Goal: Information Seeking & Learning: Learn about a topic

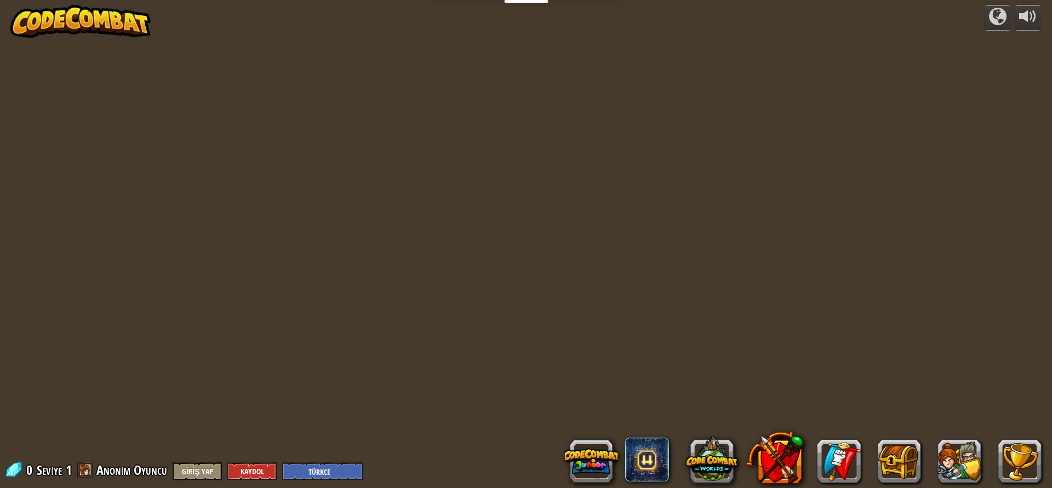
select select "tr"
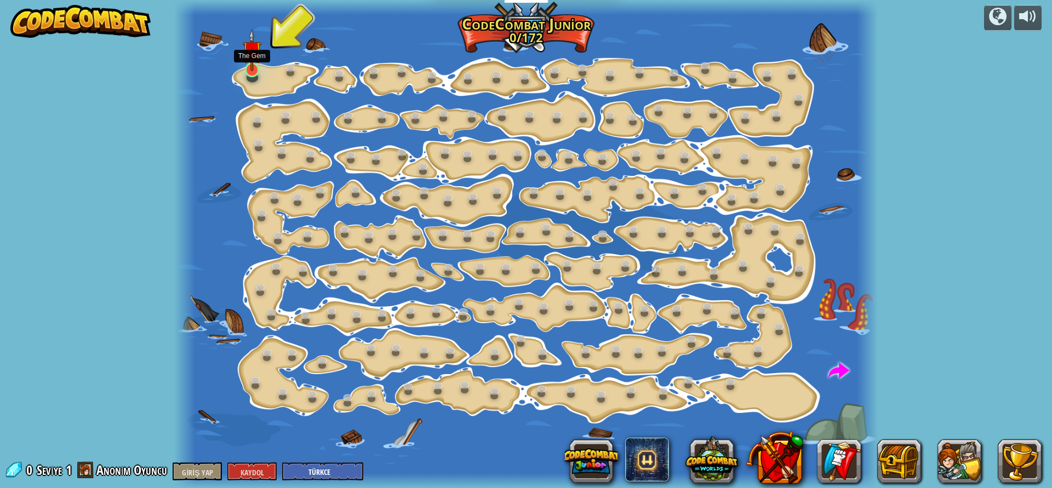
click at [254, 67] on img at bounding box center [252, 50] width 18 height 42
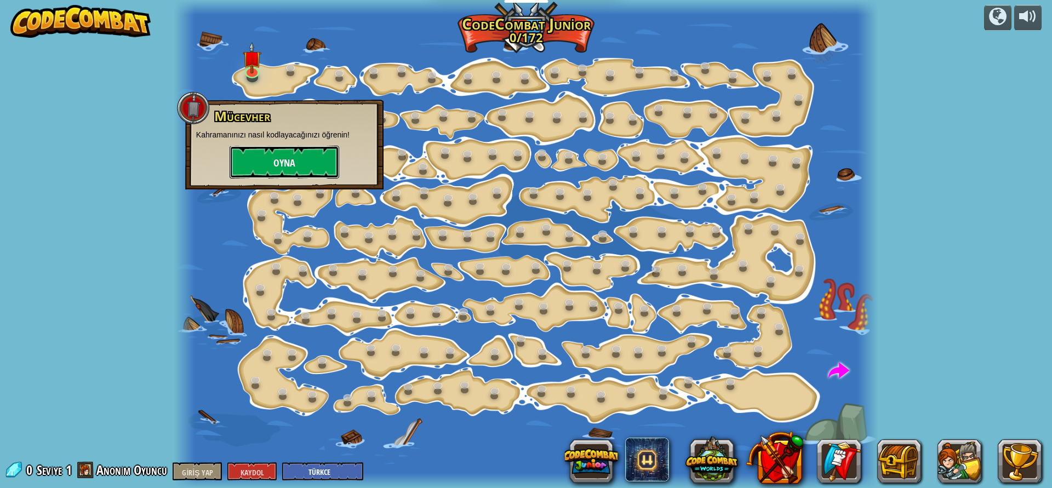
click at [276, 155] on button "Oyna" at bounding box center [285, 162] width 110 height 33
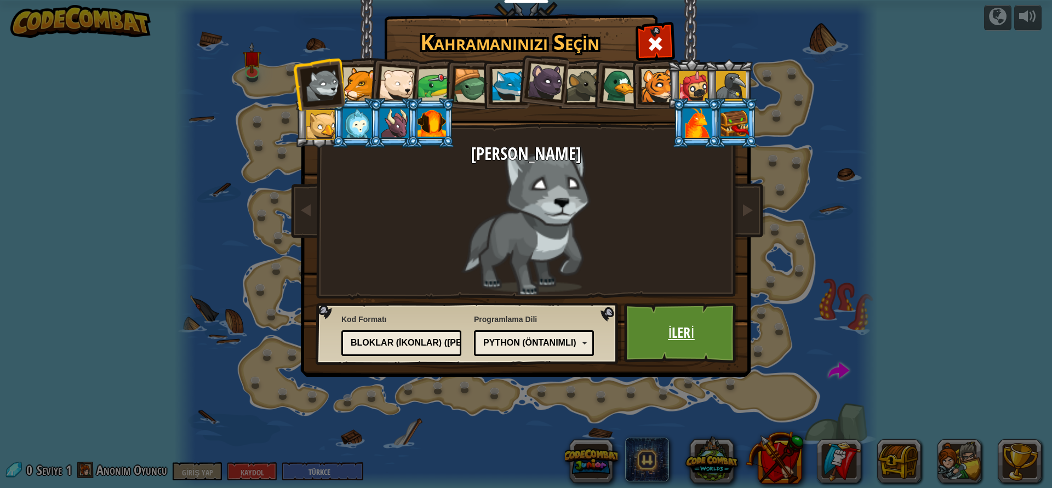
click at [729, 337] on link "İleri" at bounding box center [681, 333] width 115 height 60
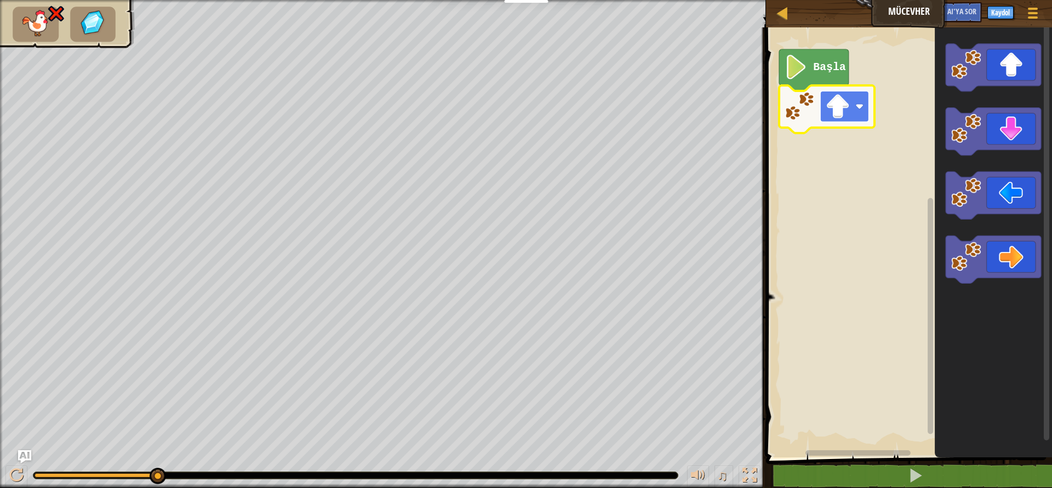
click at [827, 118] on image "Blockly Çalışma Alanı" at bounding box center [837, 106] width 25 height 25
click at [842, 102] on image "Blockly Çalışma Alanı" at bounding box center [837, 106] width 25 height 25
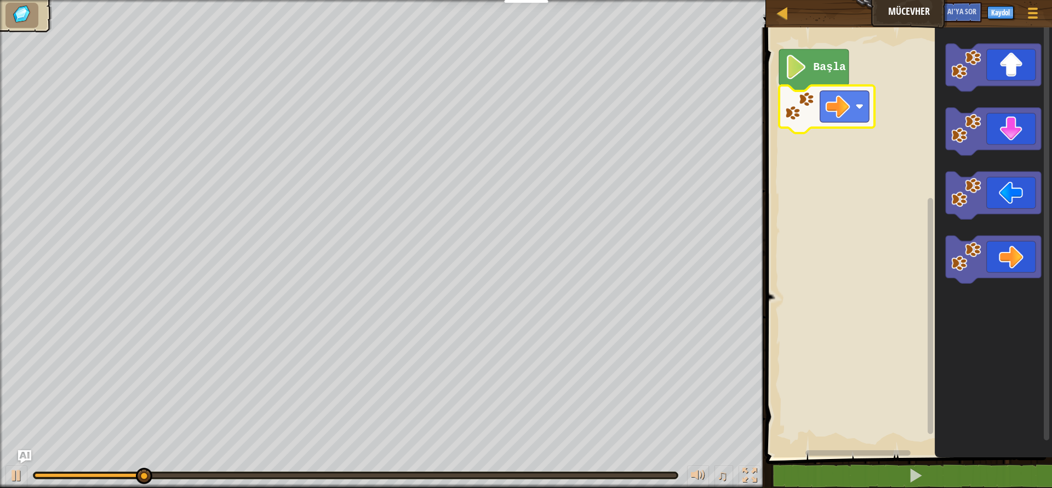
click at [805, 118] on image "Blockly Çalışma Alanı" at bounding box center [800, 106] width 30 height 30
click at [845, 115] on image "Blockly Çalışma Alanı" at bounding box center [837, 106] width 25 height 25
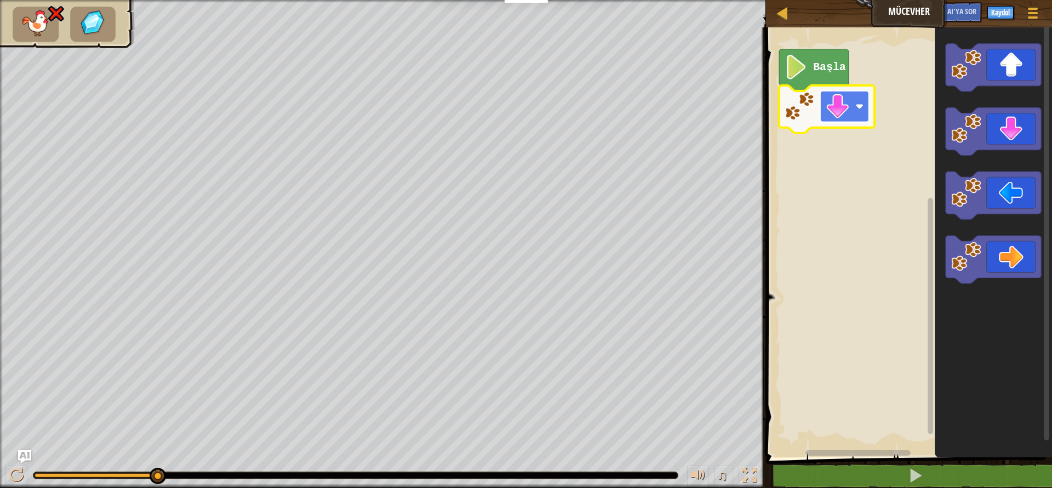
click at [842, 97] on image "Blockly Çalışma Alanı" at bounding box center [837, 106] width 25 height 25
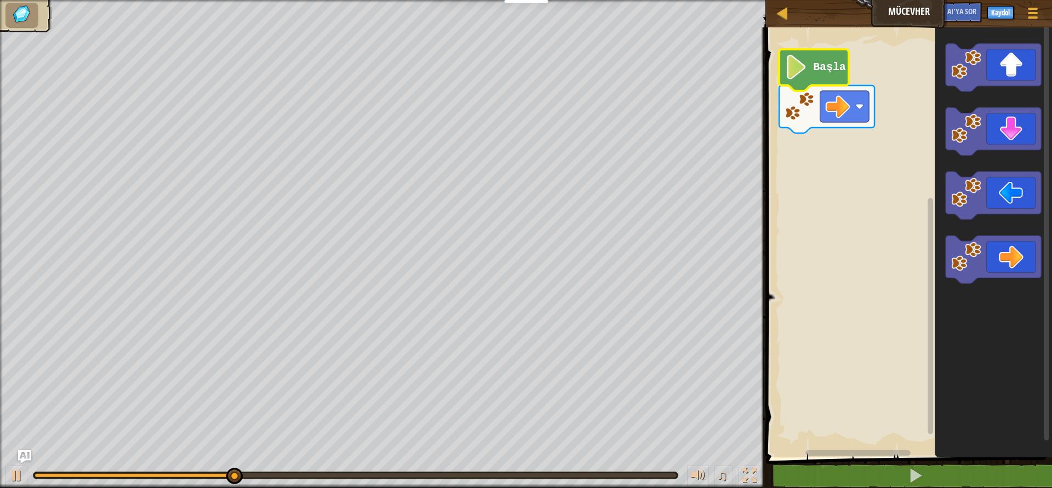
click at [802, 81] on icon "Blockly Çalışma Alanı" at bounding box center [814, 70] width 70 height 42
click at [810, 124] on icon "Blockly Çalışma Alanı" at bounding box center [826, 109] width 95 height 48
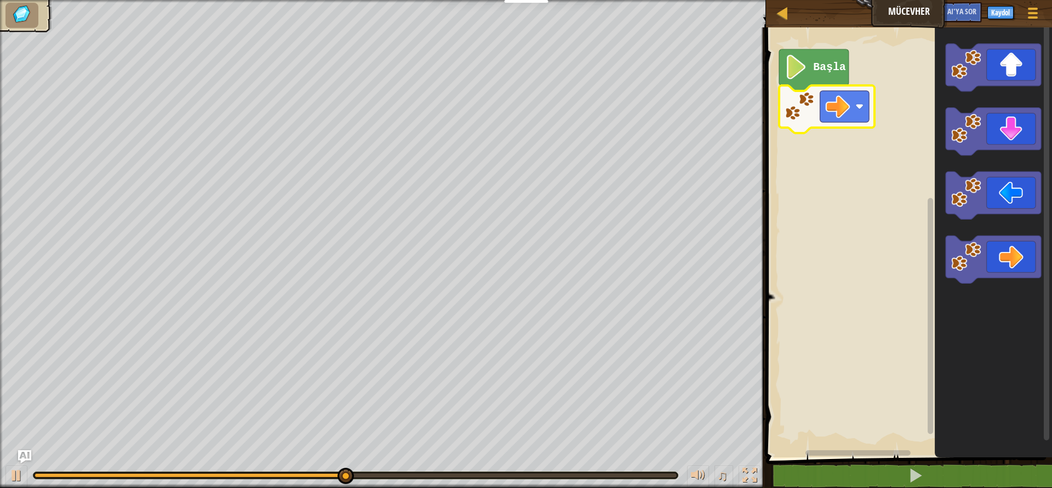
click at [802, 121] on image "Blockly Çalışma Alanı" at bounding box center [800, 106] width 30 height 30
click at [855, 116] on rect "Blockly Çalışma Alanı" at bounding box center [844, 106] width 49 height 31
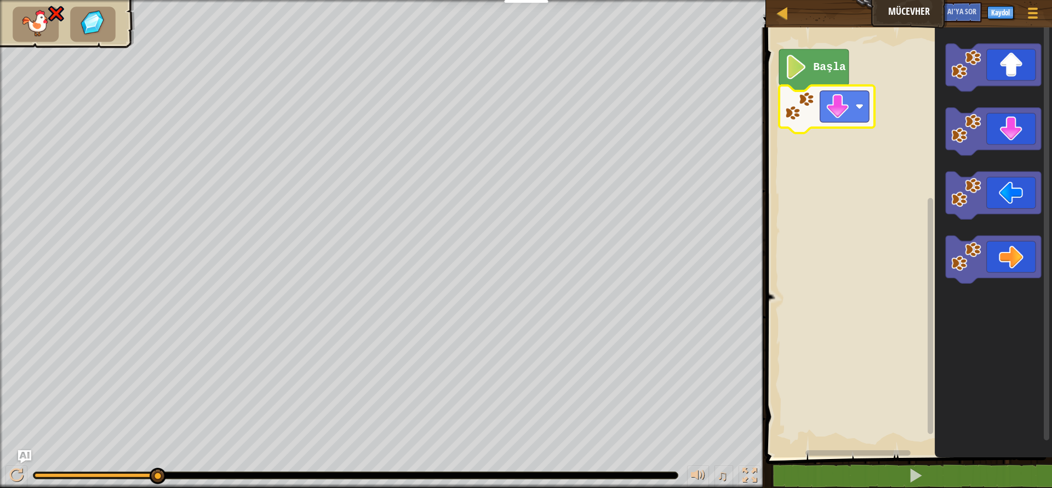
click at [805, 110] on image "Blockly Çalışma Alanı" at bounding box center [800, 106] width 30 height 30
click at [808, 108] on image "Blockly Çalışma Alanı" at bounding box center [800, 106] width 30 height 30
click at [815, 127] on icon "Blockly Çalışma Alanı" at bounding box center [826, 109] width 95 height 48
click at [842, 115] on image "Blockly Çalışma Alanı" at bounding box center [837, 106] width 25 height 25
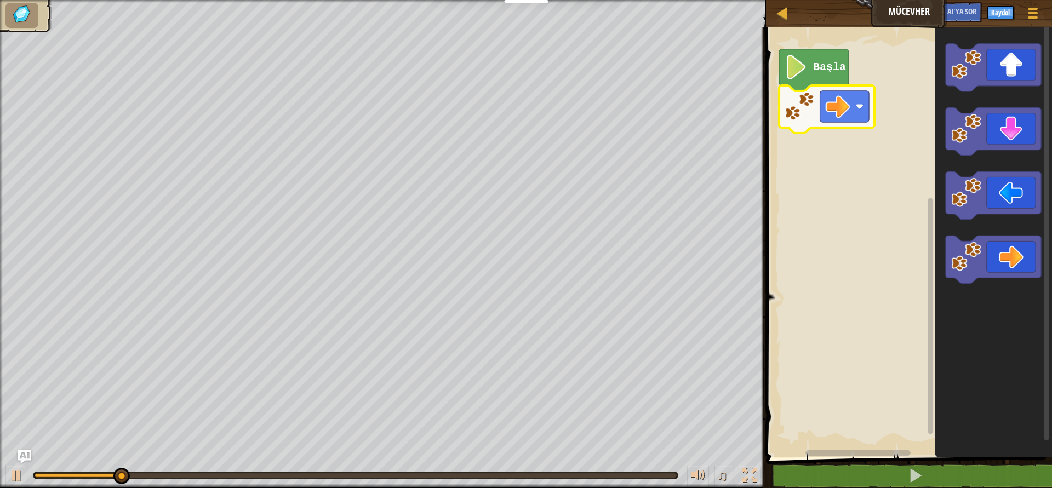
click at [807, 113] on image "Blockly Çalışma Alanı" at bounding box center [800, 106] width 30 height 30
click at [830, 115] on image "Blockly Çalışma Alanı" at bounding box center [837, 106] width 25 height 25
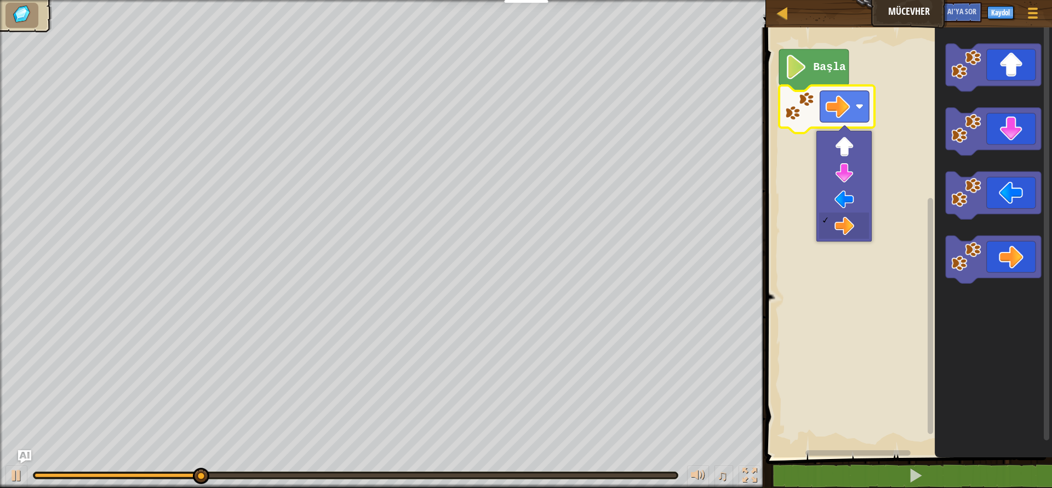
click at [804, 76] on image "Blockly Çalışma Alanı" at bounding box center [796, 67] width 23 height 25
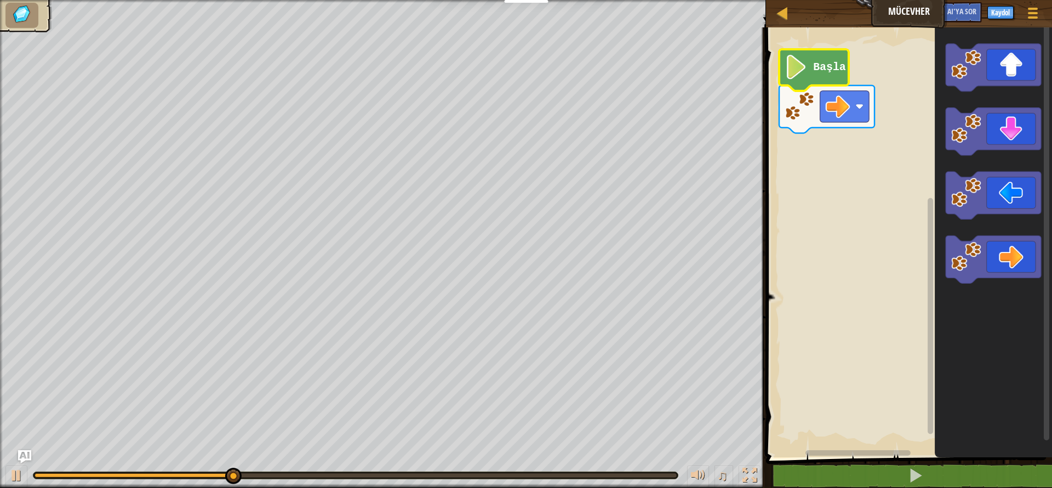
click at [804, 76] on image "Blockly Çalışma Alanı" at bounding box center [796, 67] width 23 height 25
click at [805, 100] on image "Blockly Çalışma Alanı" at bounding box center [800, 106] width 30 height 30
click at [810, 120] on image "Blockly Çalışma Alanı" at bounding box center [800, 106] width 30 height 30
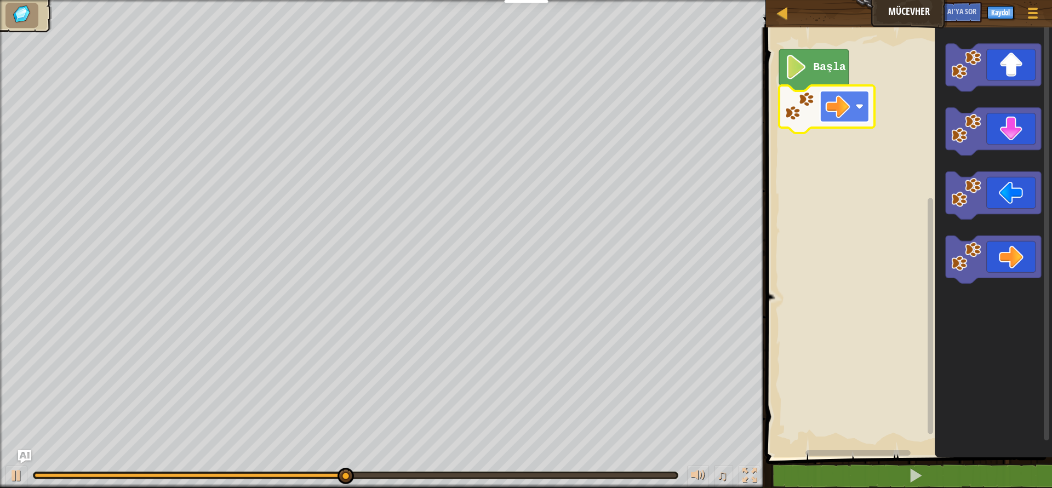
click at [851, 103] on rect "Blockly Çalışma Alanı" at bounding box center [844, 106] width 49 height 31
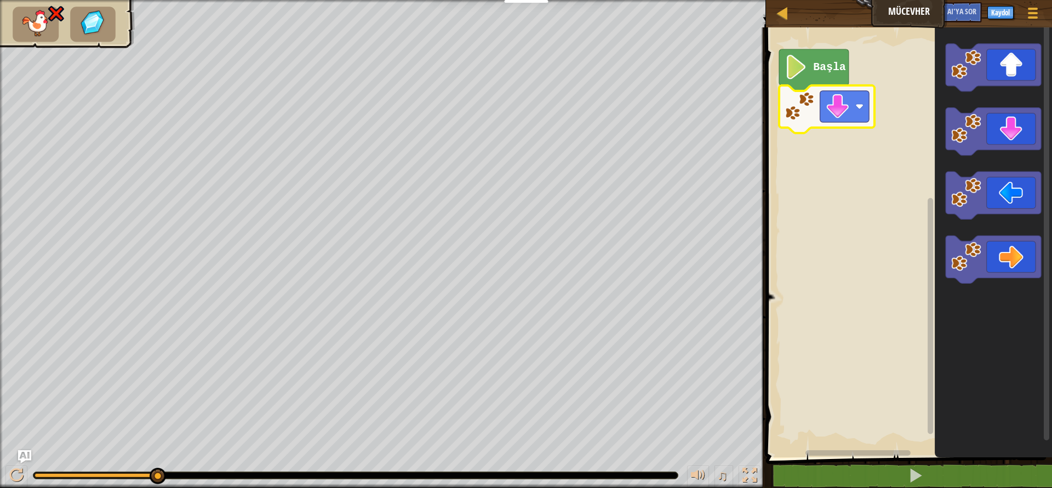
click at [790, 108] on image "Blockly Çalışma Alanı" at bounding box center [800, 106] width 30 height 30
click at [851, 105] on rect "Blockly Çalışma Alanı" at bounding box center [844, 106] width 49 height 31
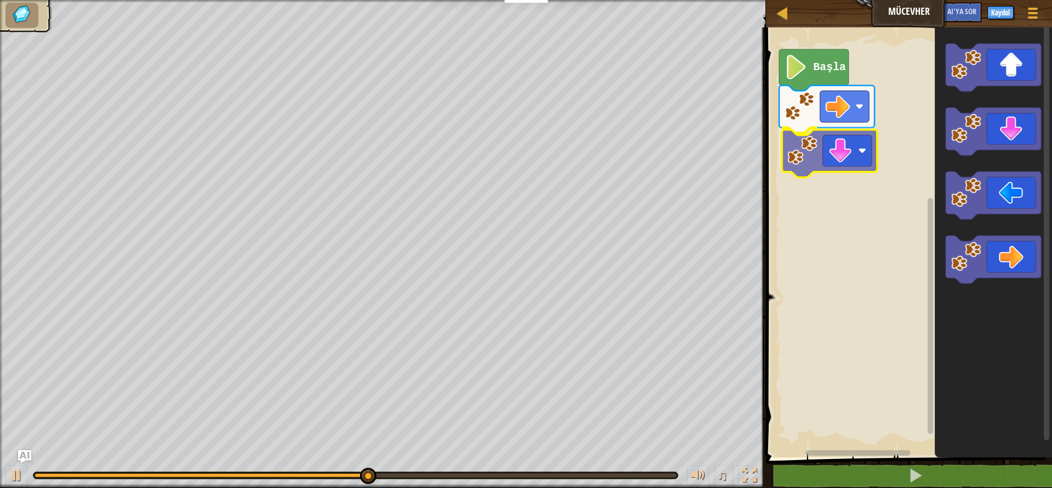
click at [833, 169] on div "Başla" at bounding box center [907, 240] width 289 height 436
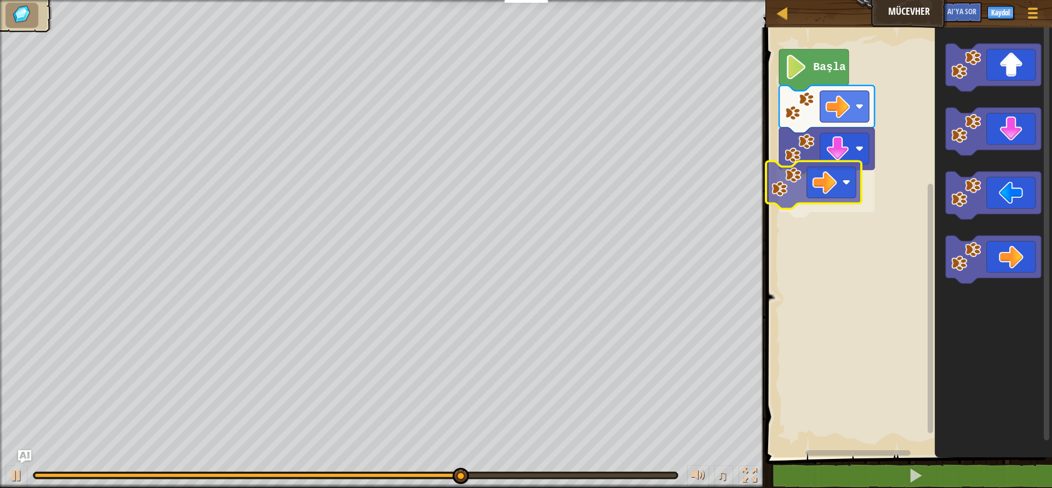
click at [859, 199] on div "Başla" at bounding box center [907, 240] width 289 height 436
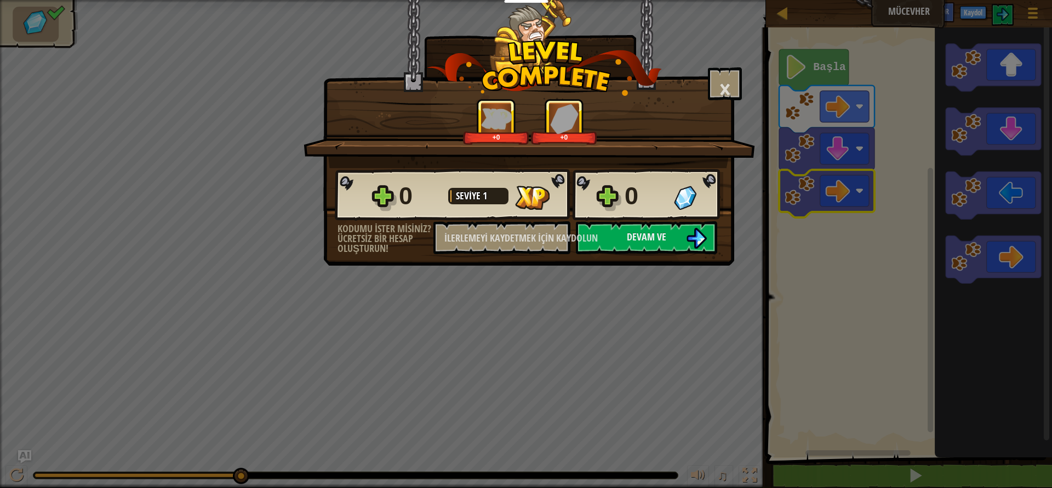
click at [652, 254] on div "× Seviyeyi oyla: +0 +0 Retiküle Edilen Spline'lar... 0 Seviye 1 0 Kodumu ister …" at bounding box center [528, 133] width 411 height 266
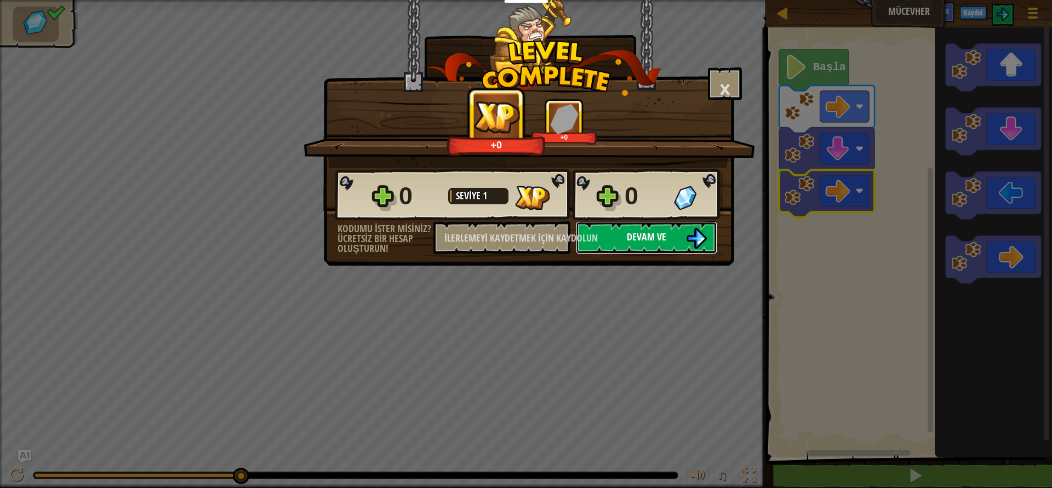
click at [652, 240] on font "Devam ve" at bounding box center [646, 237] width 39 height 14
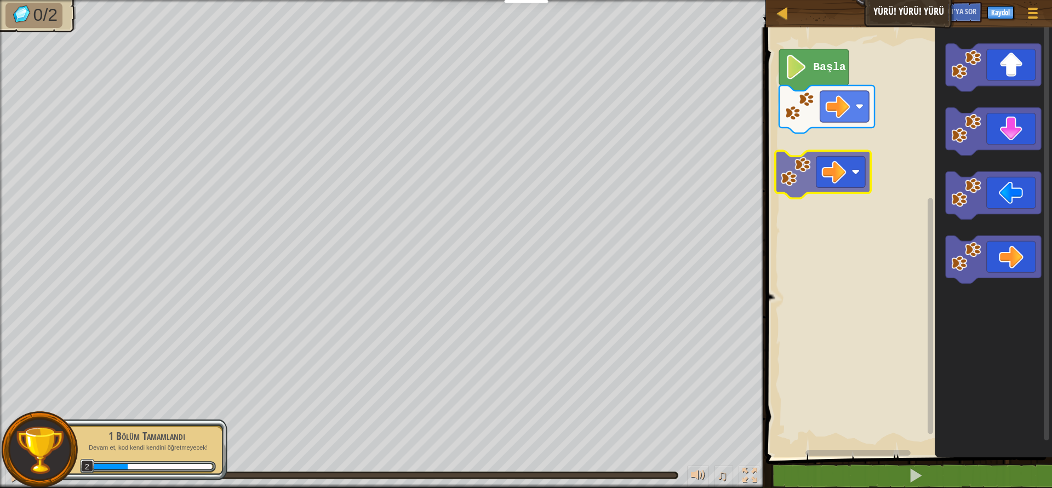
click at [849, 172] on div "Başla" at bounding box center [907, 240] width 289 height 436
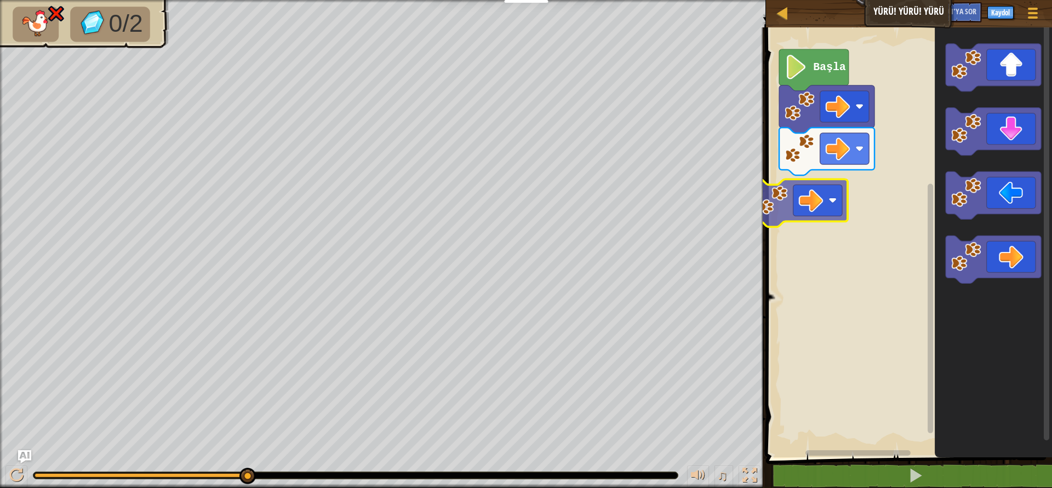
click at [818, 224] on div "Başla" at bounding box center [907, 240] width 289 height 436
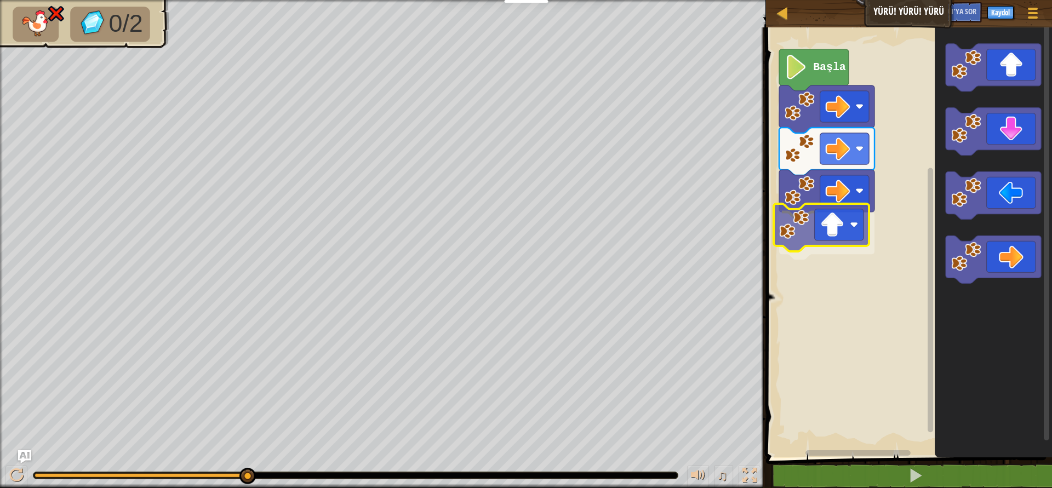
click at [811, 221] on div "Başla" at bounding box center [907, 240] width 289 height 436
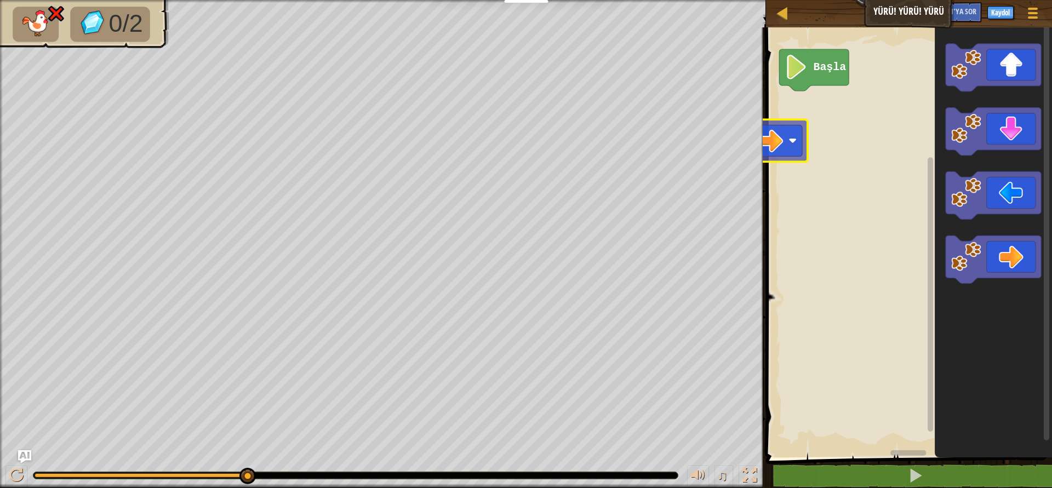
click at [769, 127] on div "Başla" at bounding box center [907, 240] width 289 height 436
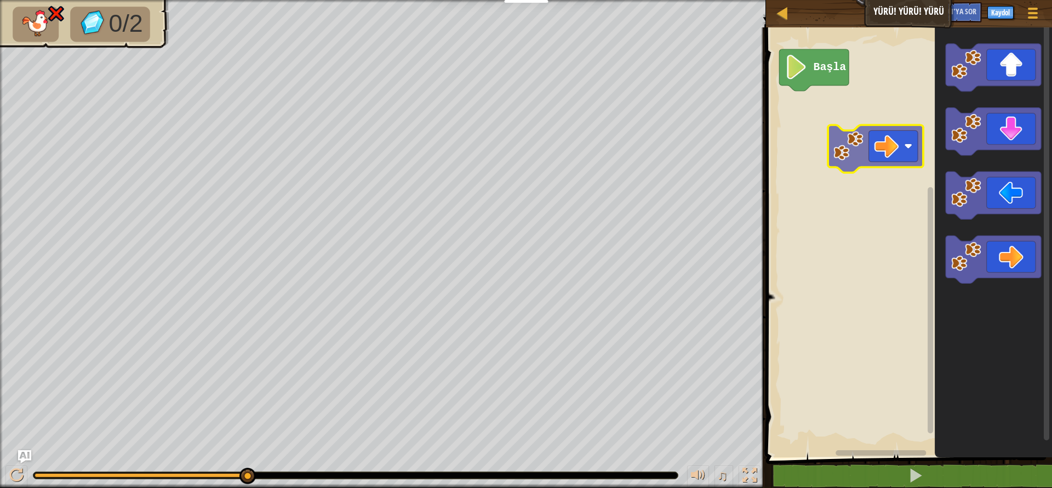
click at [846, 139] on div "Başla" at bounding box center [907, 240] width 289 height 436
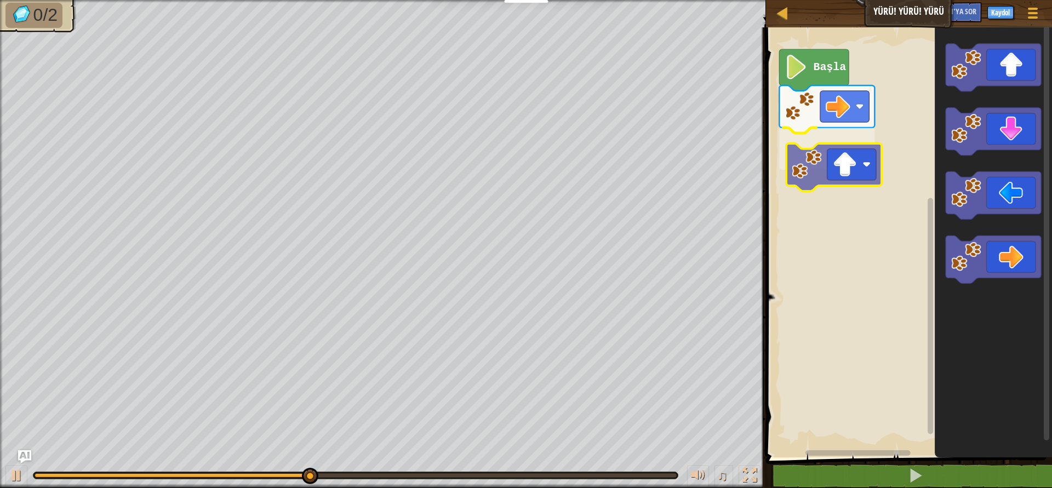
click at [867, 184] on div "Başla" at bounding box center [907, 240] width 289 height 436
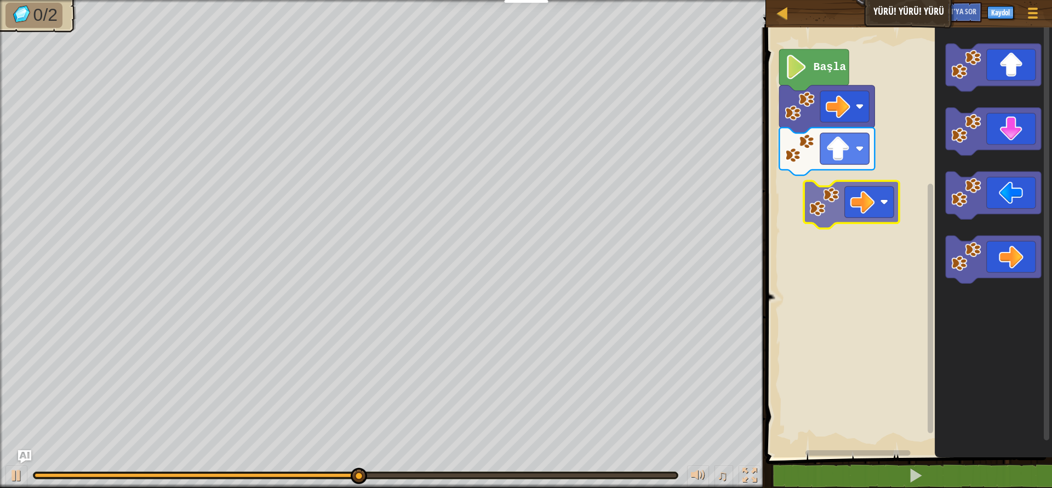
click at [859, 209] on div "Başla" at bounding box center [907, 240] width 289 height 436
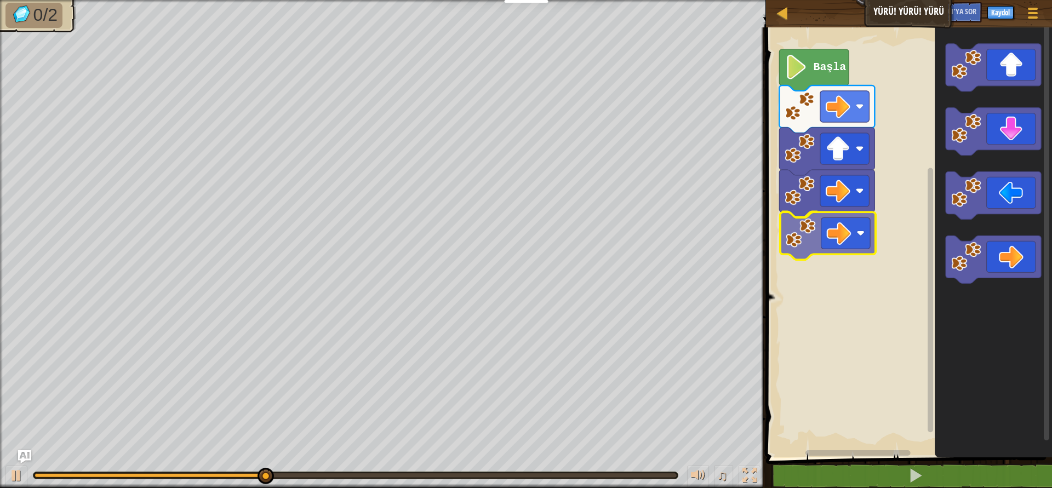
click at [821, 237] on div "Başla" at bounding box center [907, 240] width 289 height 436
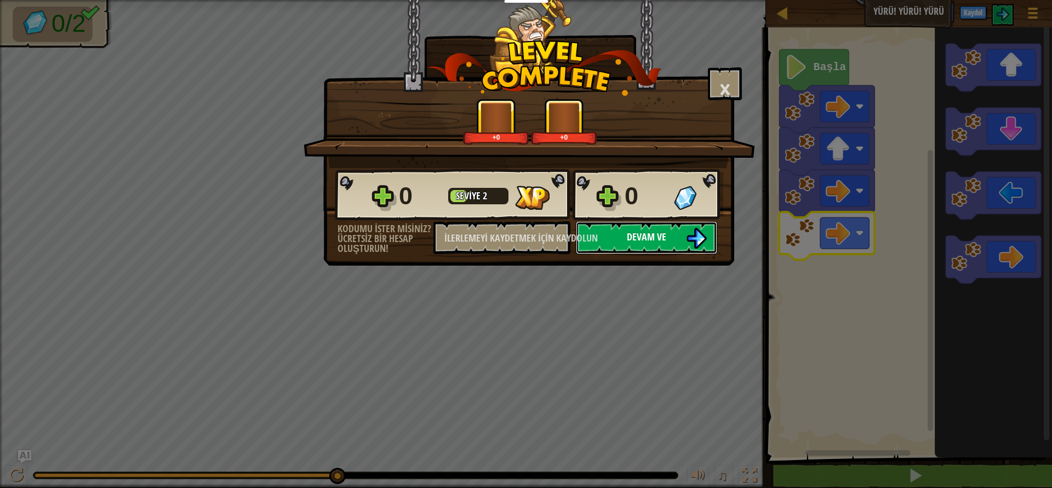
click at [642, 239] on font "Devam ve" at bounding box center [646, 237] width 39 height 14
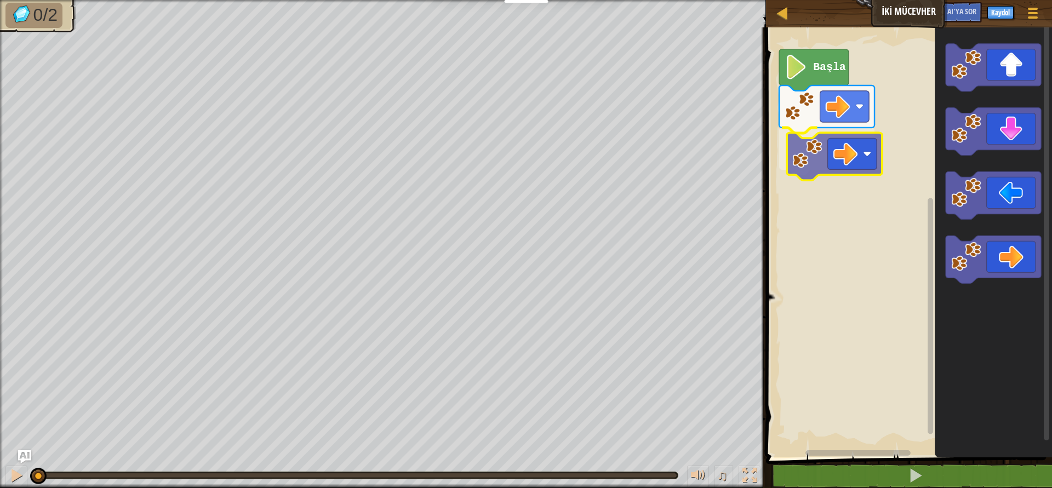
click at [839, 174] on div "Başla" at bounding box center [907, 240] width 289 height 436
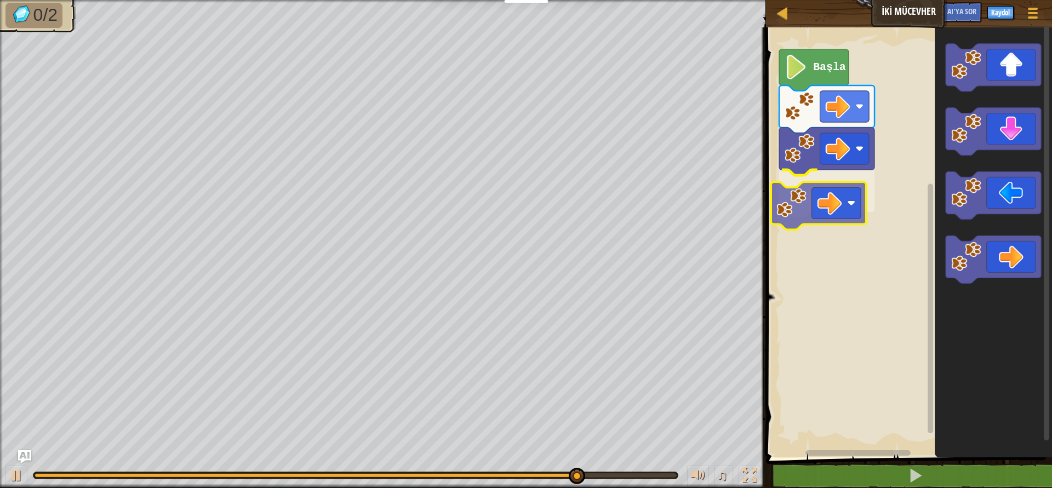
click at [836, 190] on div "Başla" at bounding box center [907, 240] width 289 height 436
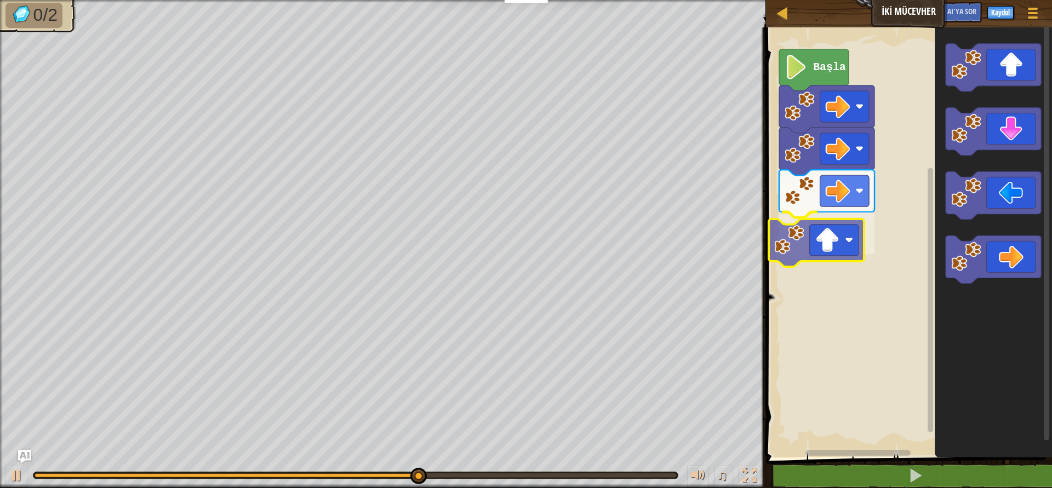
click at [838, 236] on div "Başla" at bounding box center [907, 240] width 289 height 436
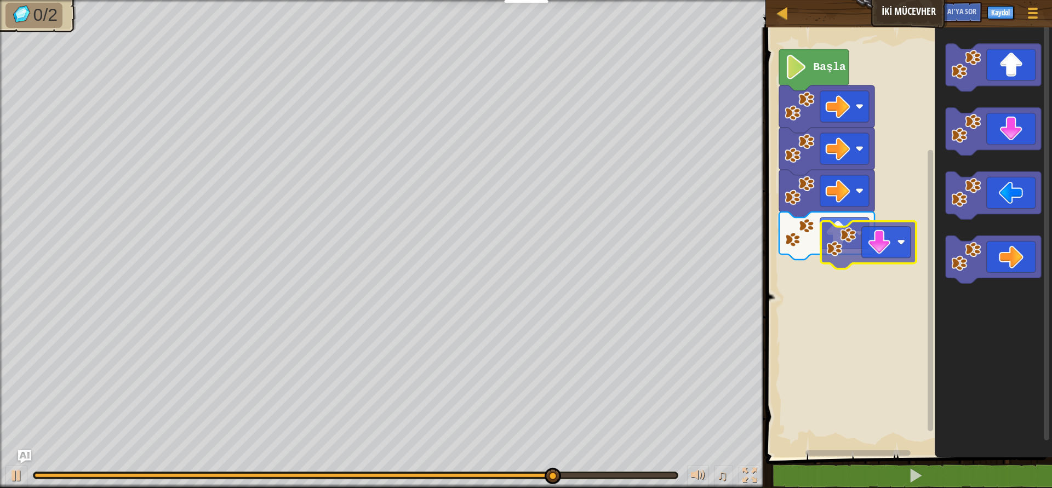
click at [871, 279] on div "Başla" at bounding box center [907, 240] width 289 height 436
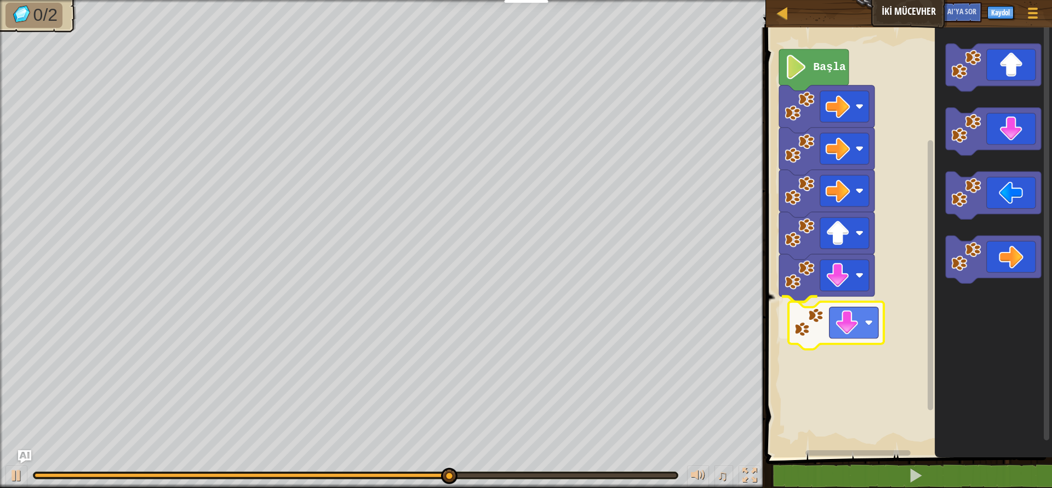
click at [861, 318] on div "Başla" at bounding box center [907, 240] width 289 height 436
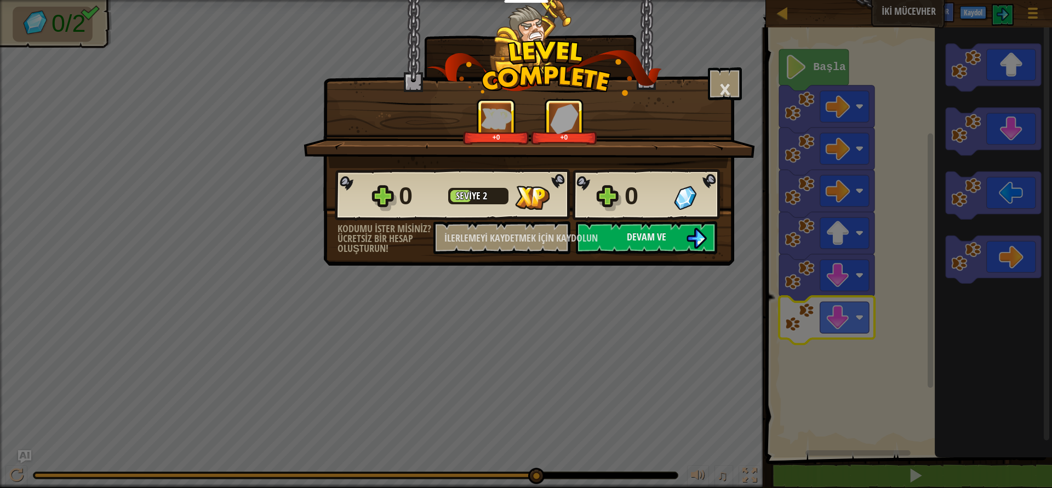
click at [659, 220] on div "0 Seviye 2 0" at bounding box center [529, 195] width 389 height 53
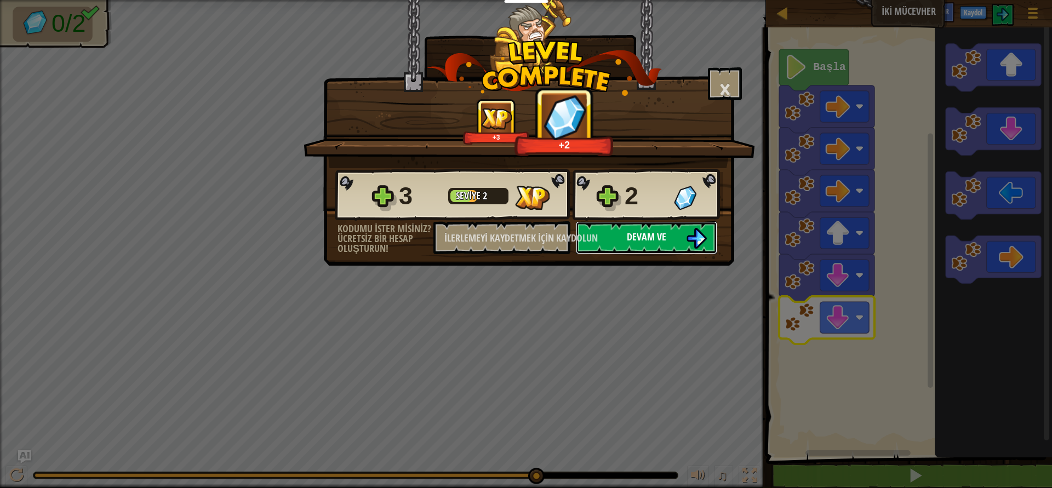
click at [656, 232] on font "Devam ve" at bounding box center [646, 237] width 39 height 14
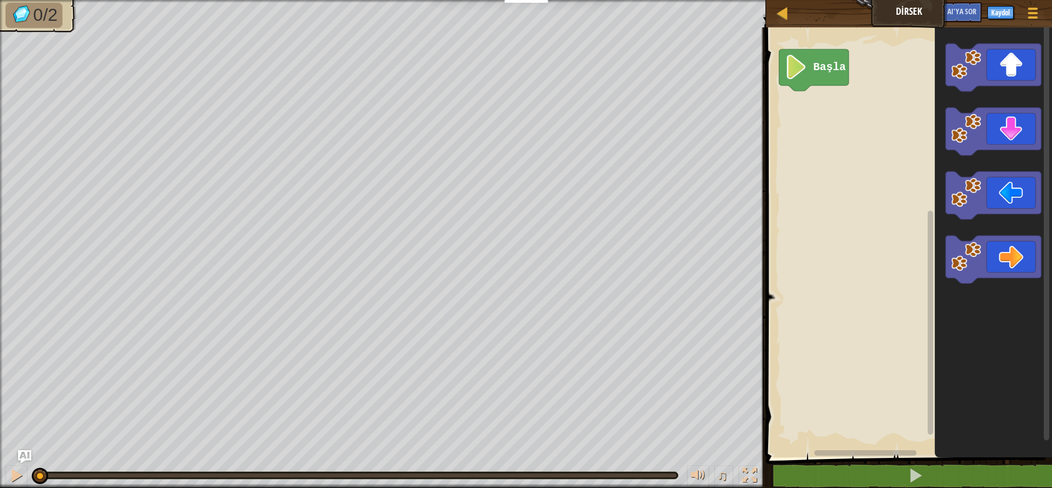
click at [971, 162] on icon "Blockly Çalışma Alanı" at bounding box center [993, 240] width 117 height 436
click at [864, 149] on div "Başla" at bounding box center [907, 240] width 289 height 436
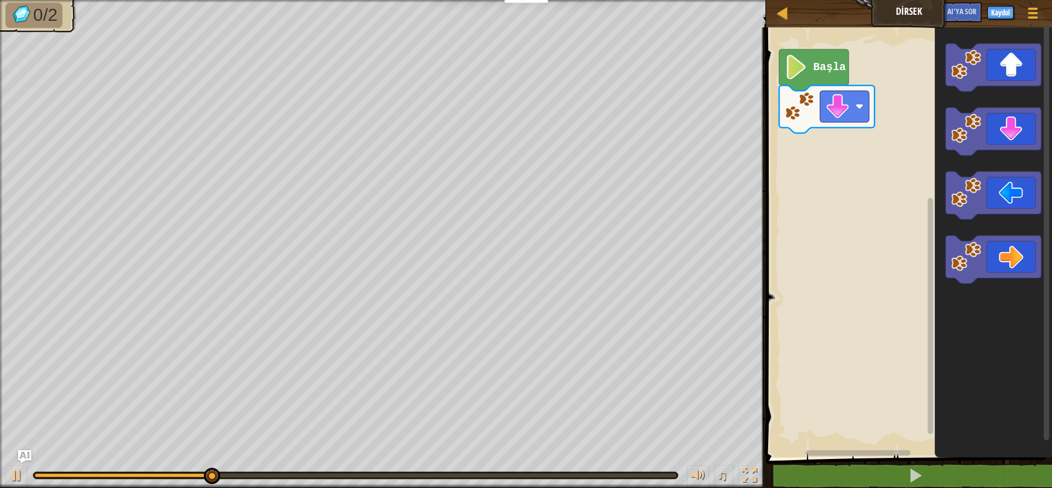
click at [989, 157] on icon "Blockly Çalışma Alanı" at bounding box center [993, 240] width 117 height 436
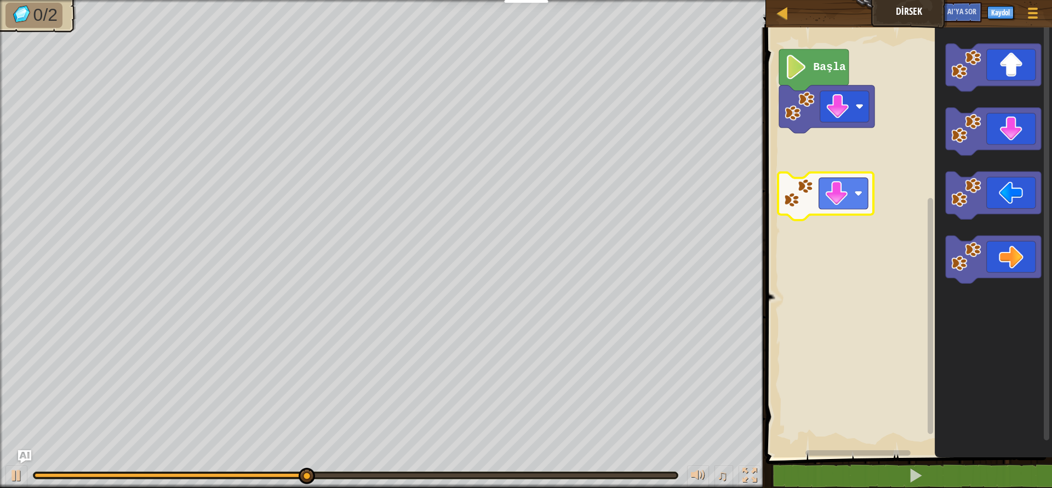
click at [815, 181] on div "Başla" at bounding box center [907, 240] width 289 height 436
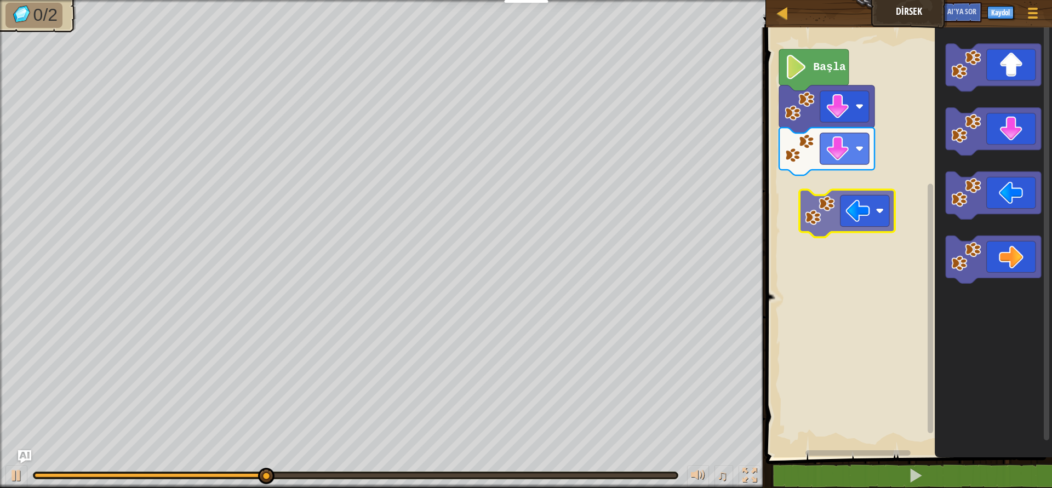
click at [837, 208] on div "Başla" at bounding box center [907, 240] width 289 height 436
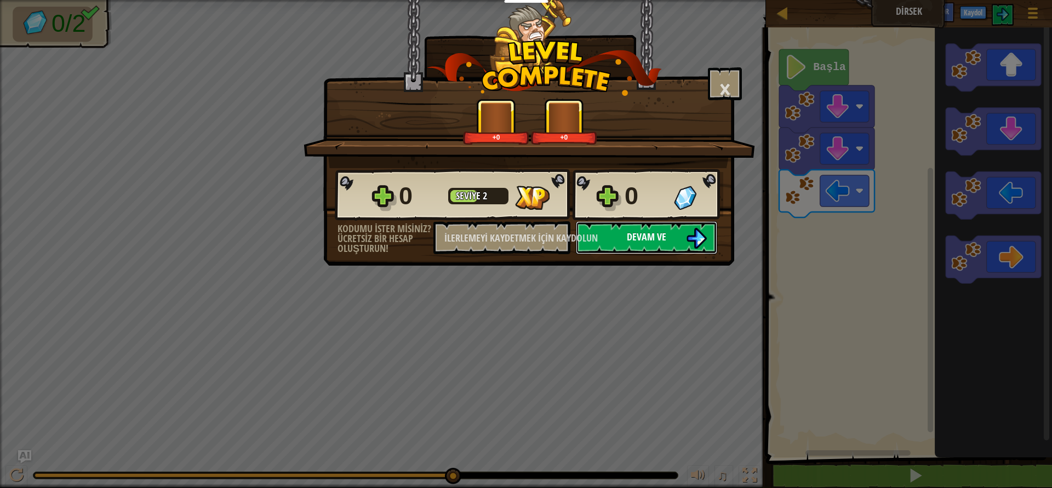
click at [648, 232] on font "Devam ve" at bounding box center [646, 237] width 39 height 14
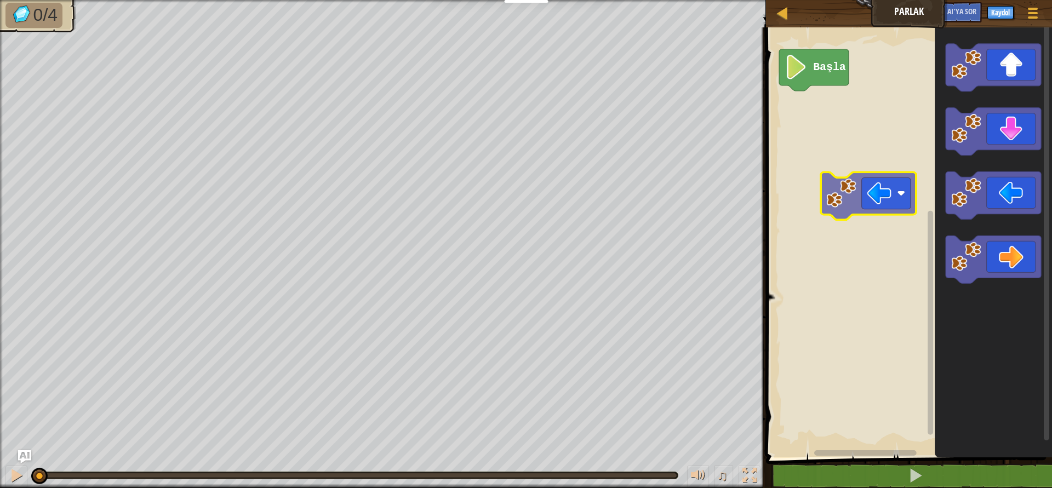
click at [872, 204] on div "Başla" at bounding box center [907, 240] width 289 height 436
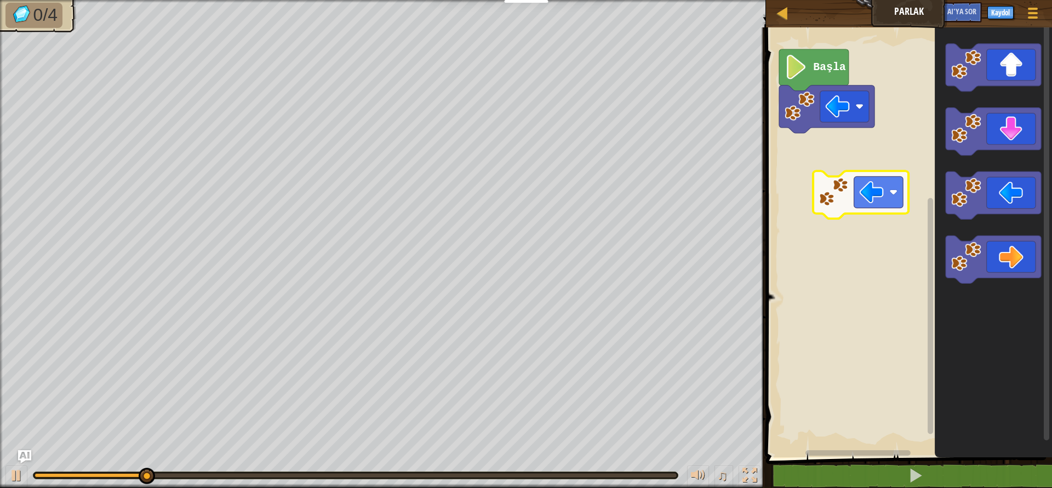
click at [799, 187] on div "Başla" at bounding box center [907, 240] width 289 height 436
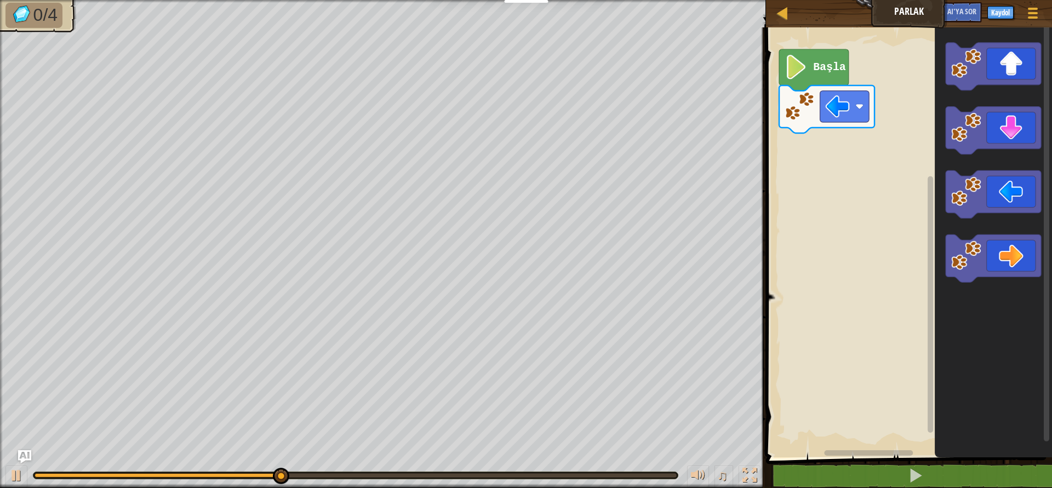
click at [909, 196] on div "Başla" at bounding box center [907, 240] width 289 height 436
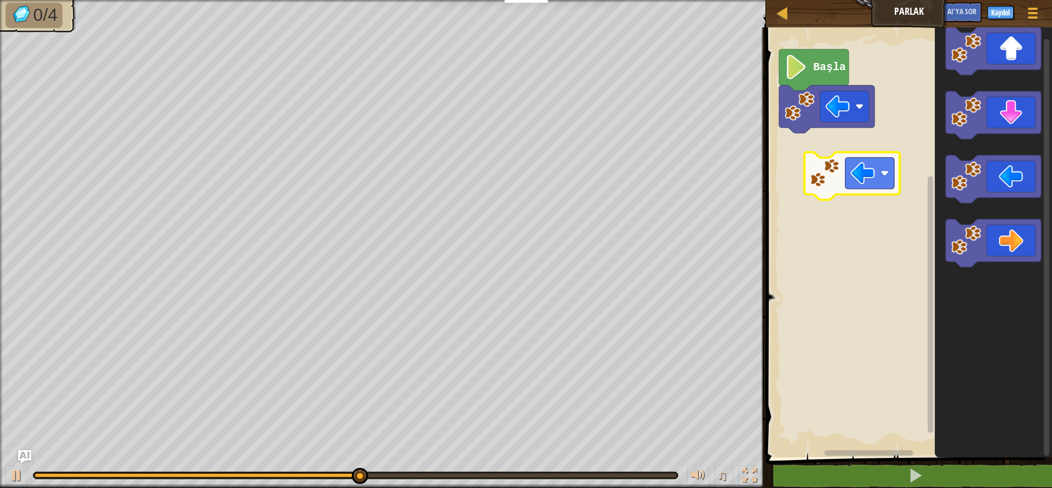
click at [828, 173] on div "Başla" at bounding box center [907, 240] width 289 height 436
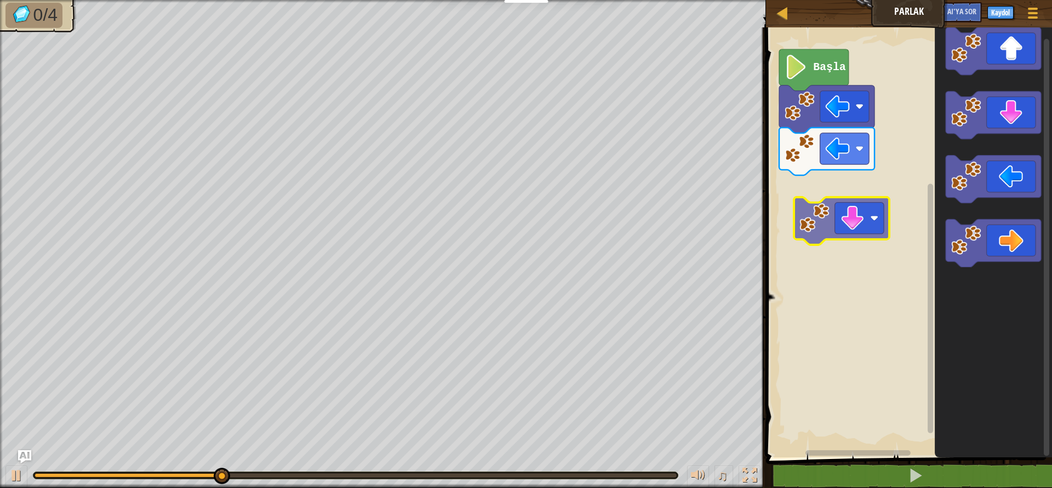
click at [836, 219] on div "Başla" at bounding box center [907, 240] width 289 height 436
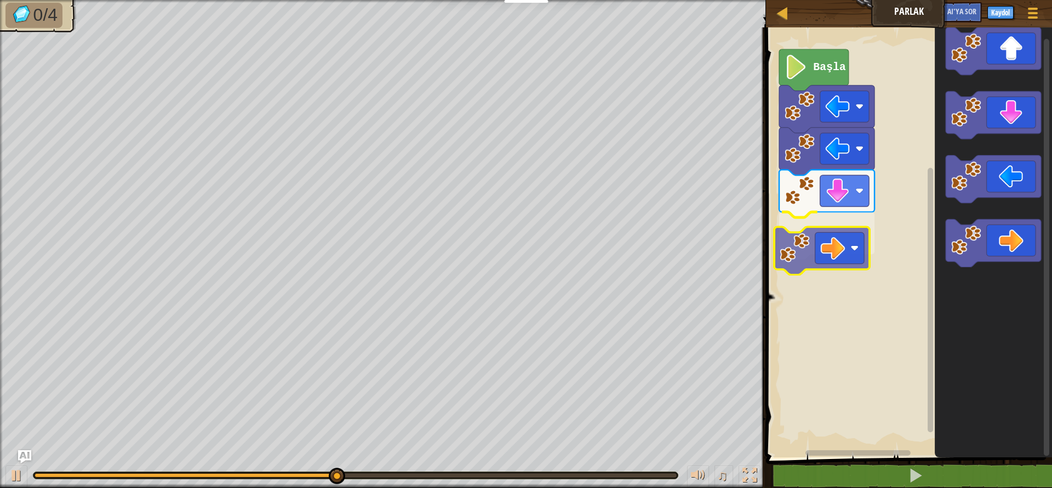
click at [811, 250] on div "Başla" at bounding box center [907, 240] width 289 height 436
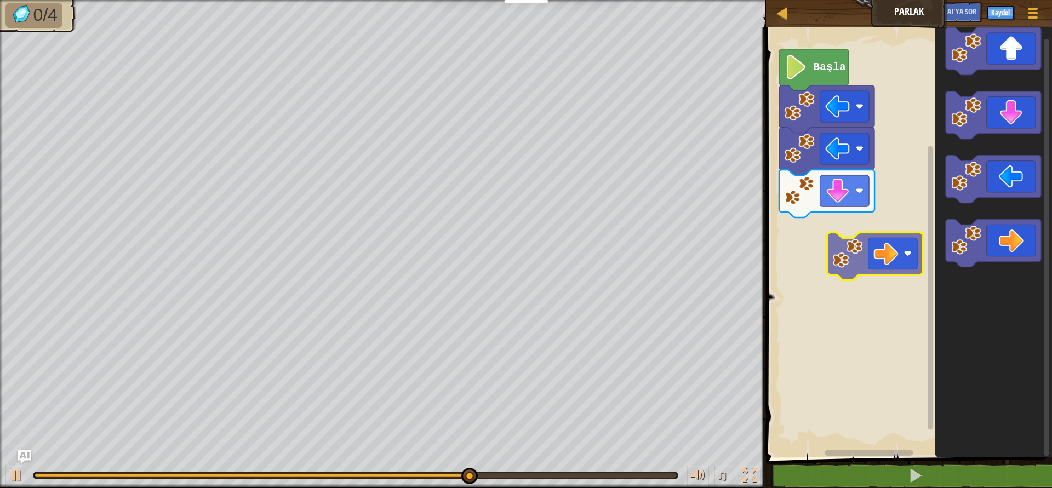
click at [860, 252] on div "Başla" at bounding box center [907, 240] width 289 height 436
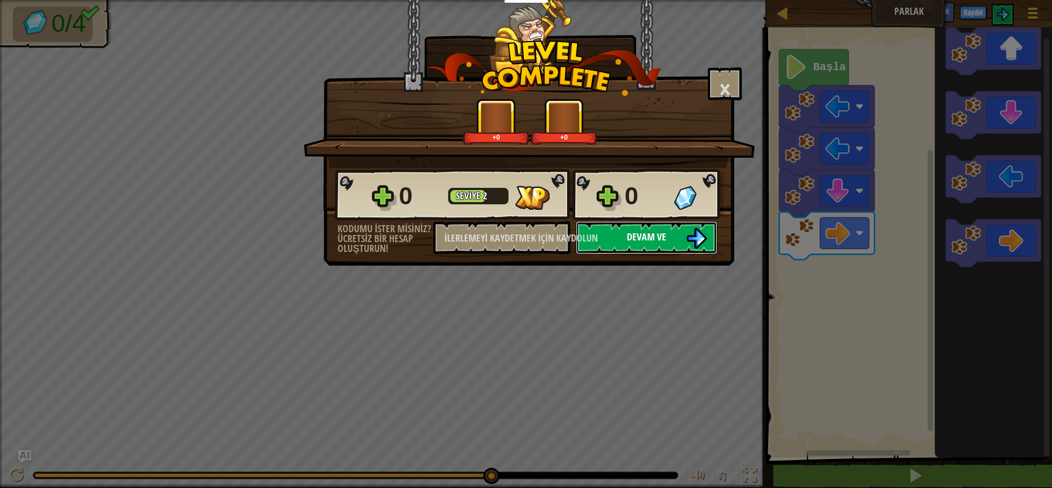
click at [661, 233] on font "Devam ve" at bounding box center [646, 237] width 39 height 14
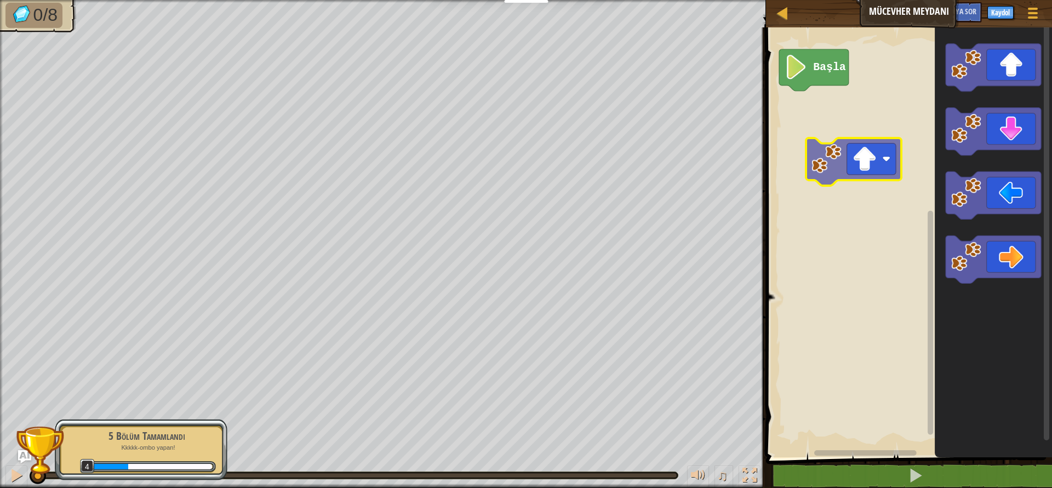
click at [846, 157] on div "Başla" at bounding box center [907, 240] width 289 height 436
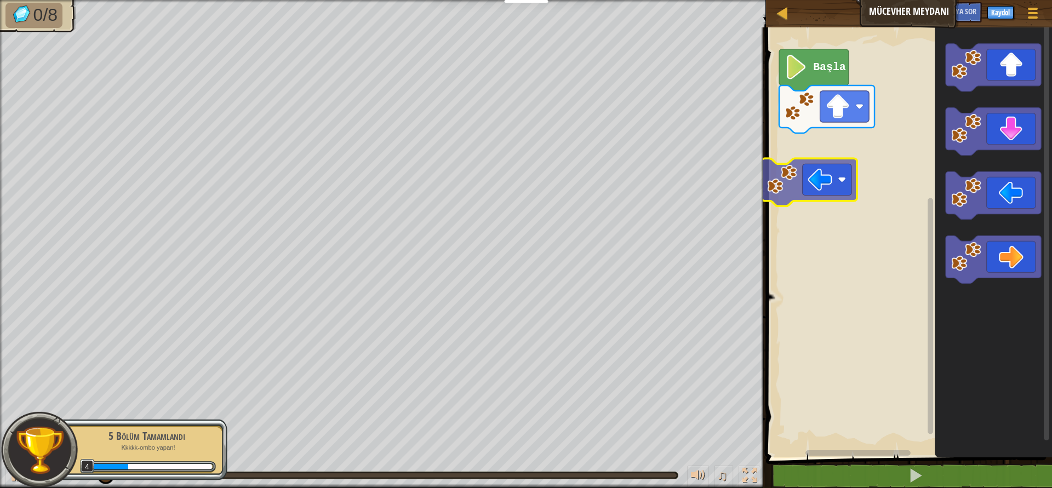
click at [812, 199] on div "Başla" at bounding box center [907, 240] width 289 height 436
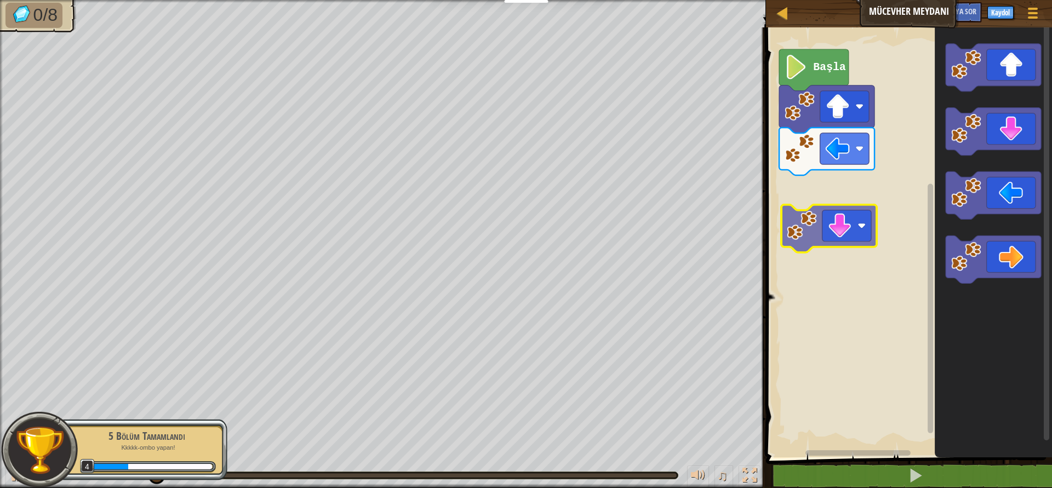
click at [840, 244] on div "Başla" at bounding box center [907, 240] width 289 height 436
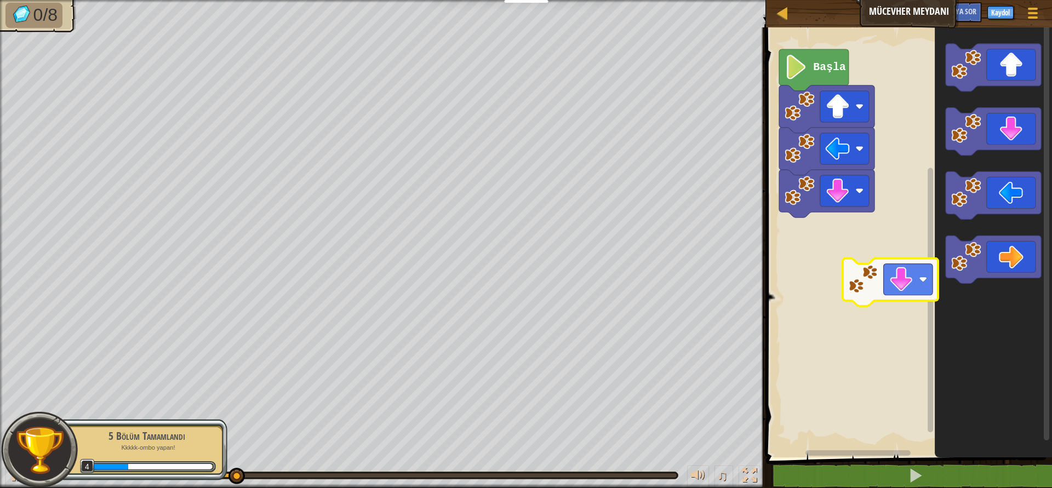
click at [897, 278] on div "Başla" at bounding box center [907, 240] width 289 height 436
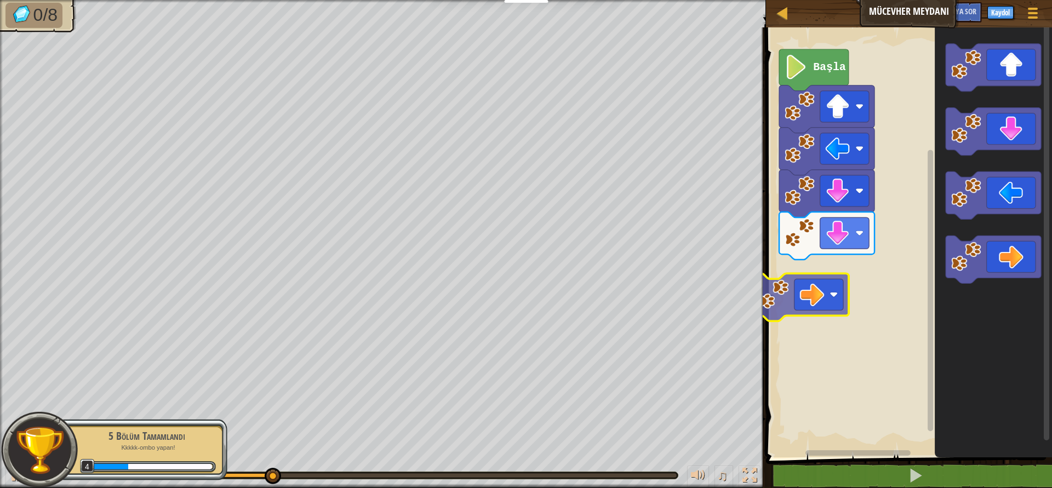
click at [795, 293] on div "Başla" at bounding box center [907, 240] width 289 height 436
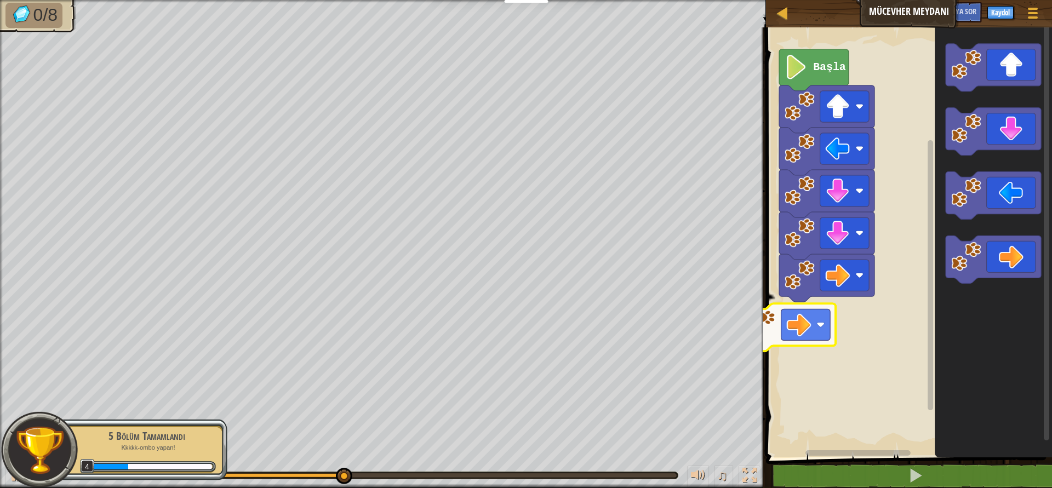
click at [822, 324] on div "Başla" at bounding box center [907, 240] width 289 height 436
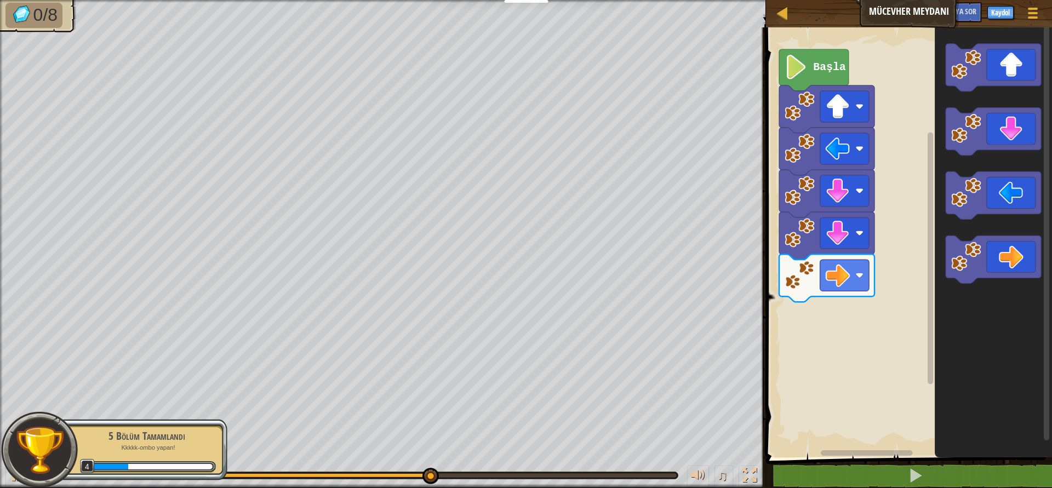
click at [807, 343] on div "Başla" at bounding box center [907, 240] width 289 height 436
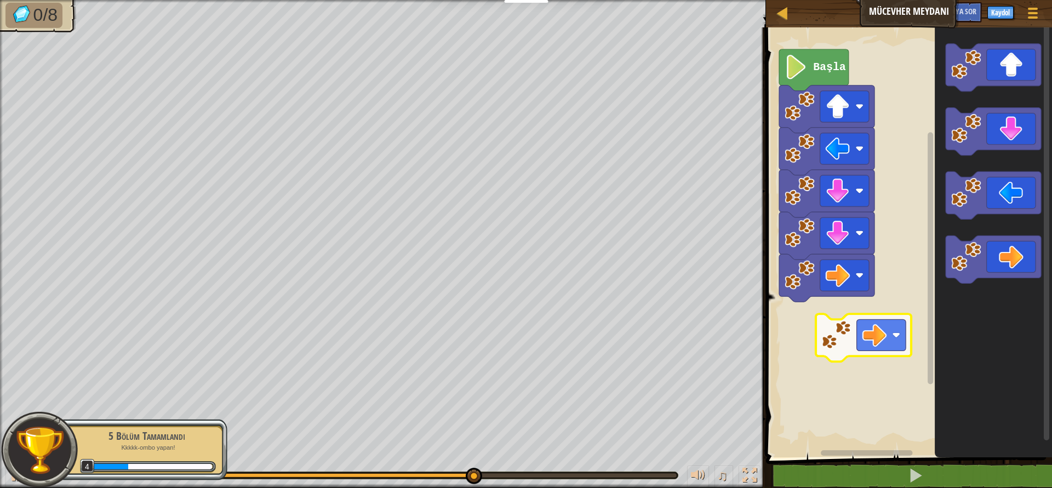
click at [810, 337] on div "Başla" at bounding box center [907, 240] width 289 height 436
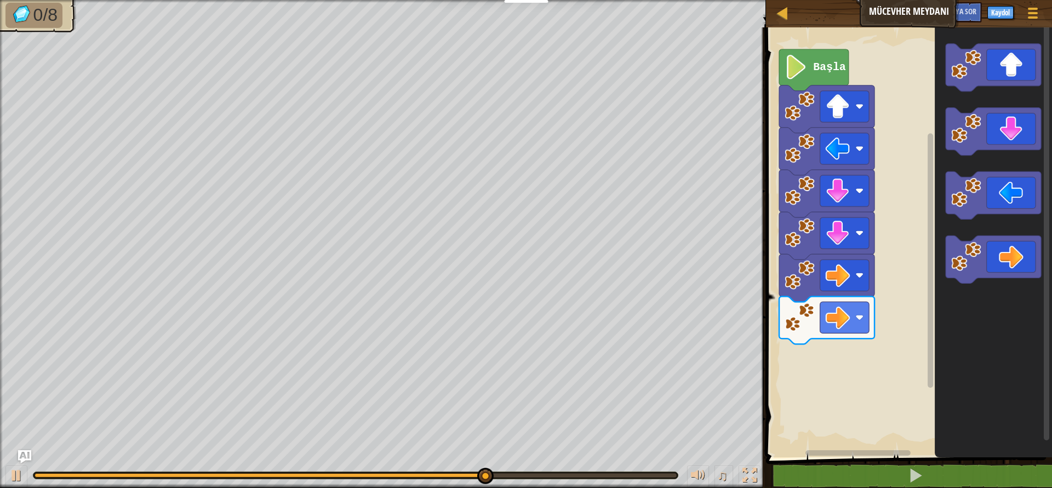
click at [1008, 99] on icon "Blockly Çalışma Alanı" at bounding box center [993, 240] width 117 height 436
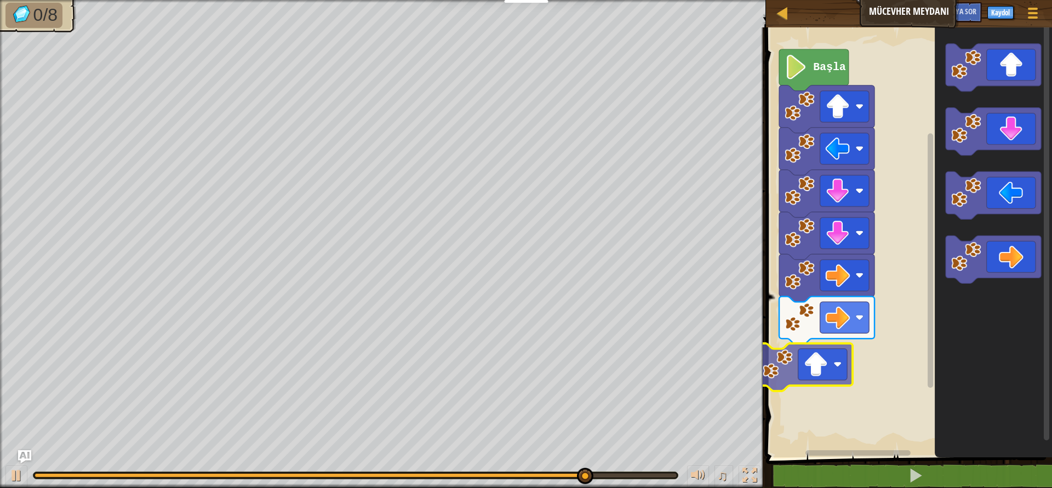
click at [804, 346] on div "Başla" at bounding box center [907, 240] width 289 height 436
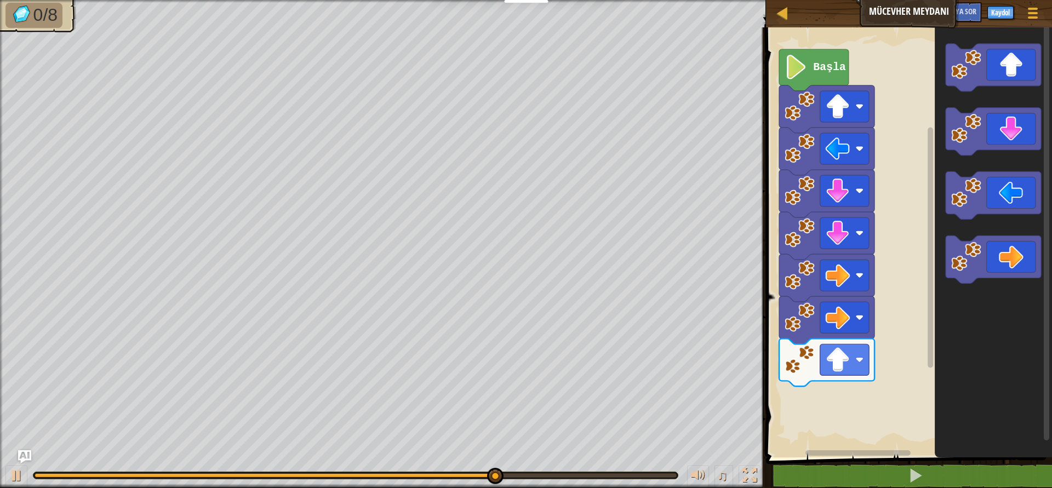
click at [828, 381] on div "Başla" at bounding box center [907, 240] width 289 height 436
click at [901, 258] on div "Başla" at bounding box center [907, 240] width 289 height 436
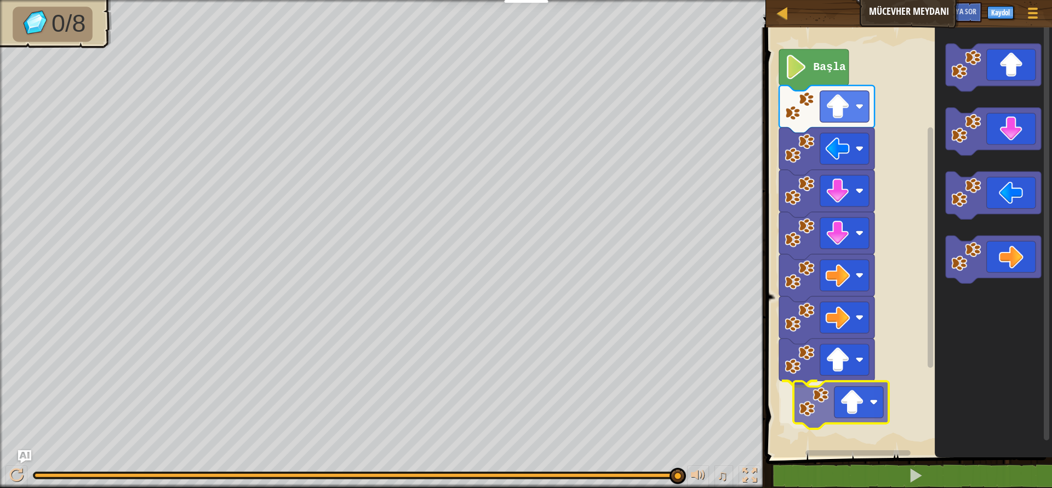
click at [811, 407] on div "Başla" at bounding box center [907, 240] width 289 height 436
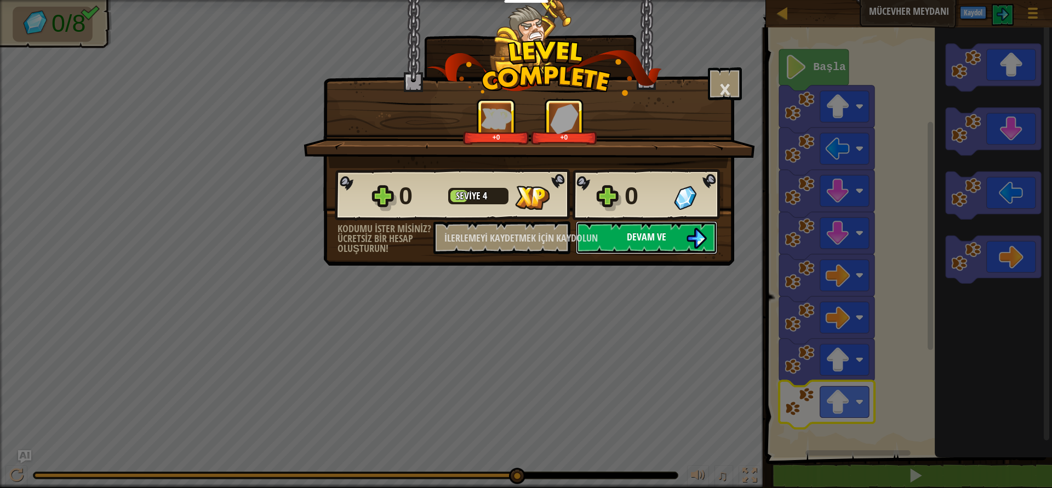
click at [653, 238] on font "Devam ve" at bounding box center [646, 237] width 39 height 14
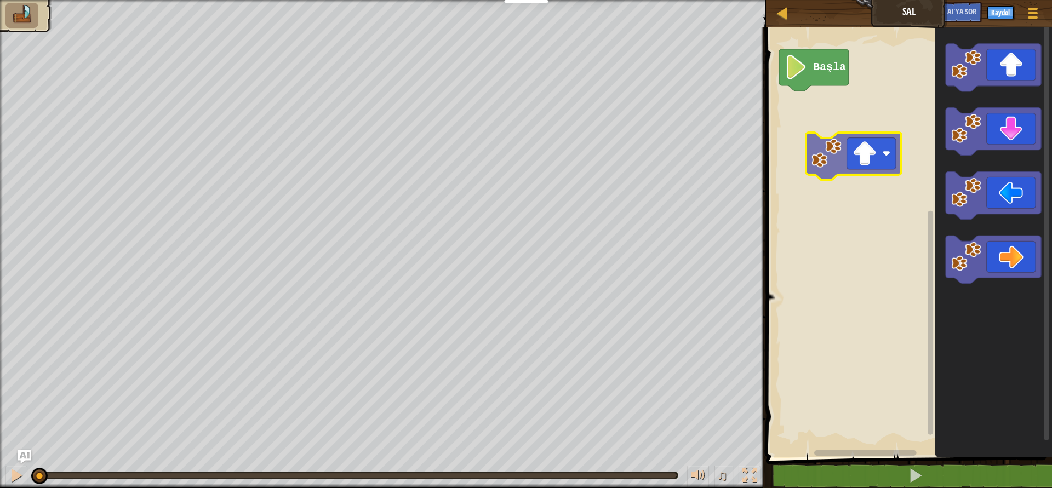
click at [859, 162] on div "Başla" at bounding box center [907, 240] width 289 height 436
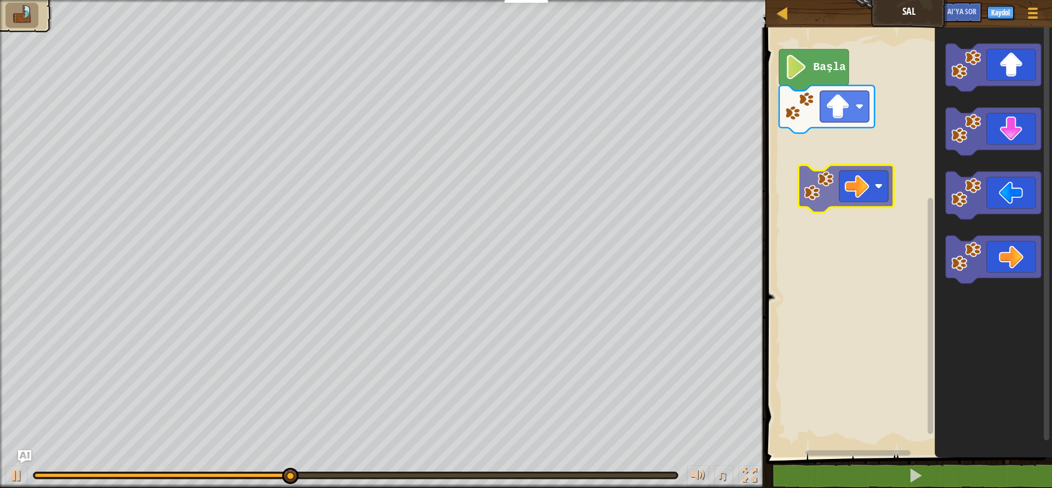
click at [847, 178] on div "Başla" at bounding box center [907, 240] width 289 height 436
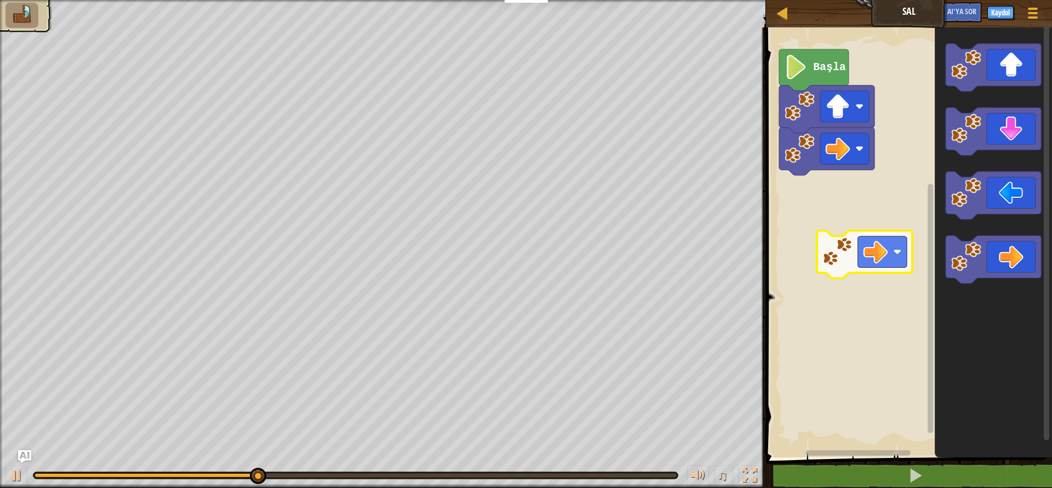
click at [812, 209] on div "Başla" at bounding box center [907, 240] width 289 height 436
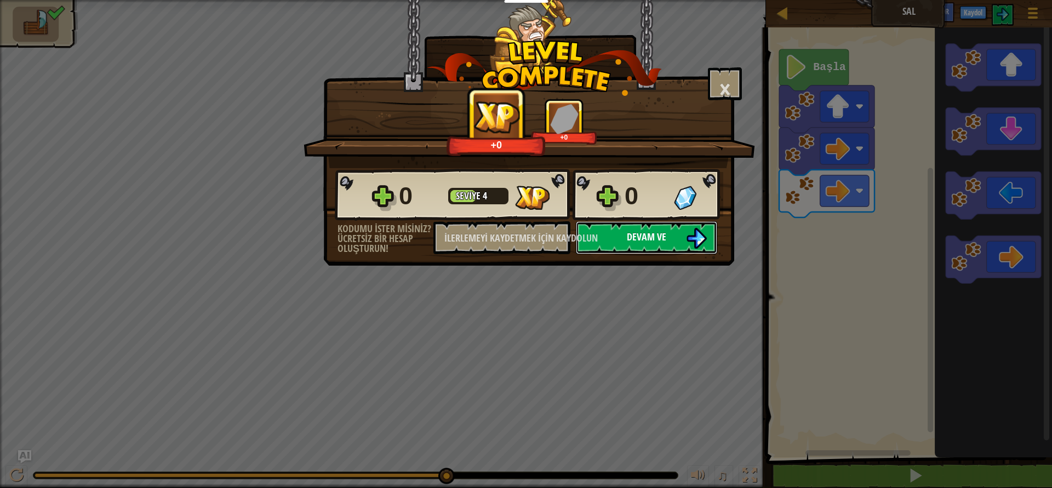
click at [659, 233] on font "Devam ve" at bounding box center [646, 237] width 39 height 14
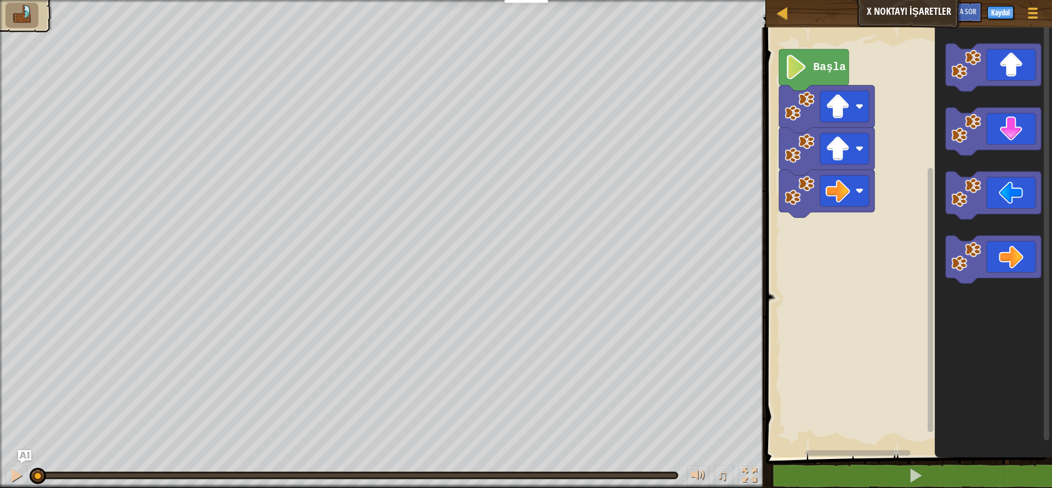
click at [792, 88] on rect "Blockly Çalışma Alanı" at bounding box center [907, 240] width 289 height 436
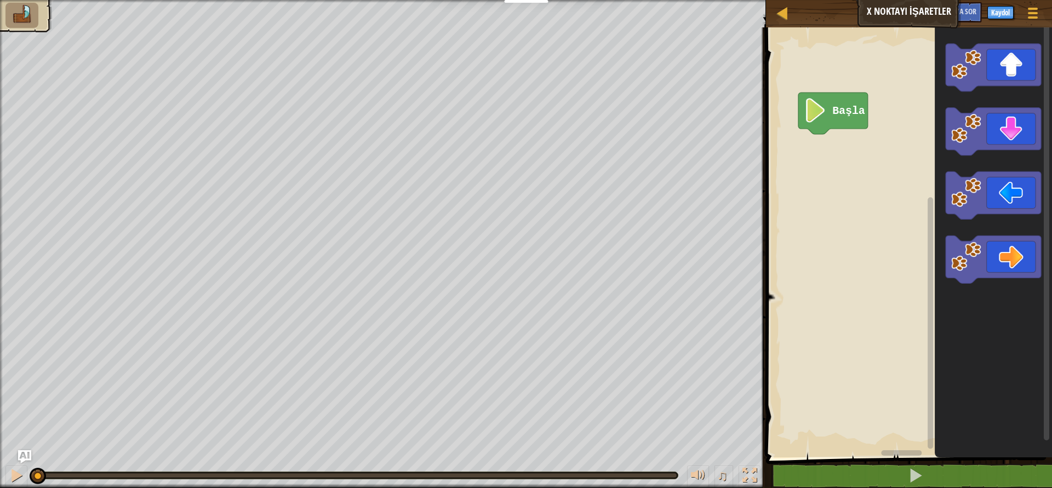
click at [713, 225] on div "Harita X Noktayı İşaretler Oyun Menüsü Kaydol AI'ya sor 1 İbranice İbranice İbr…" at bounding box center [526, 244] width 1052 height 488
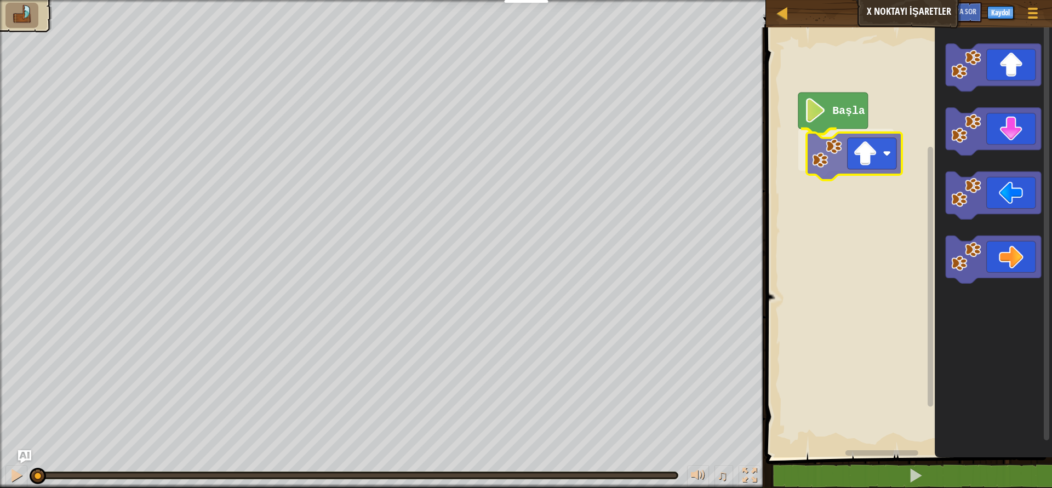
click at [846, 159] on div "Başla" at bounding box center [907, 240] width 289 height 436
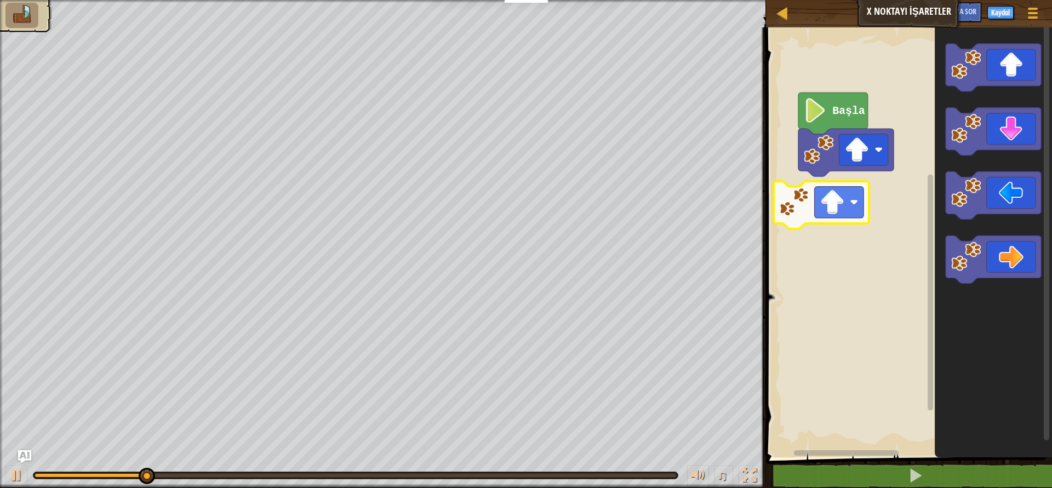
click at [832, 220] on div "Başla" at bounding box center [907, 240] width 289 height 436
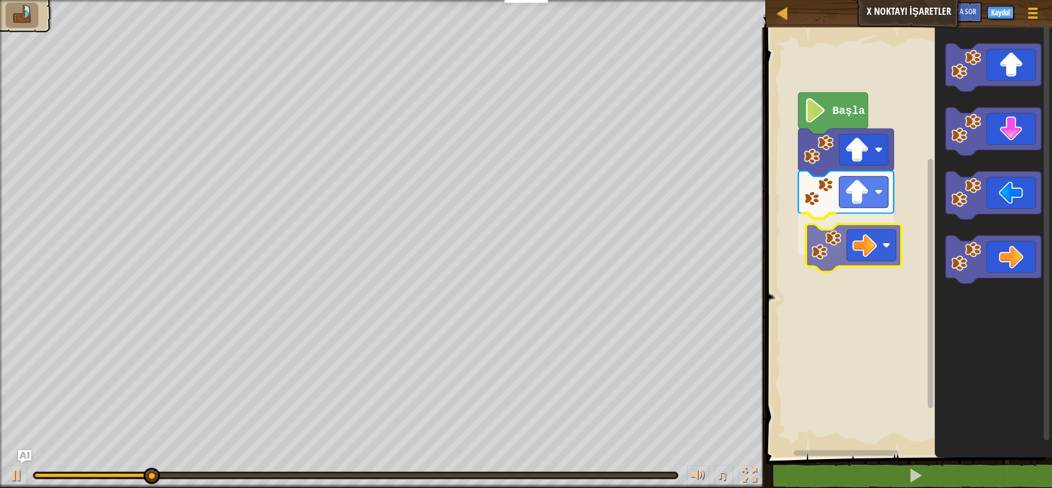
click at [867, 246] on div "Başla" at bounding box center [907, 240] width 289 height 436
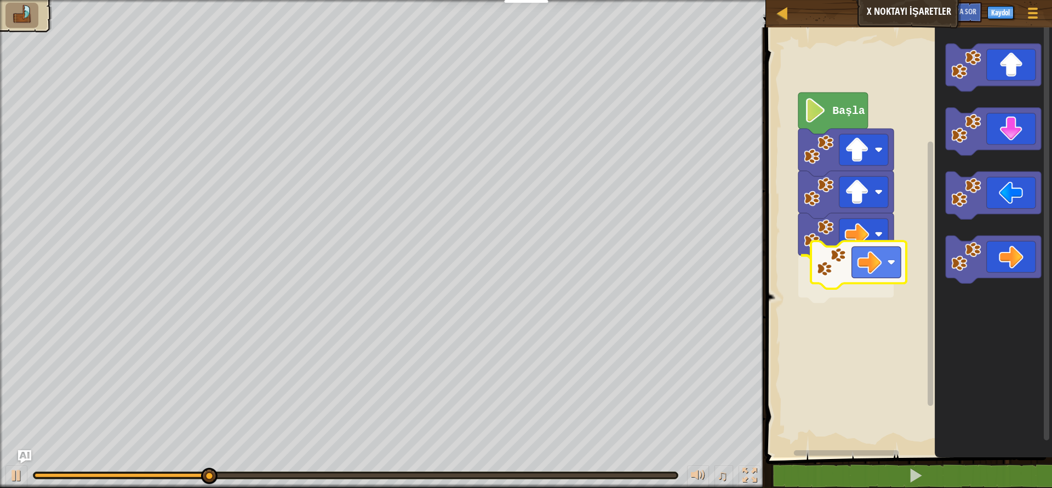
click at [867, 276] on div "Başla" at bounding box center [907, 240] width 289 height 436
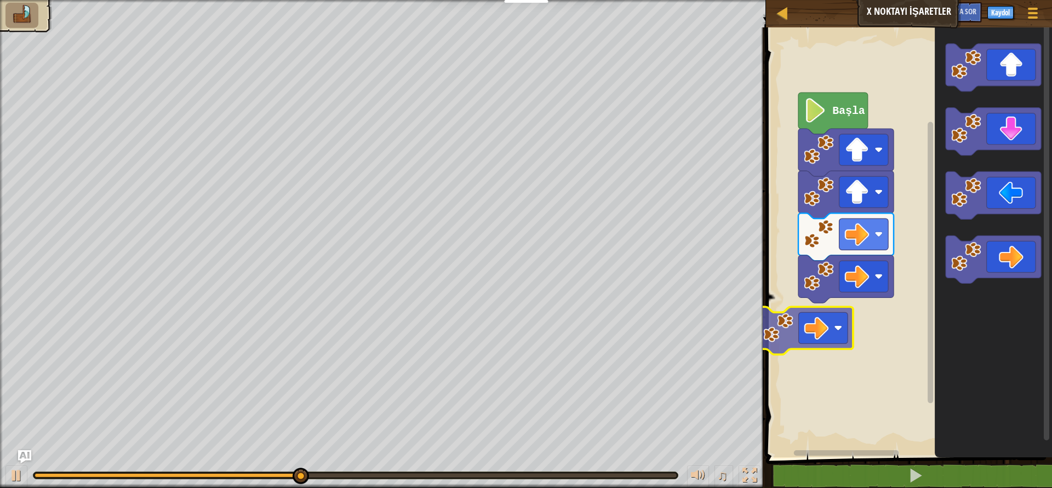
click at [854, 334] on div "Başla" at bounding box center [907, 240] width 289 height 436
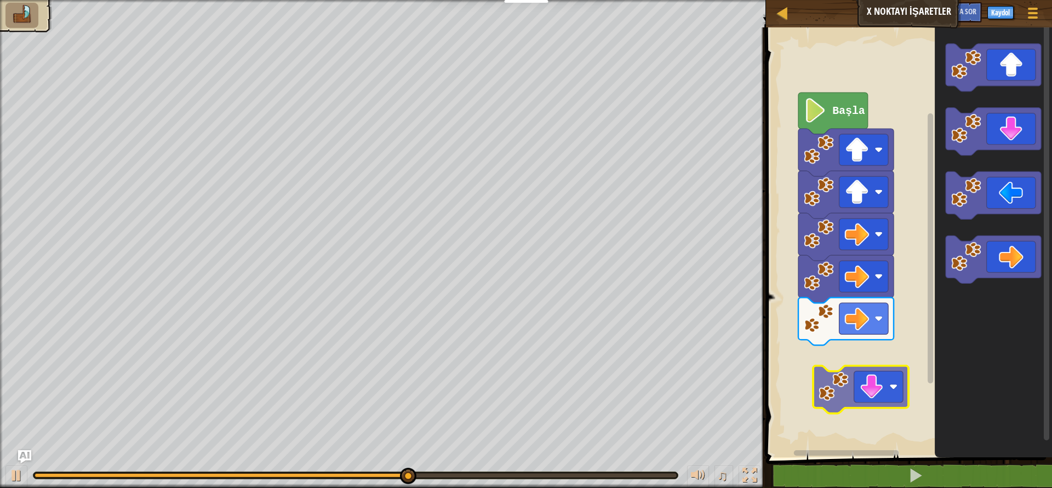
click at [875, 383] on div "Başla" at bounding box center [907, 240] width 289 height 436
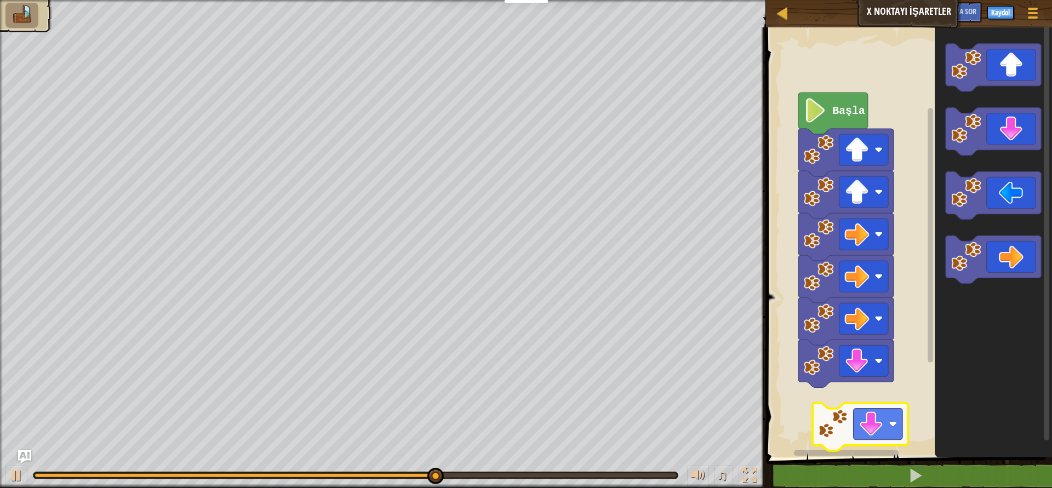
click at [894, 427] on div "Başla" at bounding box center [907, 240] width 289 height 436
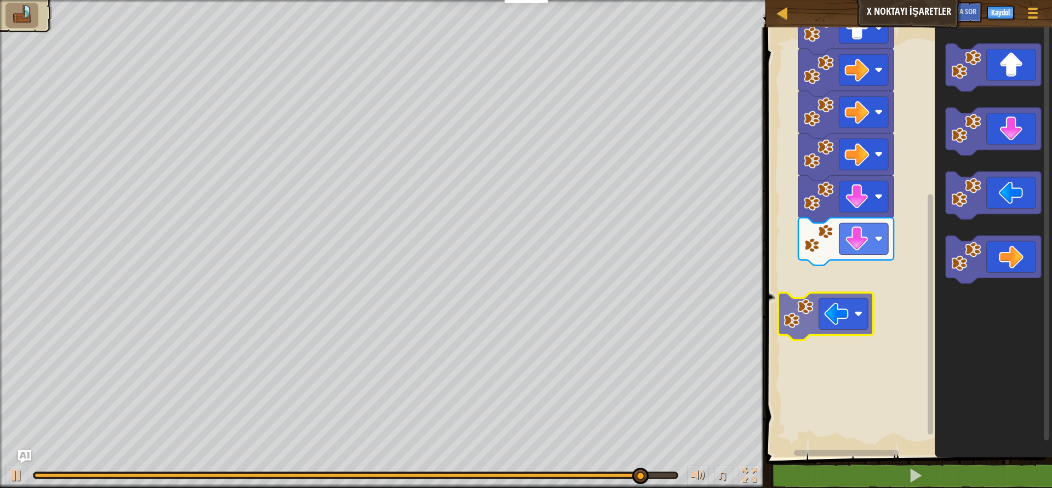
click at [854, 319] on div "Başla" at bounding box center [907, 240] width 289 height 436
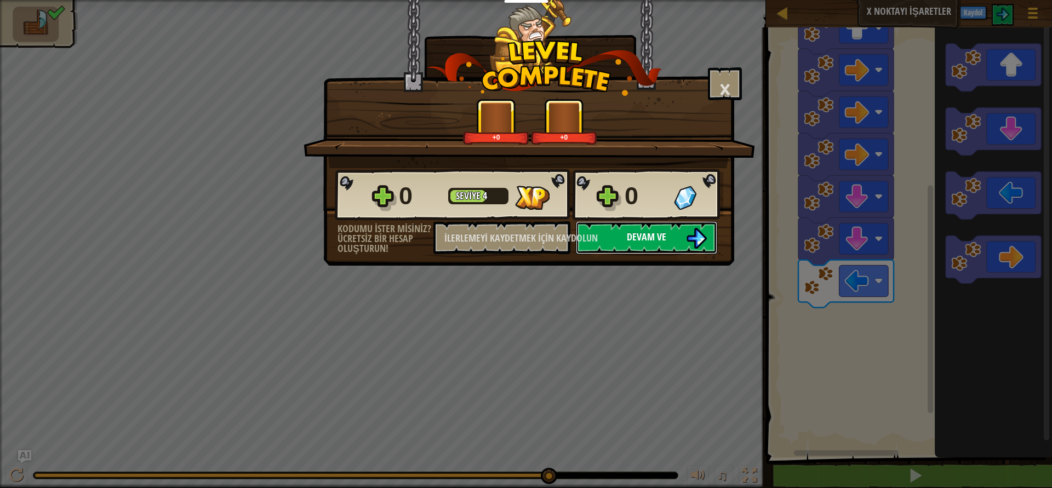
click at [615, 242] on button "Devam ve" at bounding box center [646, 237] width 141 height 33
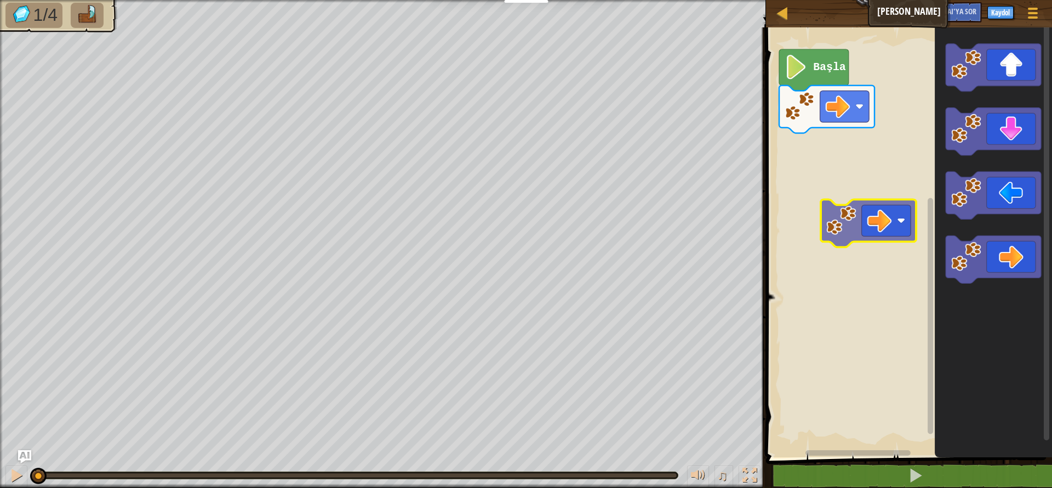
click at [881, 233] on div "Başla" at bounding box center [907, 240] width 289 height 436
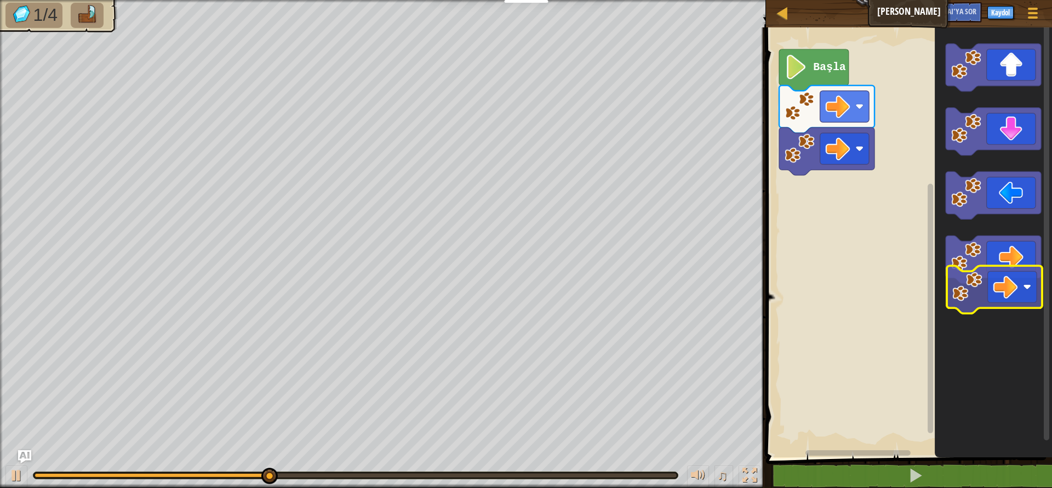
click at [996, 312] on icon "Blockly Çalışma Alanı" at bounding box center [993, 240] width 117 height 436
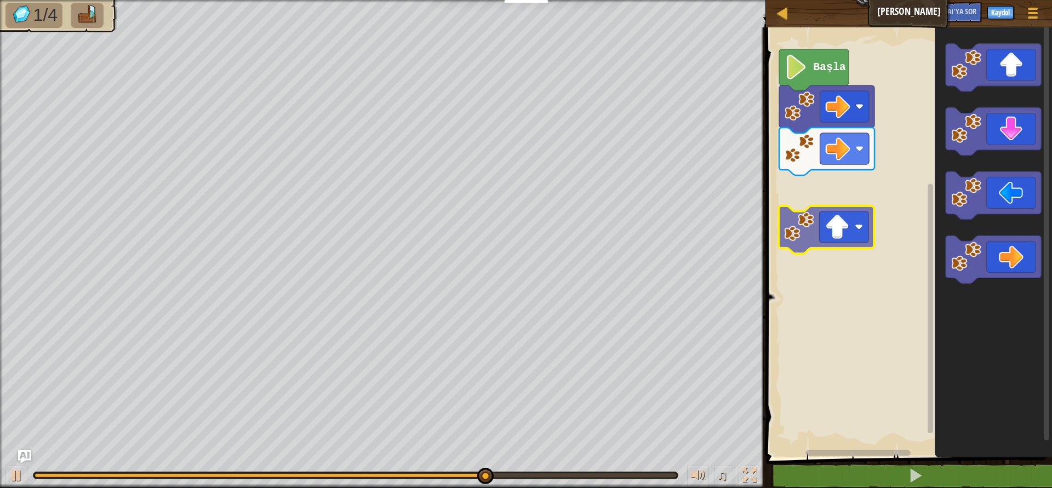
click at [854, 236] on div "Başla" at bounding box center [907, 240] width 289 height 436
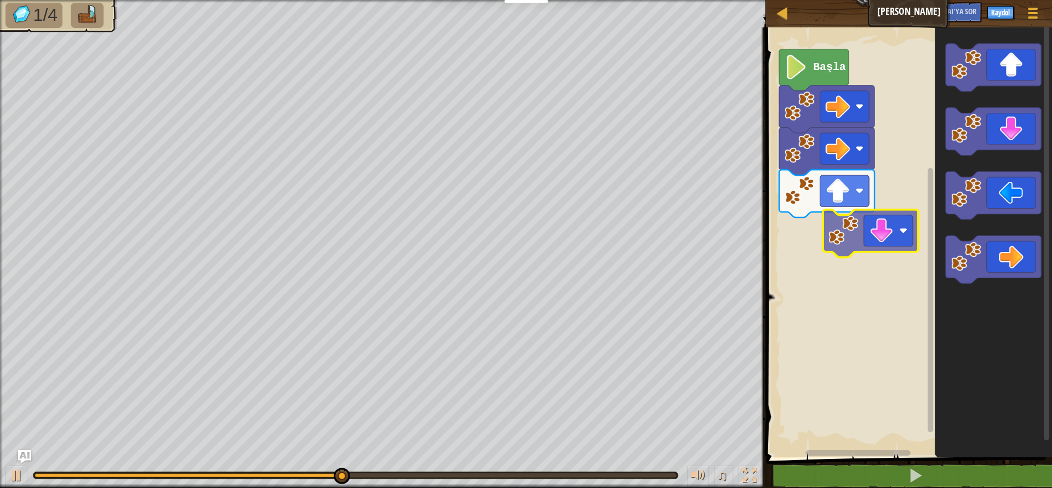
click at [884, 256] on div "Başla" at bounding box center [907, 240] width 289 height 436
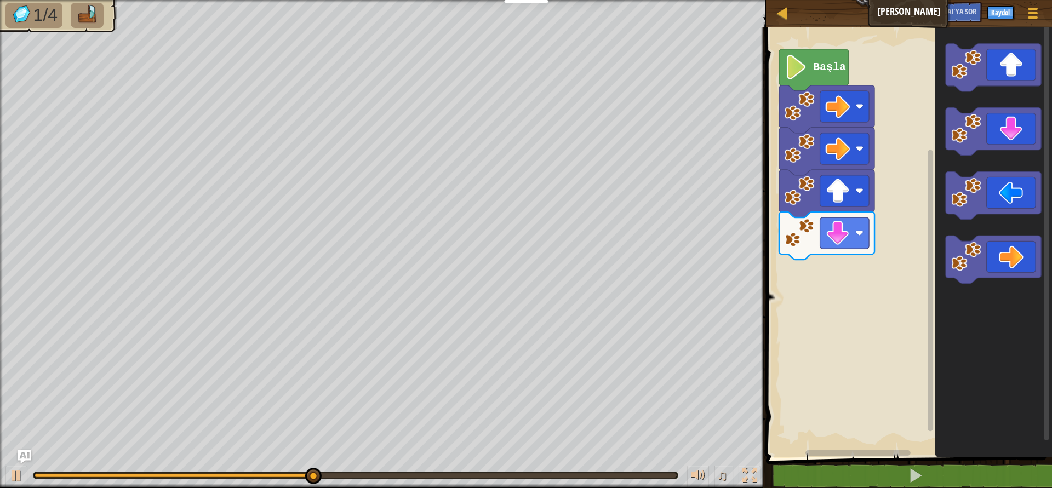
click at [976, 160] on icon "Blockly Çalışma Alanı" at bounding box center [993, 240] width 117 height 436
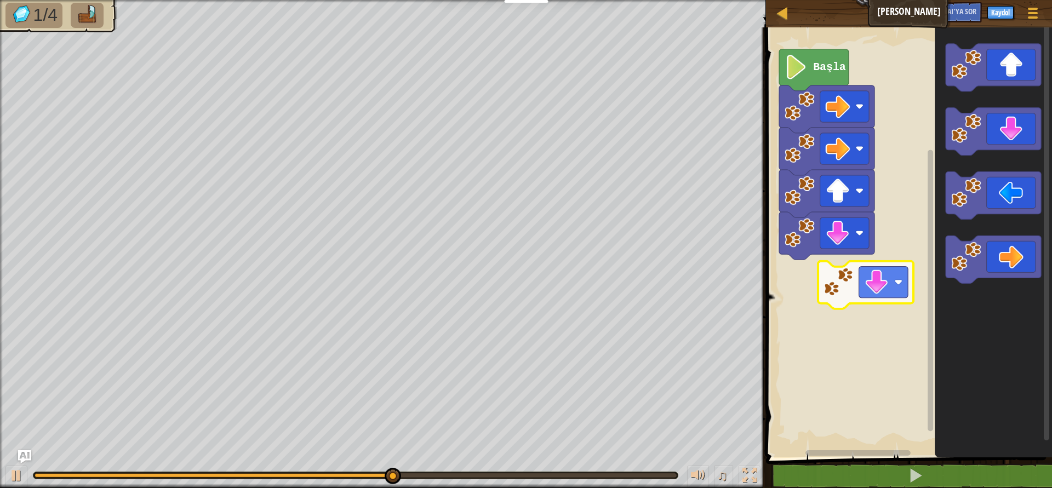
click at [856, 294] on div "Başla" at bounding box center [907, 240] width 289 height 436
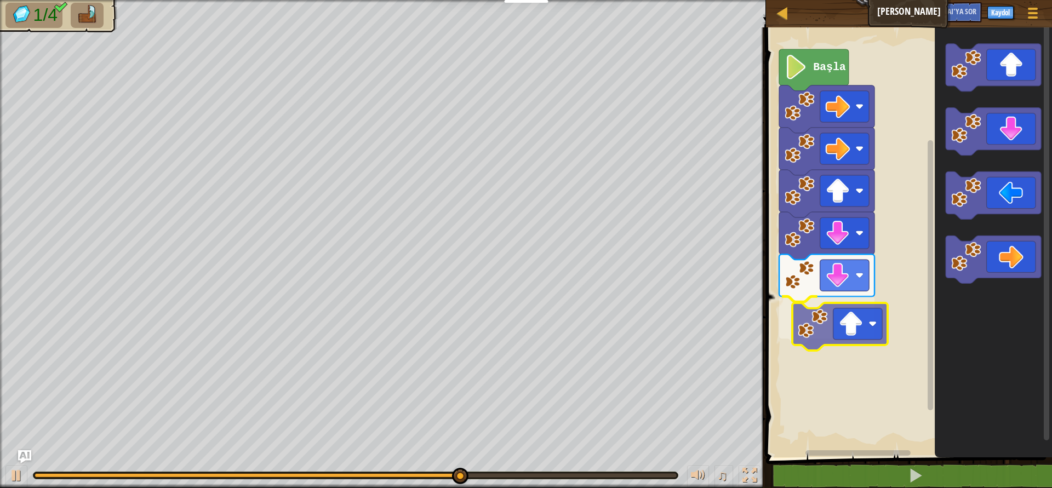
click at [881, 322] on div "Başla" at bounding box center [907, 240] width 289 height 436
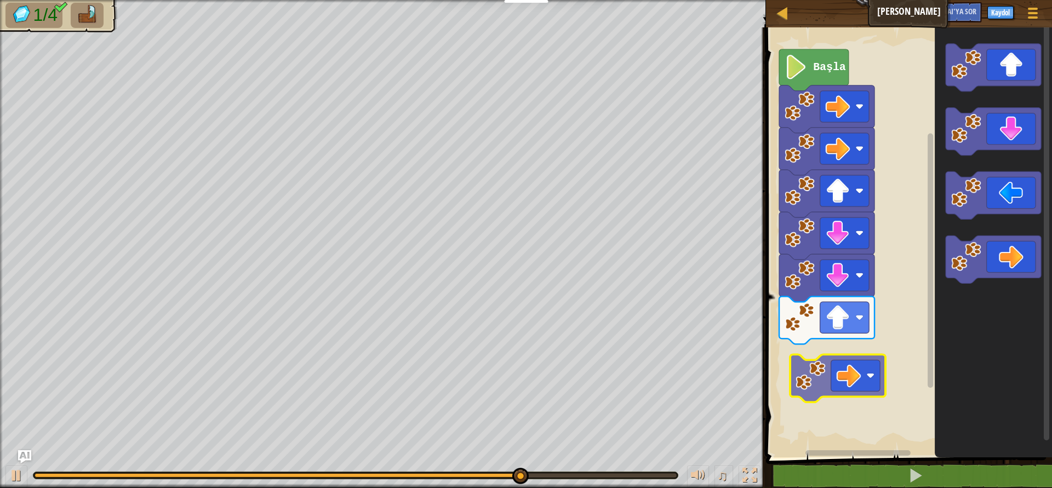
click at [847, 377] on div "Başla" at bounding box center [907, 240] width 289 height 436
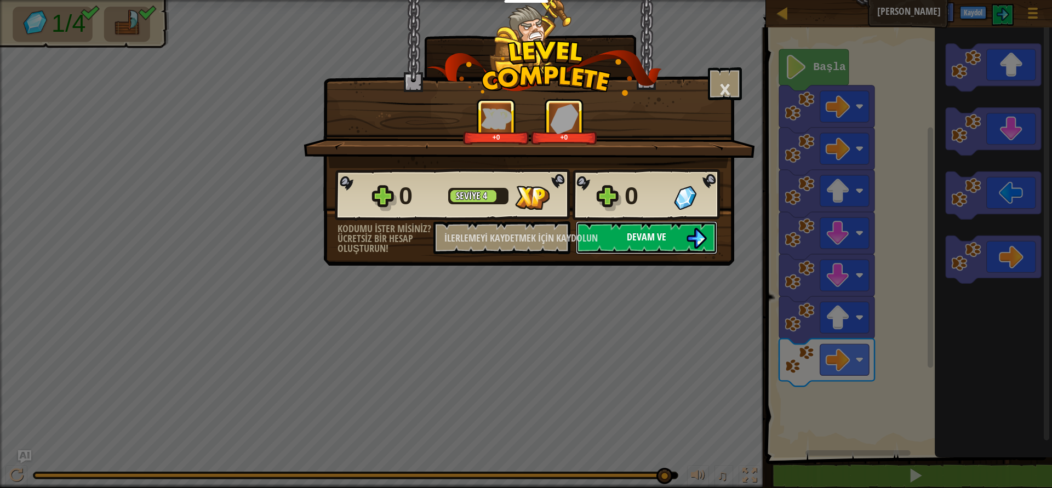
click at [659, 235] on font "Devam ve" at bounding box center [646, 237] width 39 height 14
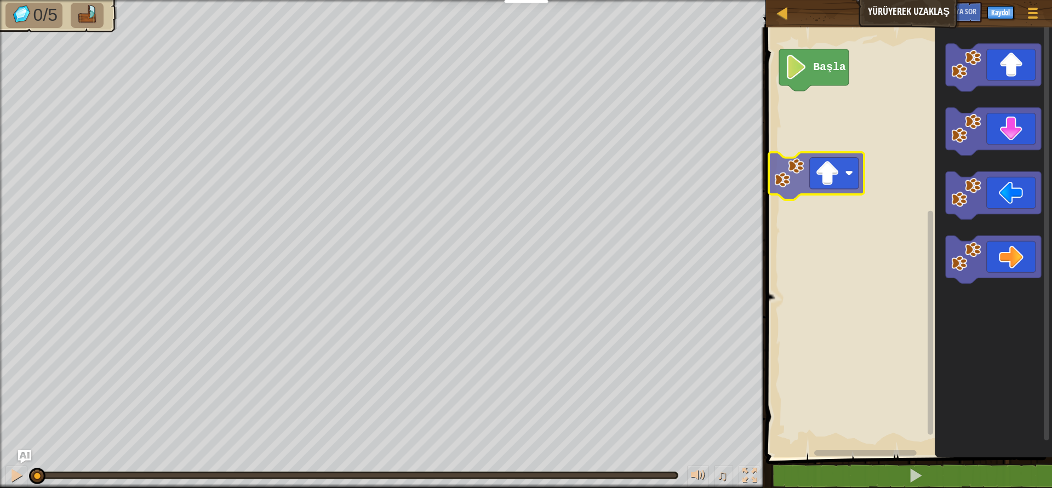
click at [826, 182] on div "Başla" at bounding box center [907, 240] width 289 height 436
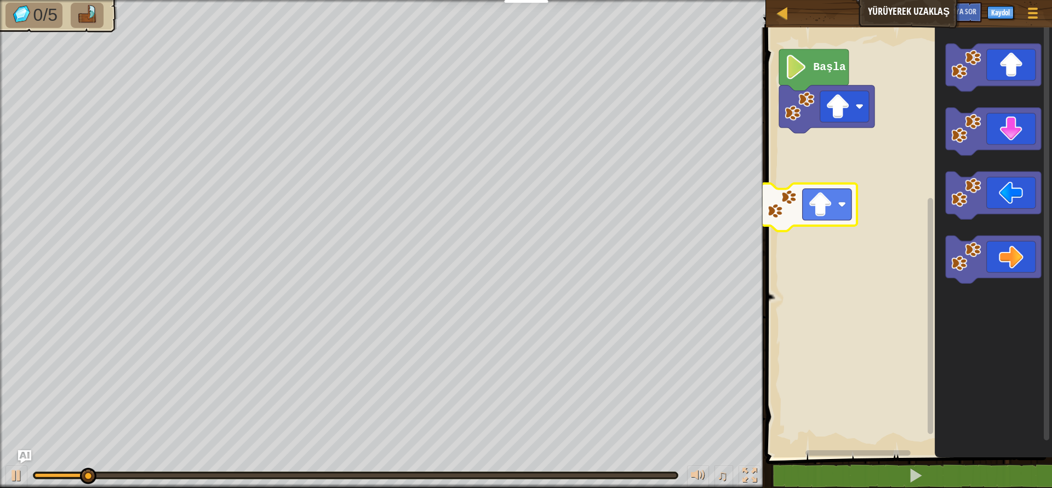
click at [816, 208] on div "Başla" at bounding box center [907, 240] width 289 height 436
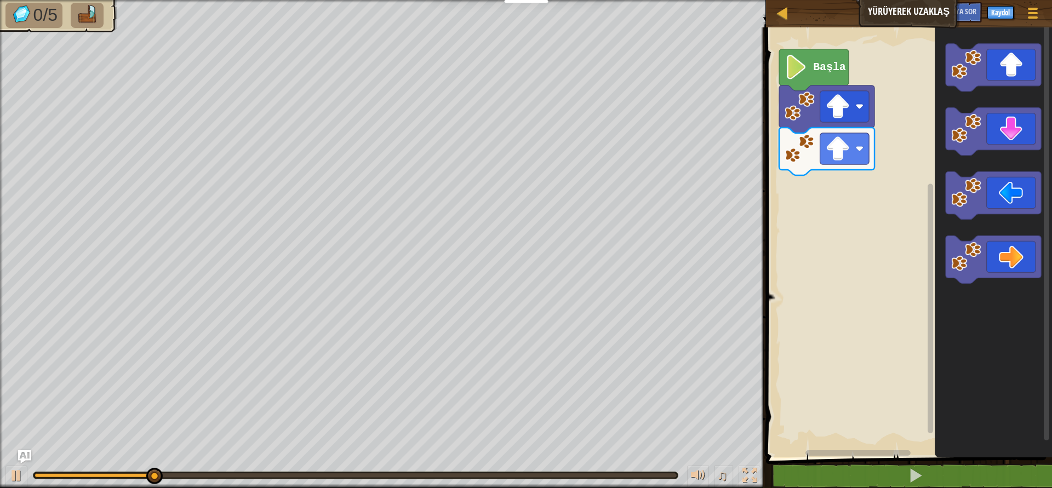
click at [876, 205] on div "Başla" at bounding box center [907, 240] width 289 height 436
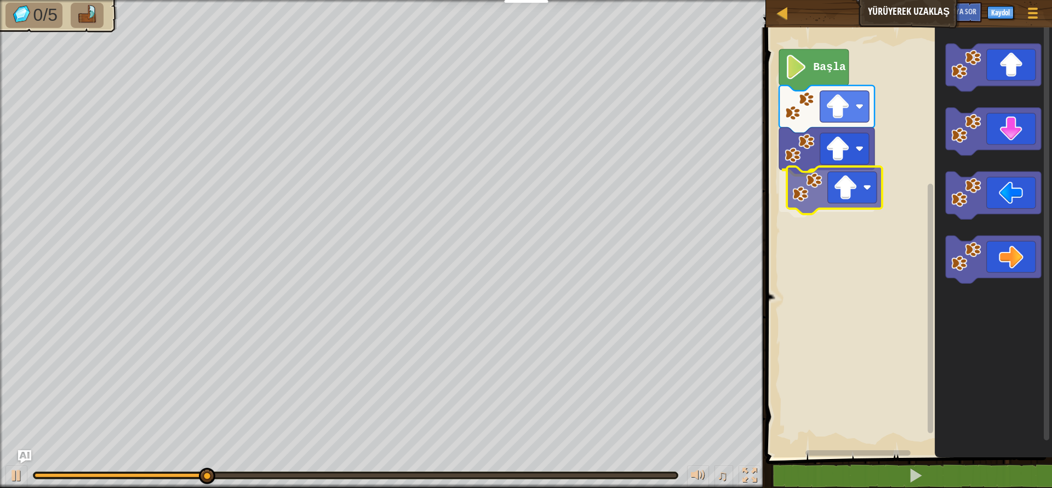
click at [844, 187] on div "Başla" at bounding box center [907, 240] width 289 height 436
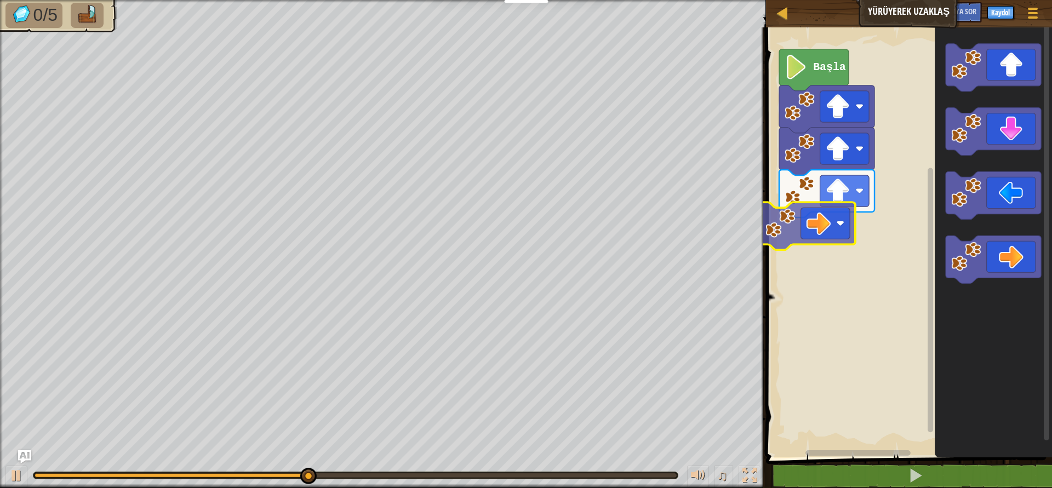
click at [825, 222] on div "Başla" at bounding box center [907, 240] width 289 height 436
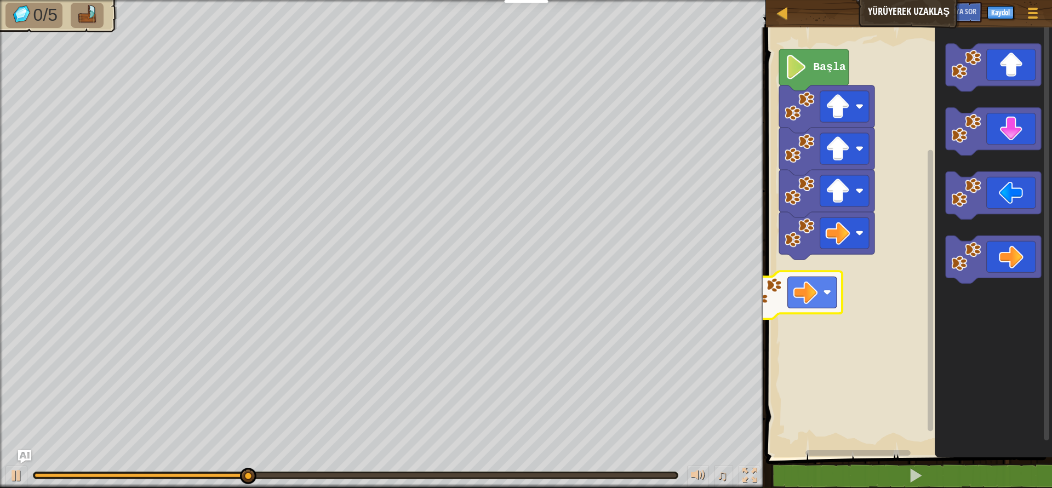
click at [784, 299] on div "Başla" at bounding box center [907, 240] width 289 height 436
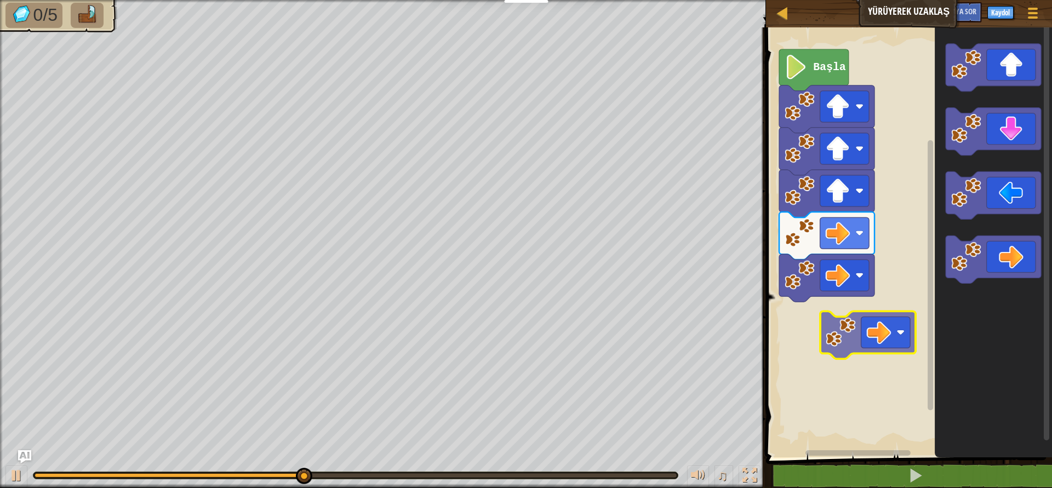
click at [808, 316] on div "Başla" at bounding box center [907, 240] width 289 height 436
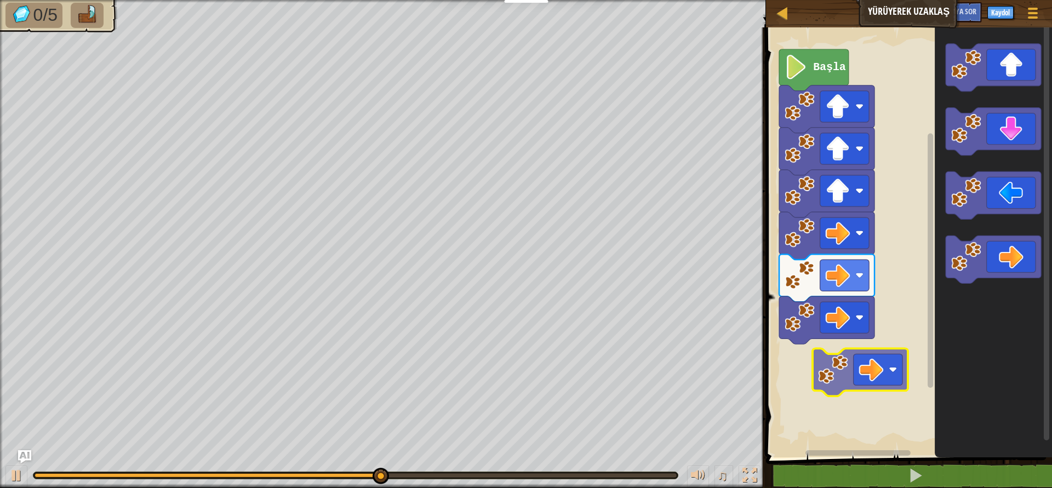
click at [841, 352] on div "Başla" at bounding box center [907, 240] width 289 height 436
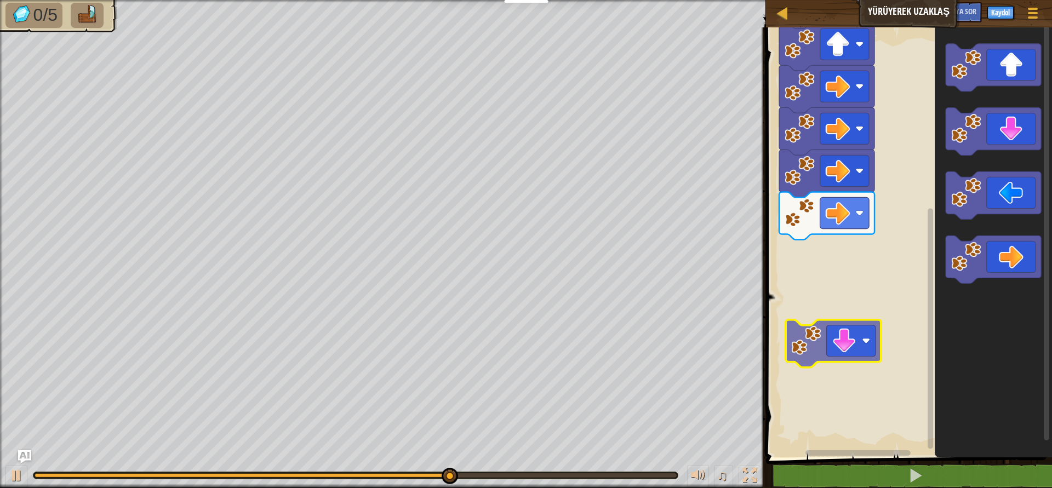
click at [842, 322] on div "Başla" at bounding box center [907, 240] width 289 height 436
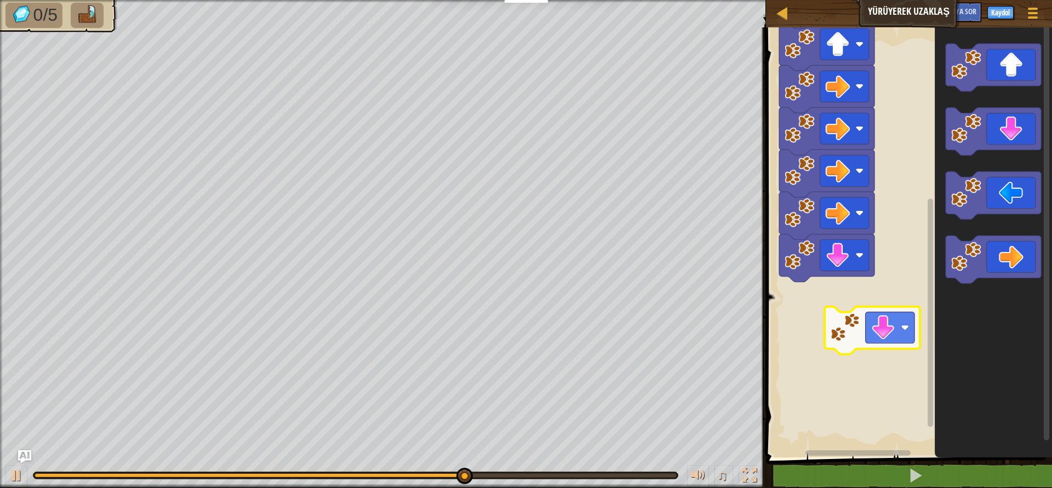
click at [859, 330] on div "Başla" at bounding box center [907, 240] width 289 height 436
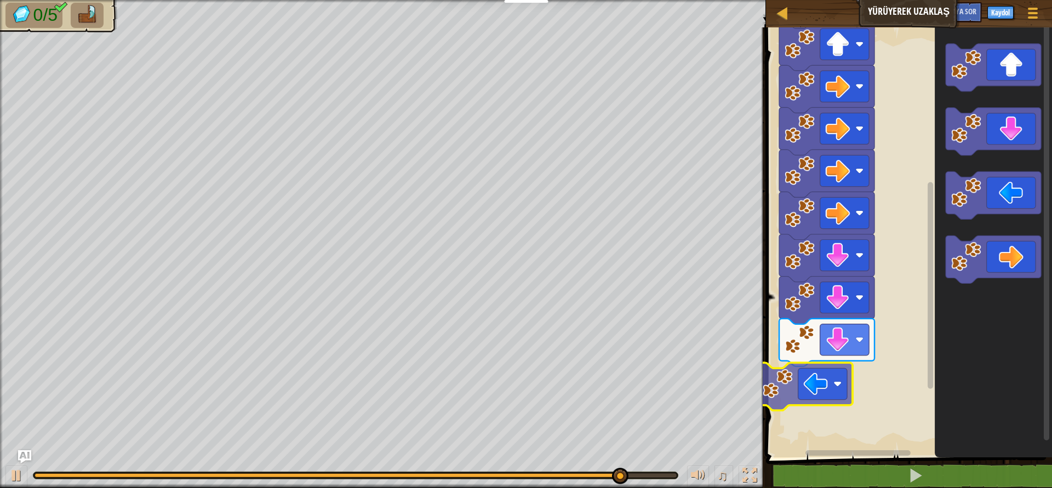
click at [782, 388] on div "Başla" at bounding box center [907, 240] width 289 height 436
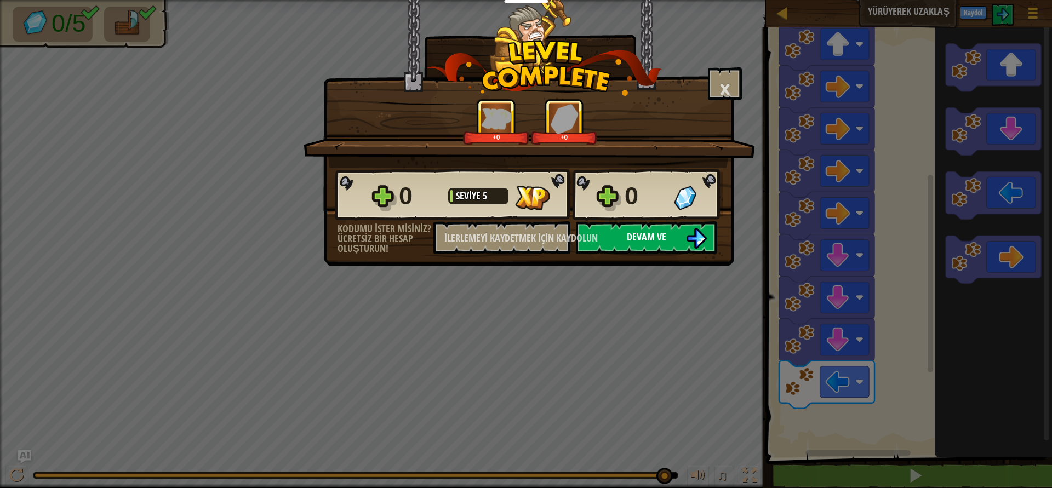
click at [658, 239] on font "Devam ve" at bounding box center [646, 237] width 39 height 14
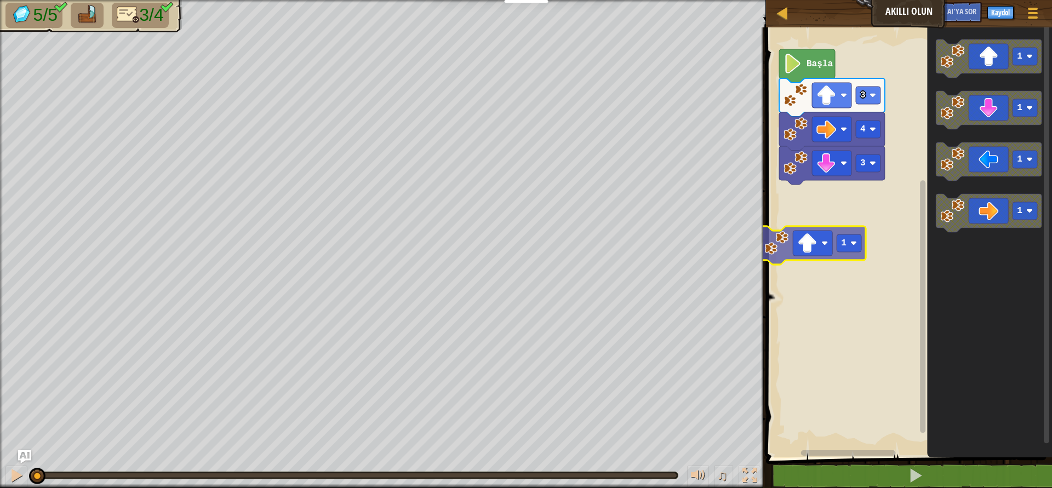
click at [814, 250] on div "3 4 3 Başla 1 1 1 1 1" at bounding box center [907, 240] width 289 height 436
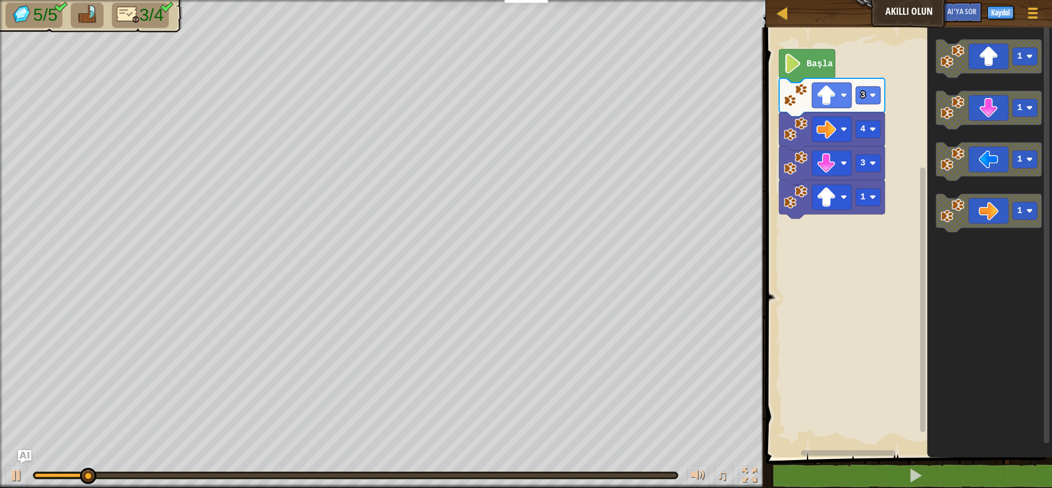
click at [838, 230] on div "1 3 4 3 Başla 1 1 1 1" at bounding box center [907, 240] width 289 height 436
click at [892, 247] on div "1 3 4 3 Başla 1 1 1 1" at bounding box center [907, 240] width 289 height 436
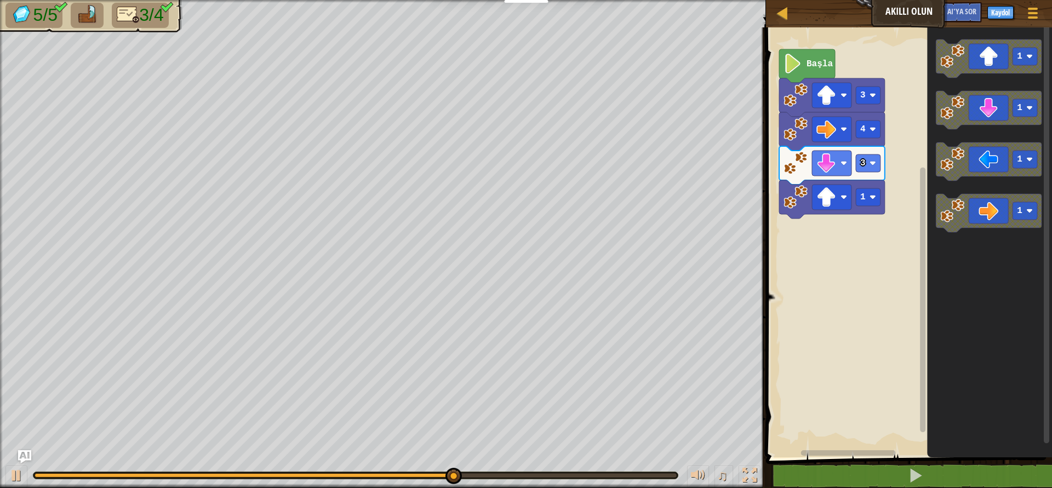
click at [870, 231] on div "1 3 4 3 Başla 1 1 1 1" at bounding box center [907, 240] width 289 height 436
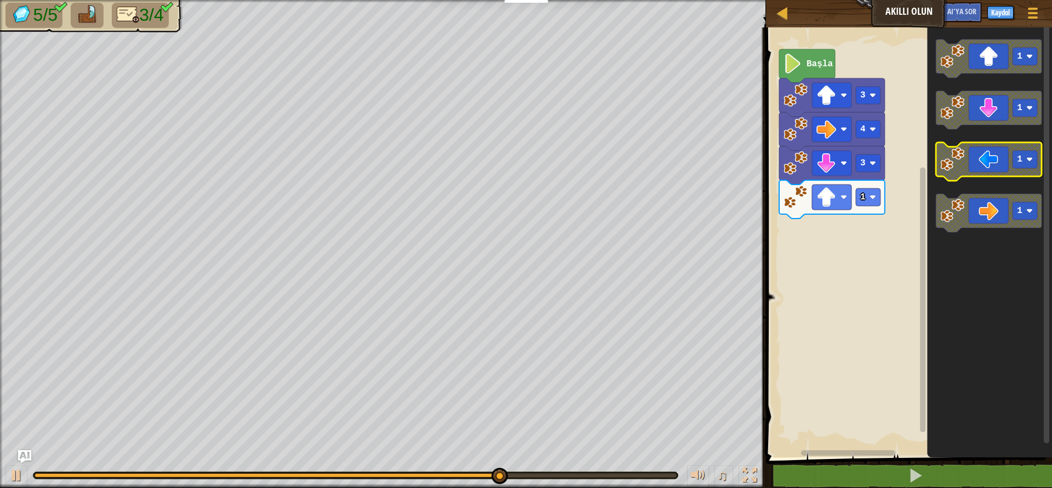
click at [936, 177] on g "1 1 1 1" at bounding box center [989, 135] width 106 height 193
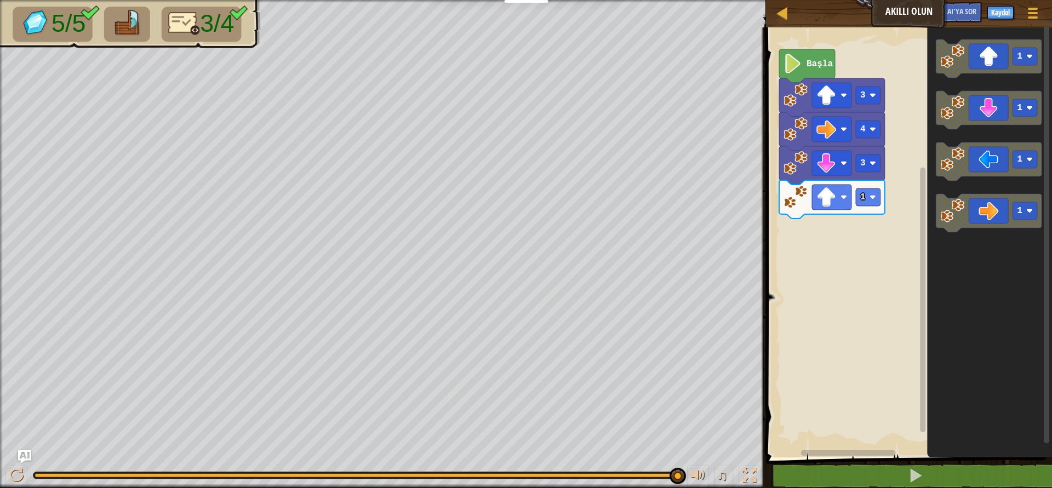
click at [913, 212] on div "1 3 4 3 Başla 1 1 1 1" at bounding box center [907, 240] width 289 height 436
click at [922, 143] on div "1 3 4 3 Başla 1 1 1 1" at bounding box center [907, 240] width 289 height 436
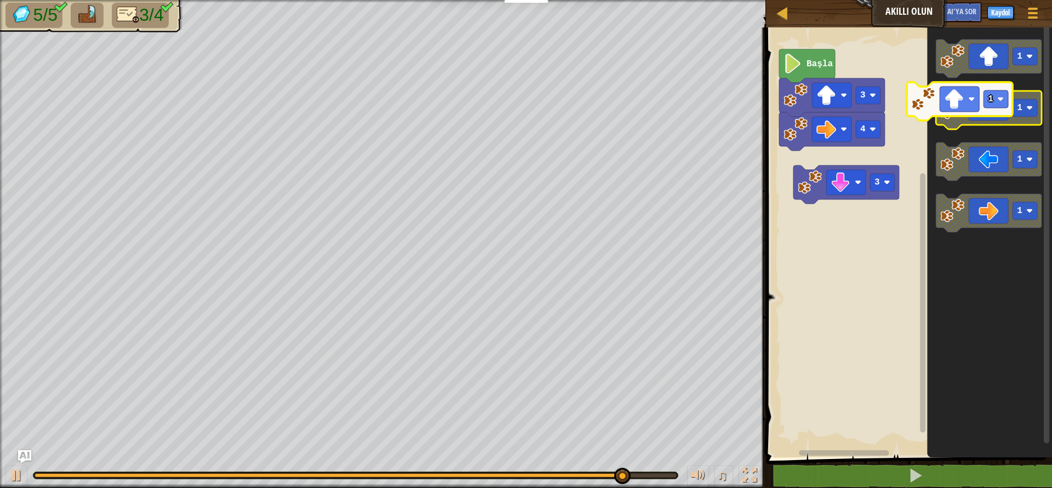
click at [993, 80] on icon "1 1 1 1" at bounding box center [989, 240] width 125 height 436
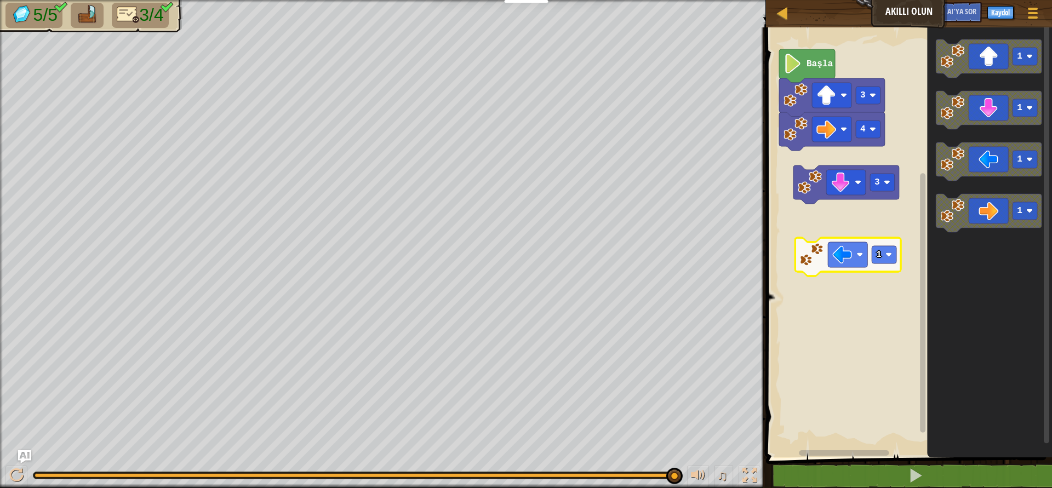
click at [850, 244] on div "4 3 Başla 3 1 1 1 1 1" at bounding box center [907, 240] width 289 height 436
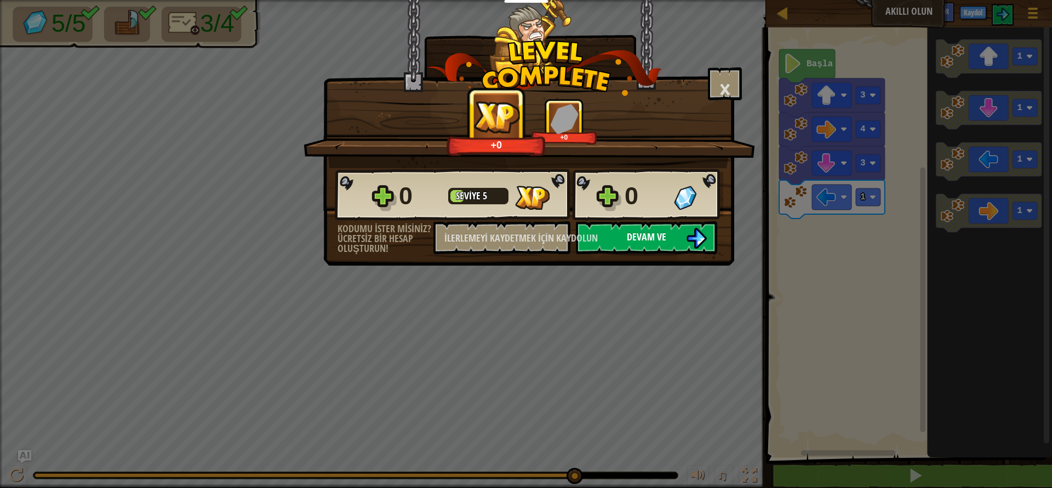
click at [670, 241] on button "Devam ve" at bounding box center [646, 237] width 141 height 33
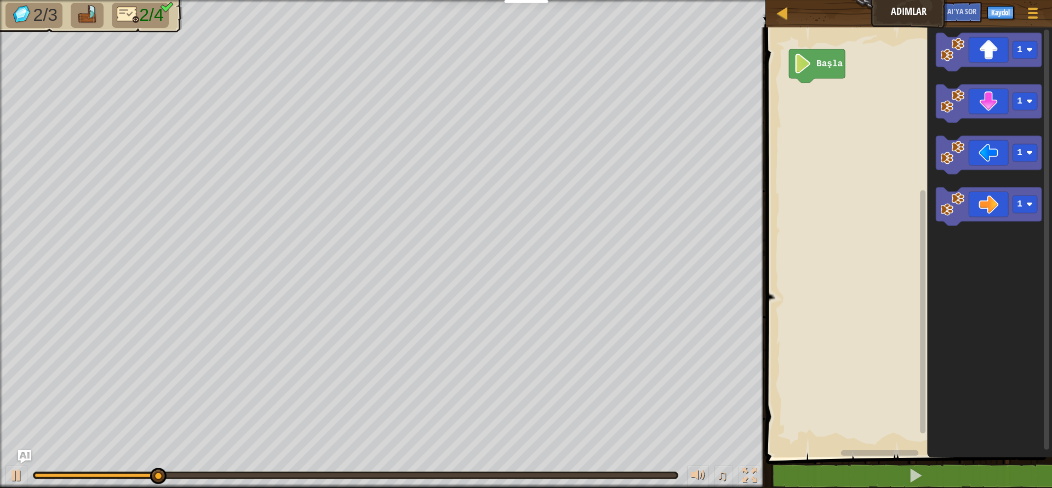
click at [968, 195] on icon "1 1 1 1" at bounding box center [989, 240] width 125 height 436
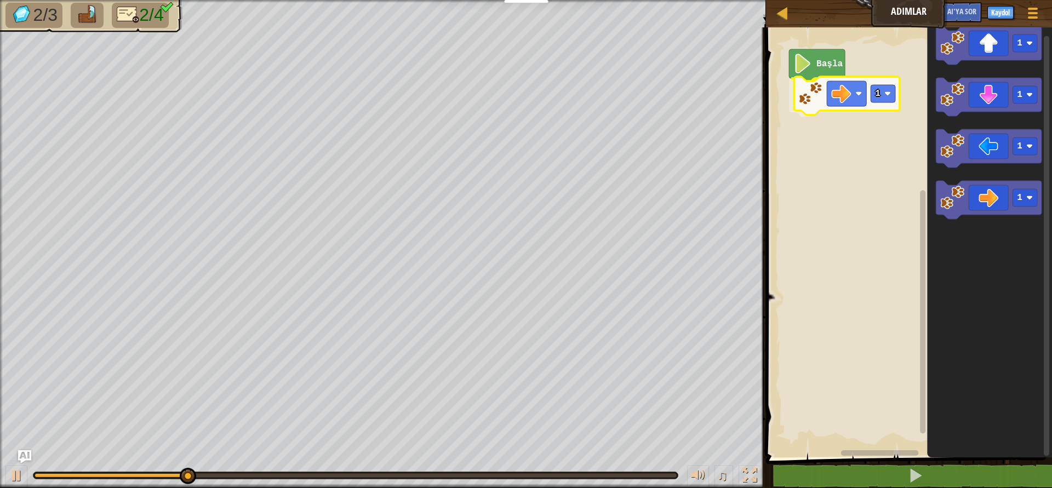
click at [825, 90] on div "Başla 1 1 1 1 1 1" at bounding box center [907, 240] width 289 height 436
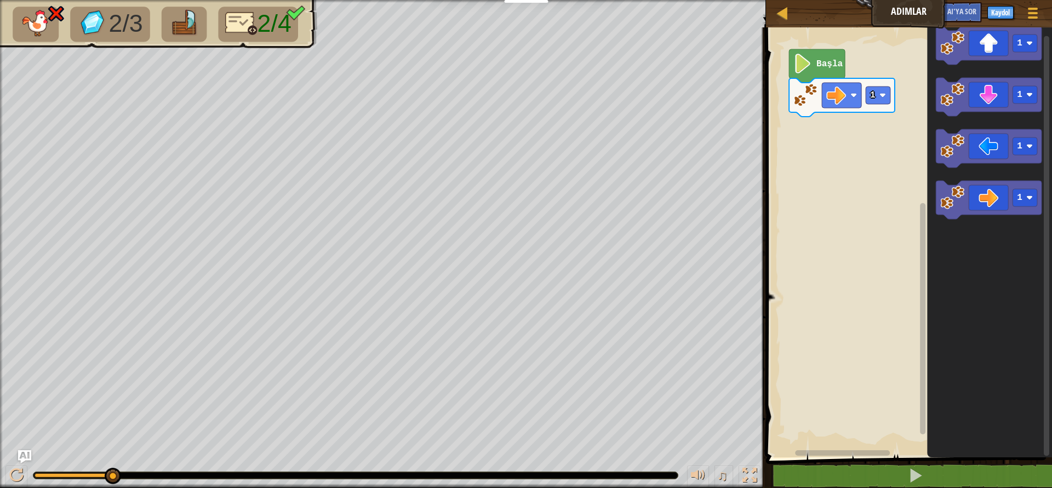
click at [936, 265] on icon "Blockly Çalışma Alanı" at bounding box center [989, 240] width 125 height 436
click at [856, 141] on div "1 Başla 1 1 1 1 1" at bounding box center [907, 240] width 289 height 436
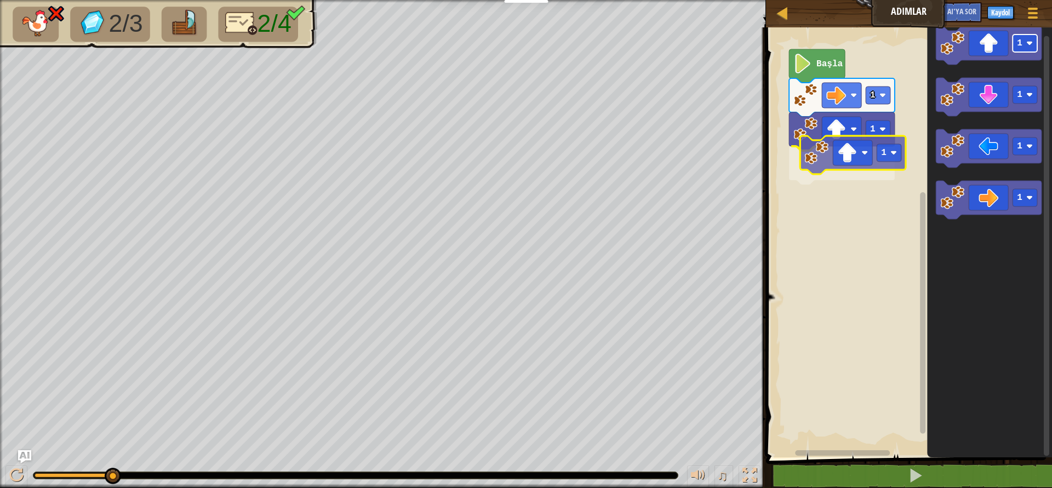
click at [873, 153] on div "1 1 1 Başla 1 1 1 1 1" at bounding box center [907, 240] width 289 height 436
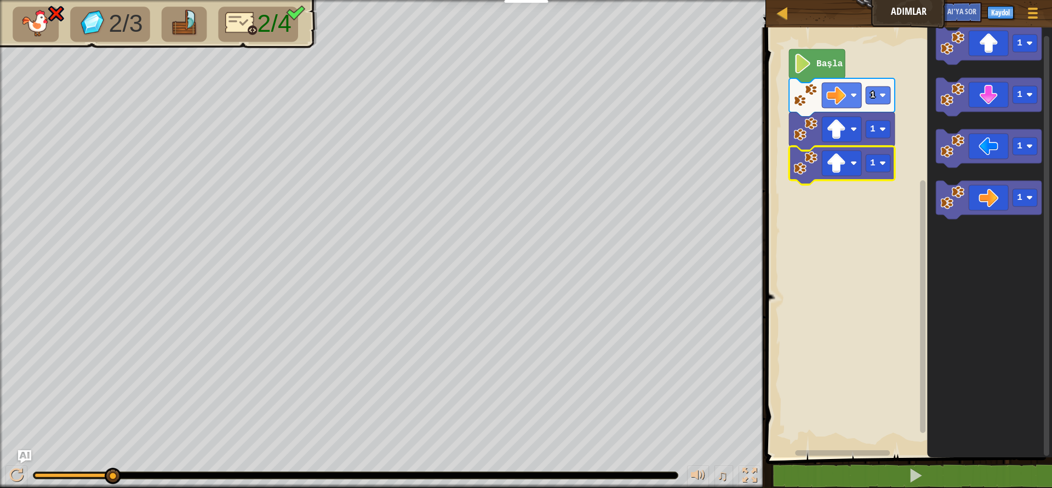
click at [846, 224] on rect "Blockly Çalışma Alanı" at bounding box center [907, 240] width 289 height 436
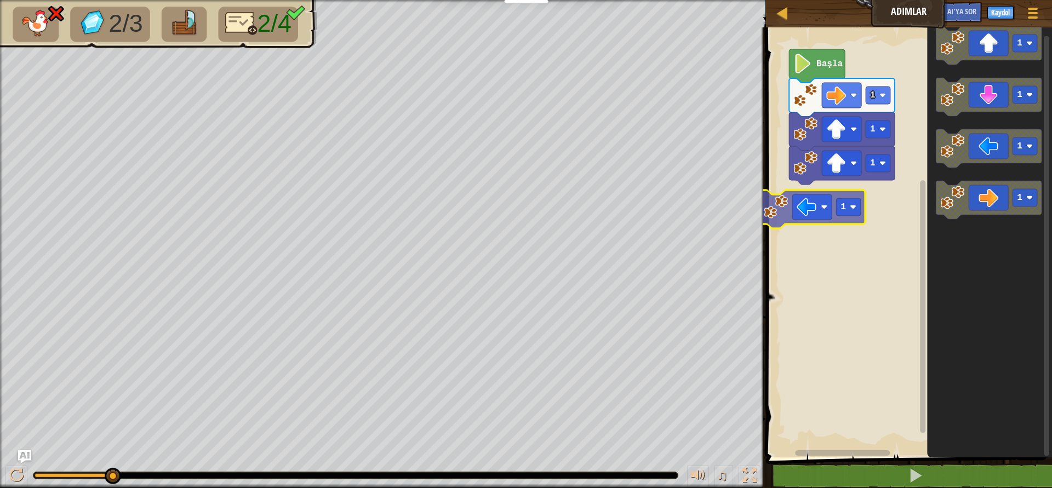
click at [832, 207] on div "1 1 1 Başla 1 1 1 1 1 1" at bounding box center [907, 240] width 289 height 436
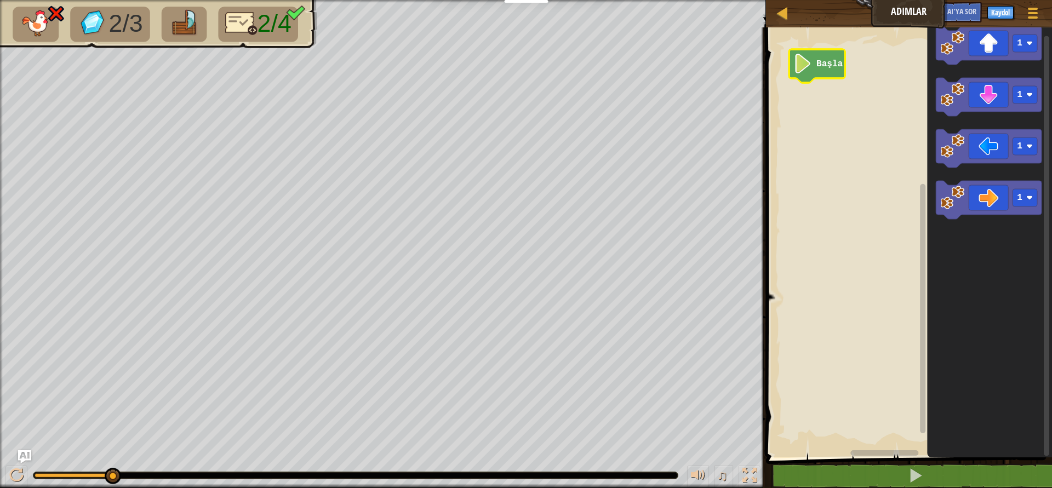
click at [827, 55] on icon "Blockly Çalışma Alanı" at bounding box center [817, 65] width 56 height 33
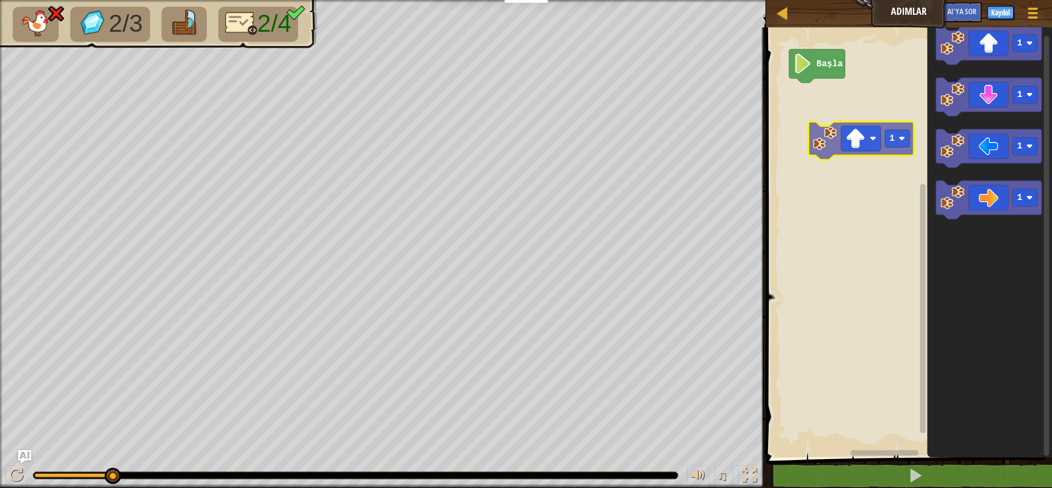
click at [859, 141] on div "Başla 1 1 1 1 1" at bounding box center [907, 240] width 289 height 436
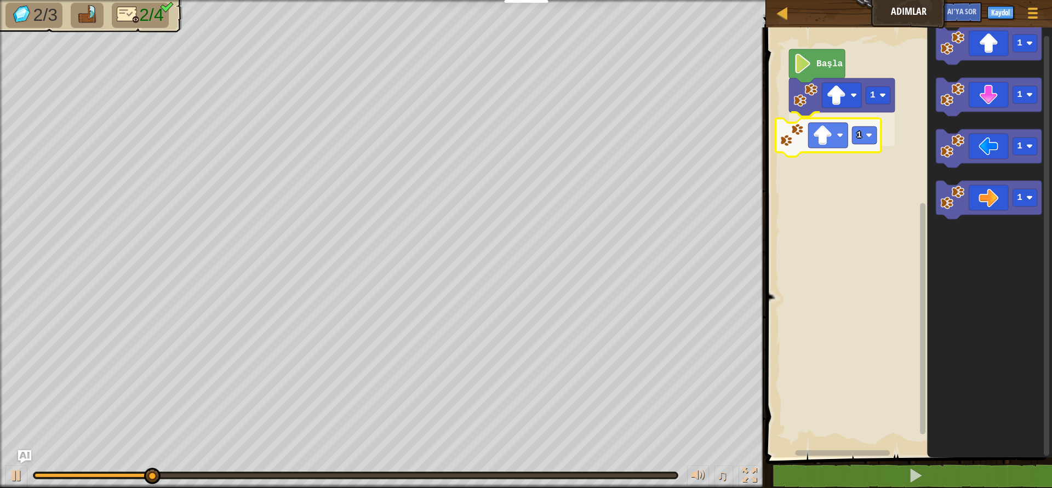
click at [818, 153] on div "1 1 Başla 1 1 1 1 1" at bounding box center [907, 240] width 289 height 436
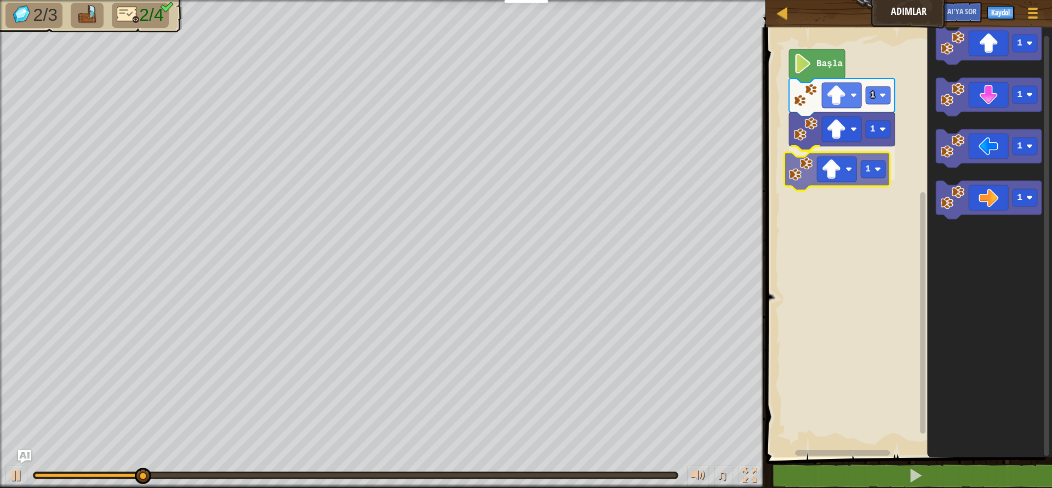
click at [836, 177] on div "1 1 1 Başla 1 1 1 1 1" at bounding box center [907, 240] width 289 height 436
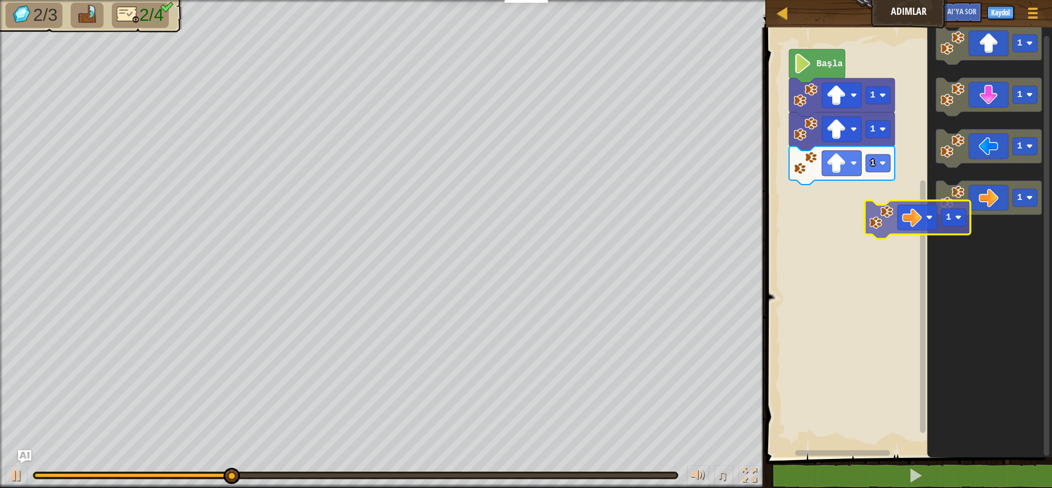
click at [820, 182] on div "1 1 1 Başla 1 1 1 1 1" at bounding box center [907, 240] width 289 height 436
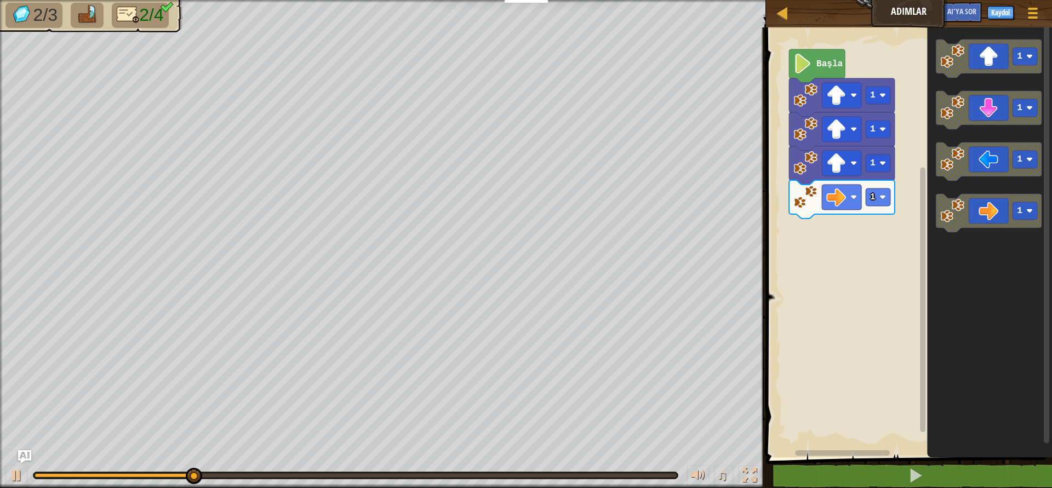
click at [883, 259] on div "1 1 1 1 Başla 1 1 1 1" at bounding box center [907, 240] width 289 height 436
click at [877, 239] on div "1 1 1 1 Başla 1 1 1 1" at bounding box center [907, 240] width 289 height 436
click at [887, 247] on div "1 1 1 1 Başla 1 1 1 1" at bounding box center [907, 240] width 289 height 436
click at [949, 240] on icon "1 1 1 1" at bounding box center [989, 240] width 125 height 436
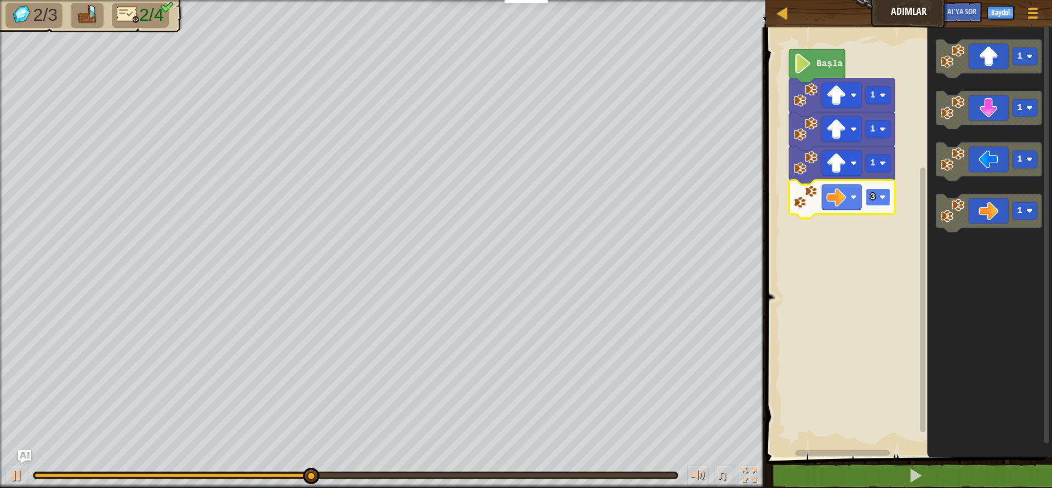
click at [876, 203] on rect "Blockly Çalışma Alanı" at bounding box center [878, 197] width 25 height 18
click at [886, 198] on rect "Blockly Çalışma Alanı" at bounding box center [878, 197] width 25 height 18
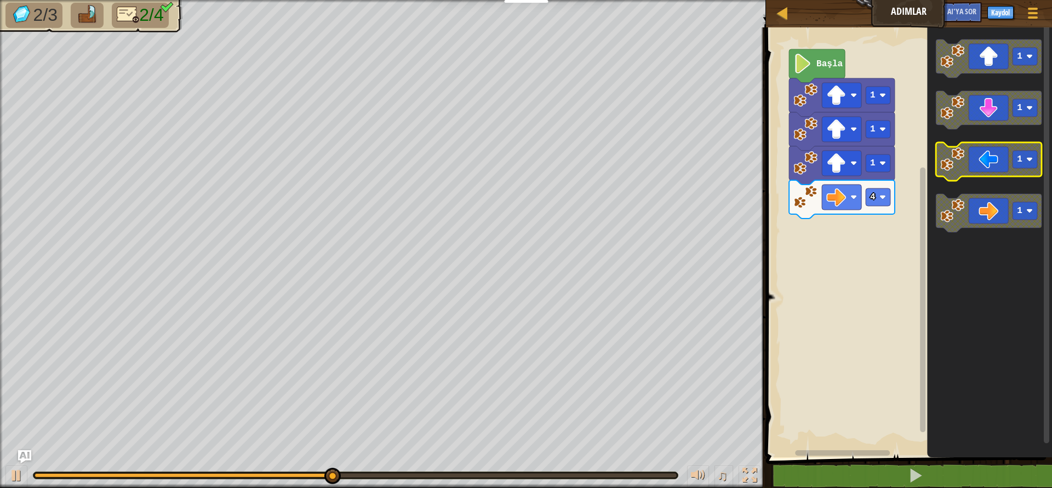
click at [942, 167] on g "1 1 1 1" at bounding box center [989, 135] width 106 height 193
click at [945, 127] on g "1 1 1 1" at bounding box center [989, 135] width 106 height 193
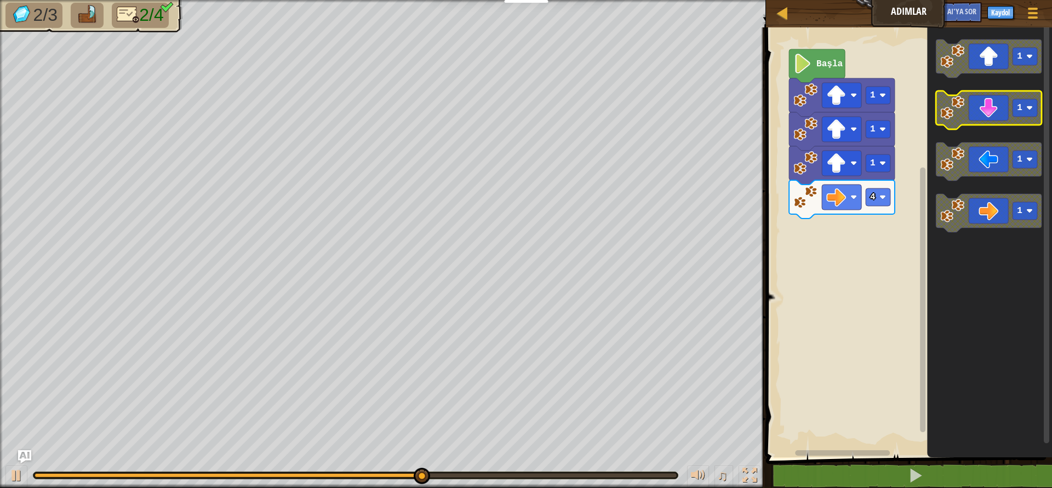
click at [1016, 113] on rect "Blockly Çalışma Alanı" at bounding box center [1025, 108] width 25 height 18
click at [938, 126] on g "1 3 1 1" at bounding box center [989, 135] width 106 height 193
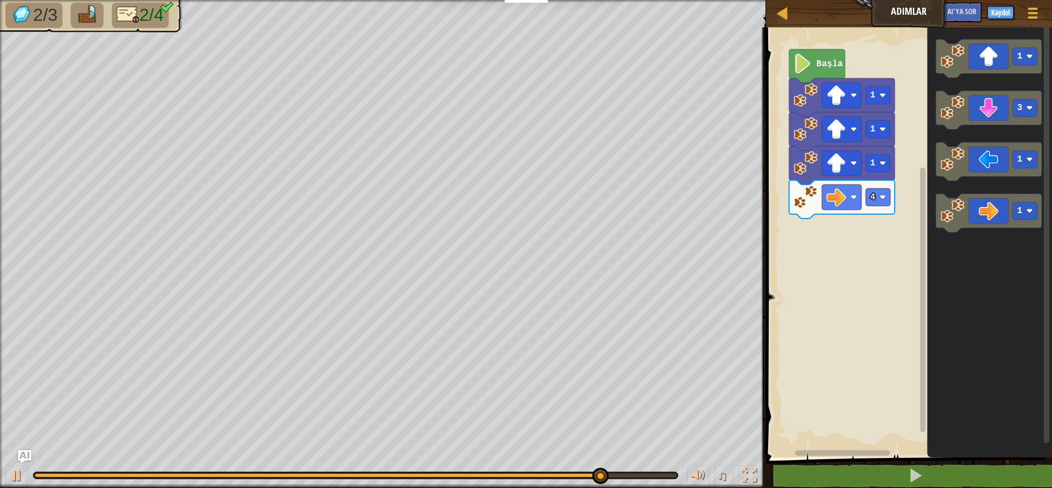
click at [812, 65] on icon "Blockly Çalışma Alanı" at bounding box center [817, 65] width 56 height 33
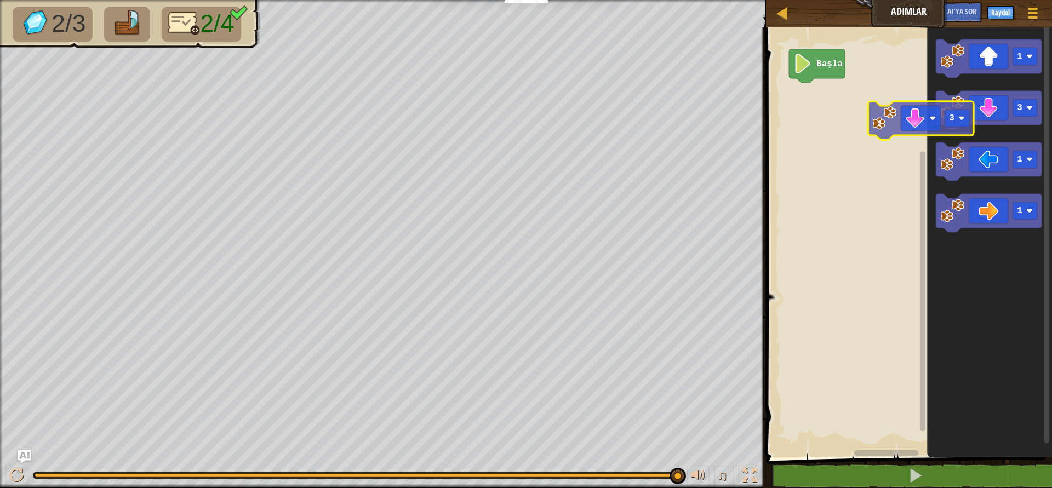
click at [811, 98] on div "Başla 1 3 1 1 3" at bounding box center [907, 240] width 289 height 436
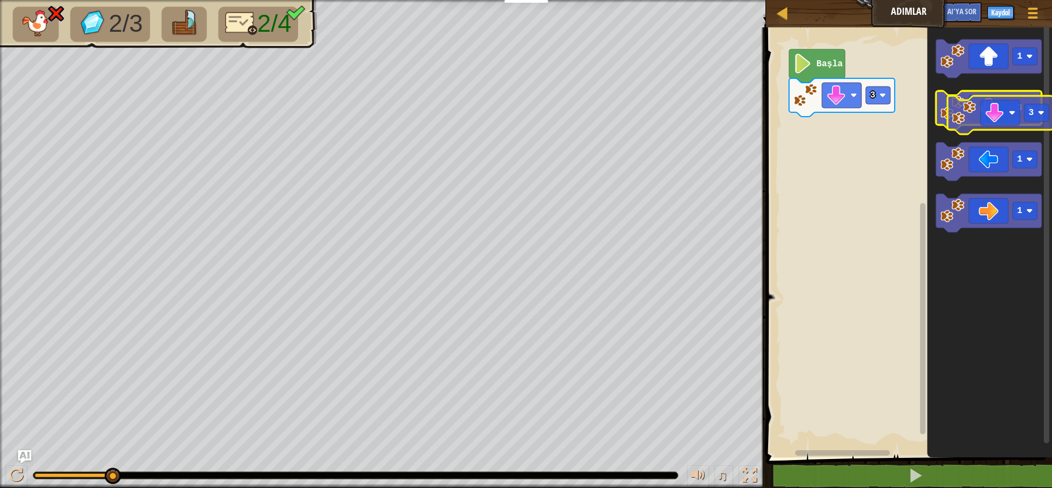
click at [985, 114] on icon "Blockly Çalışma Alanı" at bounding box center [989, 110] width 106 height 38
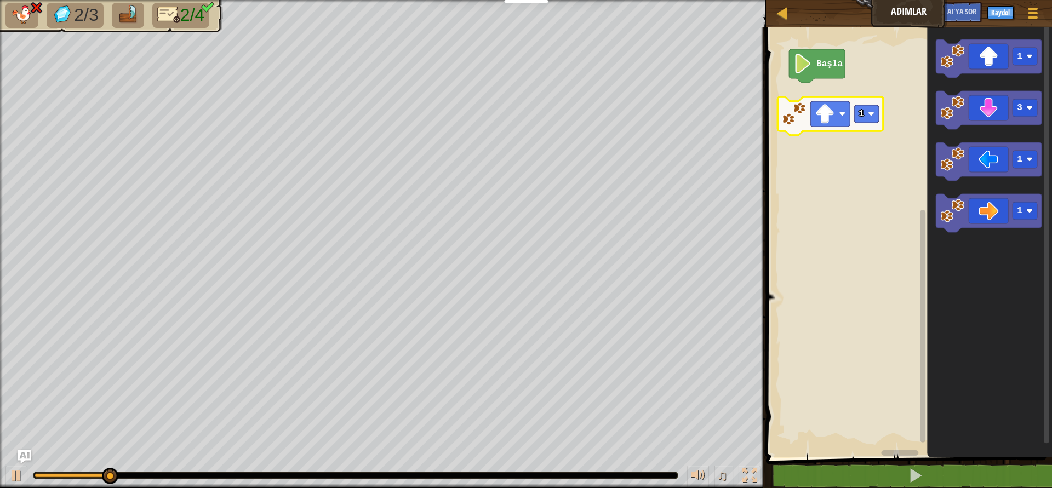
click at [808, 120] on div "Başla 1 3 1 1 1" at bounding box center [907, 240] width 289 height 436
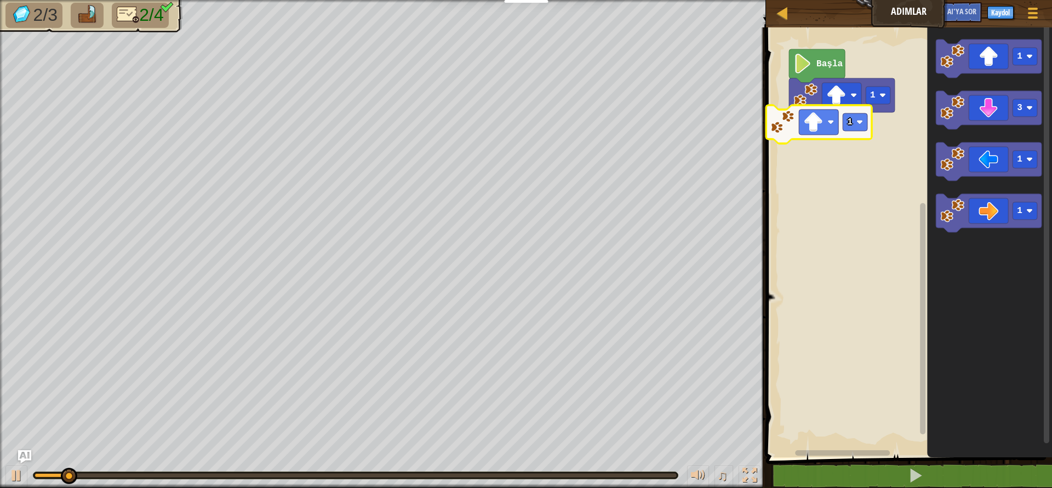
click at [798, 136] on div "Başla 1 1 1 3 1 1 1" at bounding box center [907, 240] width 289 height 436
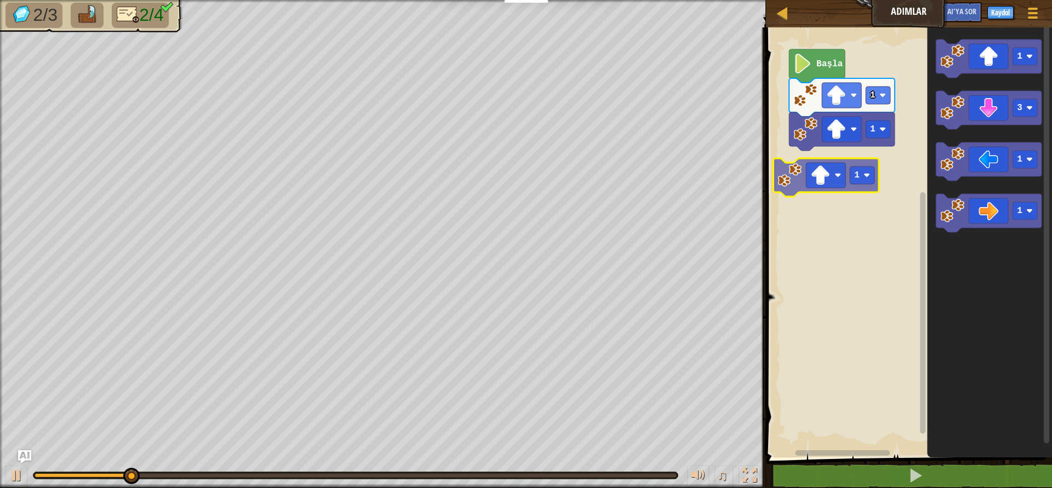
click at [821, 180] on div "1 1 Başla 1 1 3 1 1 1" at bounding box center [907, 240] width 289 height 436
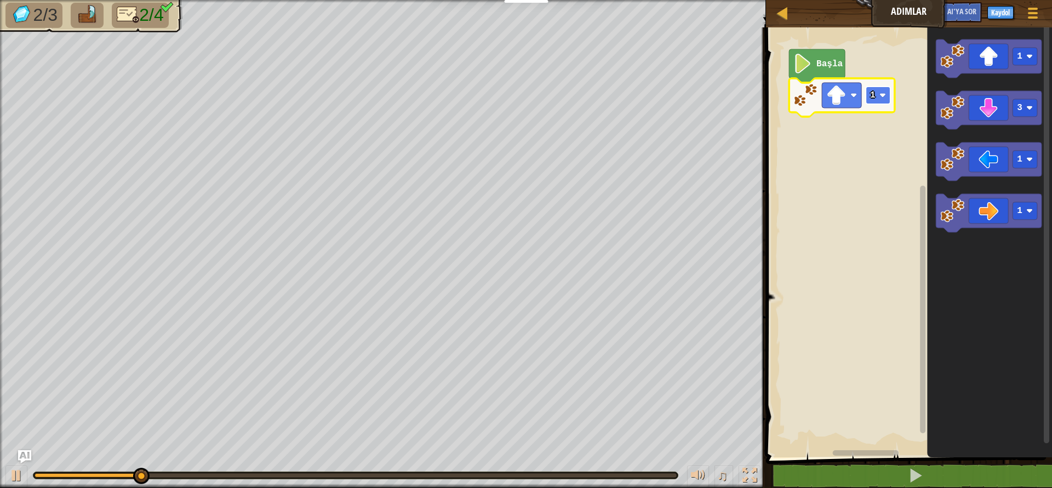
click at [883, 101] on rect "Blockly Çalışma Alanı" at bounding box center [878, 96] width 25 height 18
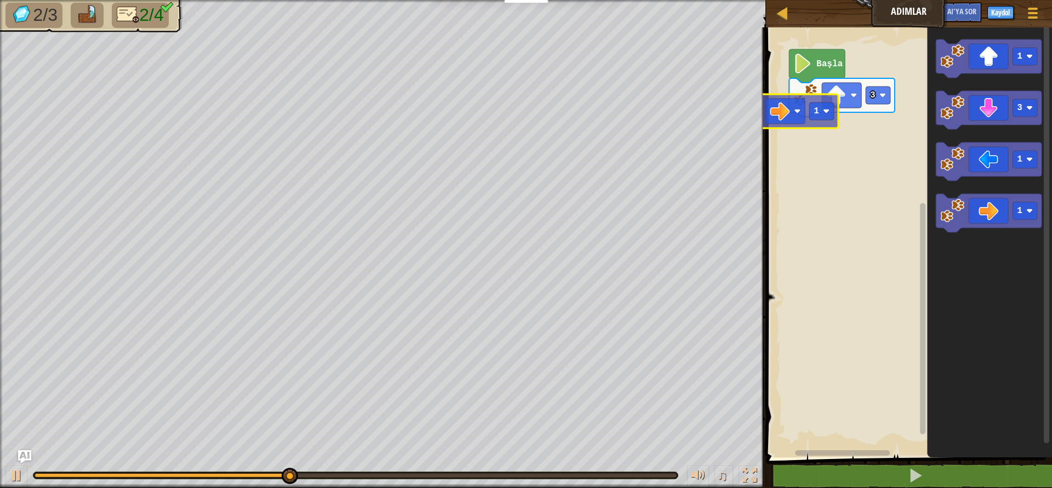
click at [791, 113] on div "Başla 3 1 3 1 1 1" at bounding box center [907, 240] width 289 height 436
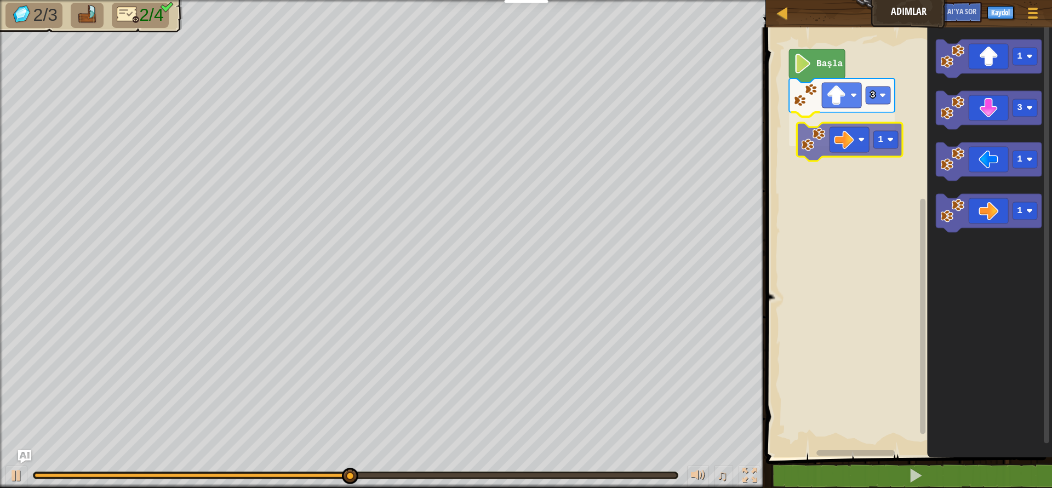
click at [817, 133] on div "Başla 3 1 1 3 1 1 1" at bounding box center [907, 240] width 289 height 436
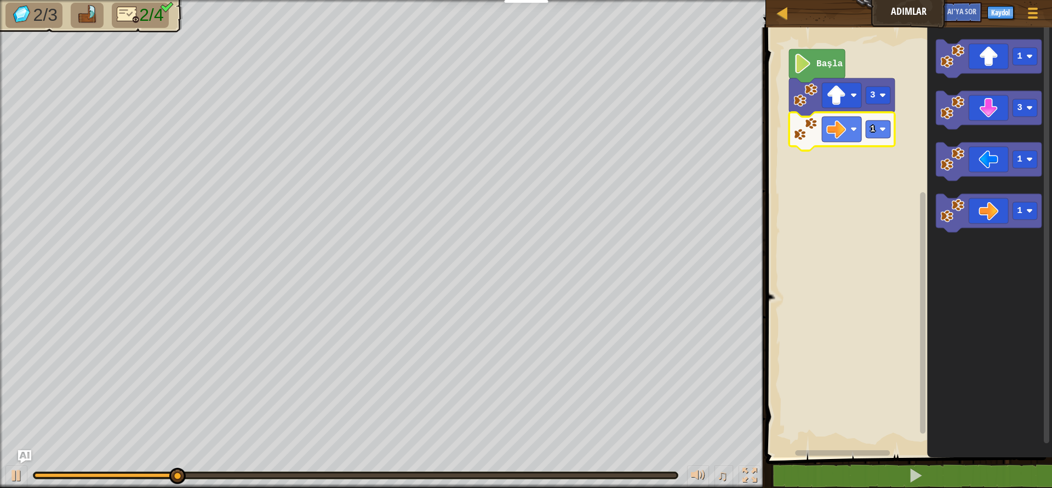
click at [808, 133] on image "Blockly Çalışma Alanı" at bounding box center [805, 129] width 24 height 24
click at [879, 134] on rect "Blockly Çalışma Alanı" at bounding box center [878, 130] width 25 height 18
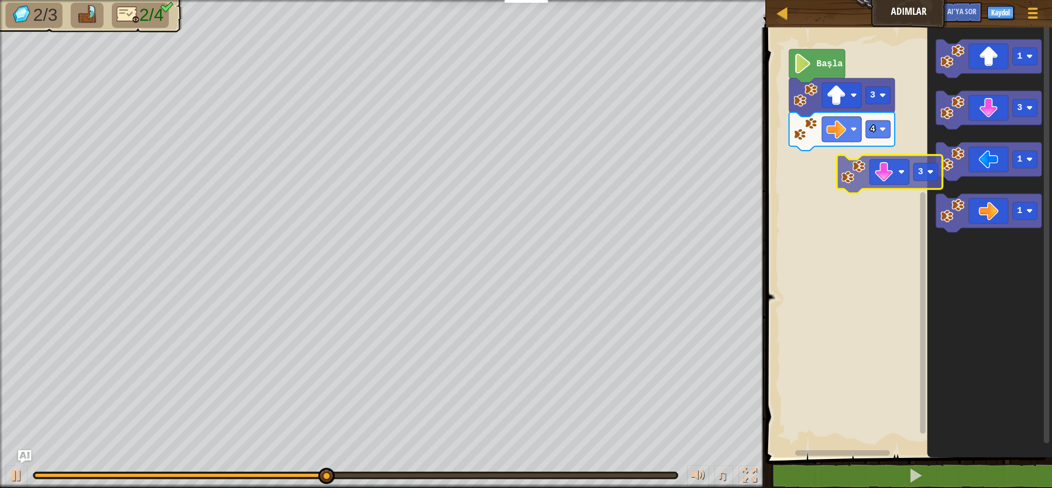
click at [861, 180] on div "Başla 3 4 1 3 1 1 3" at bounding box center [907, 240] width 289 height 436
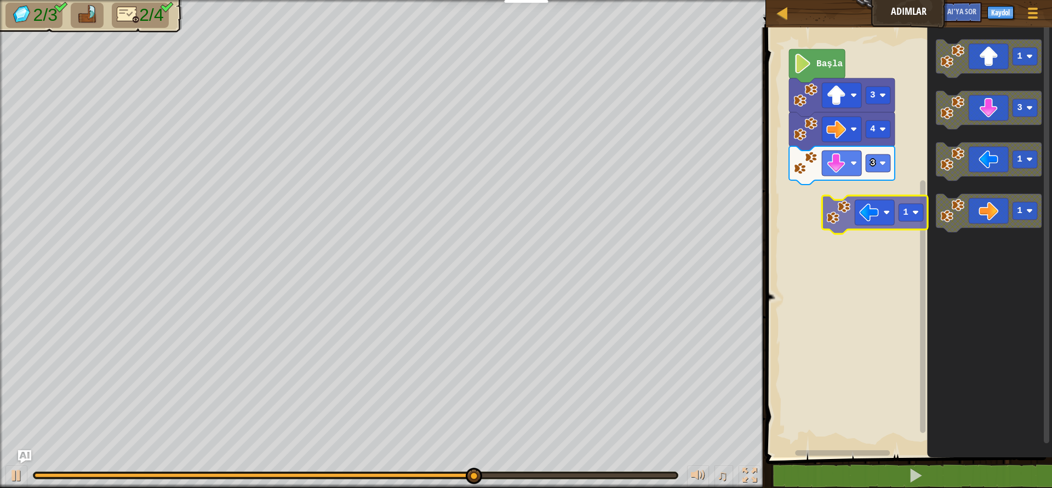
click at [878, 226] on div "Başla 3 4 3 1 3 1 1 1" at bounding box center [907, 240] width 289 height 436
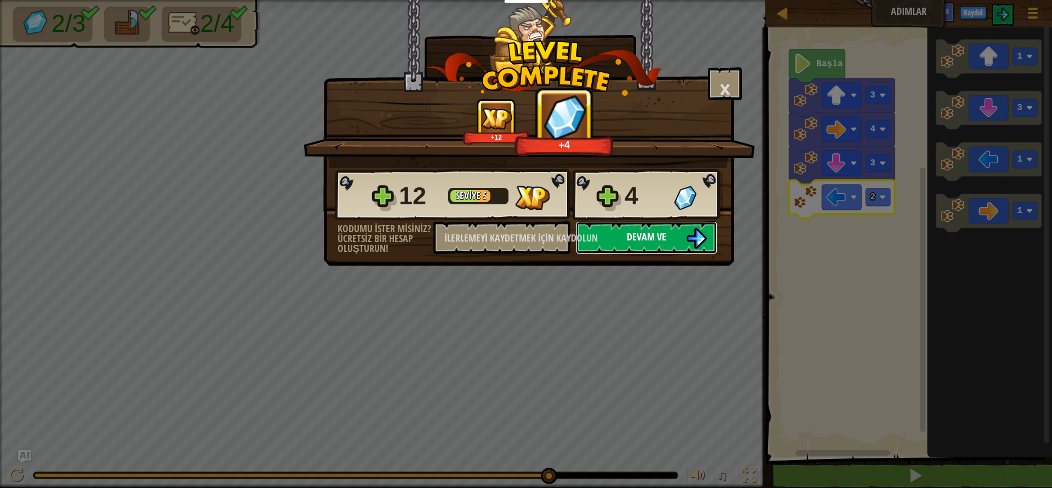
click at [626, 244] on button "Devam ve" at bounding box center [646, 237] width 141 height 33
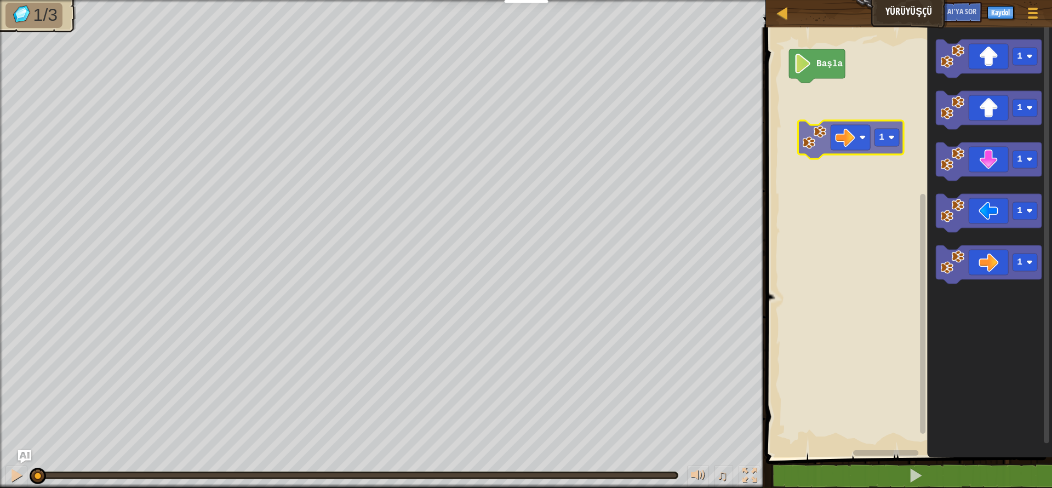
click at [843, 116] on div "Başla 1 1 1 1 1 1" at bounding box center [907, 240] width 289 height 436
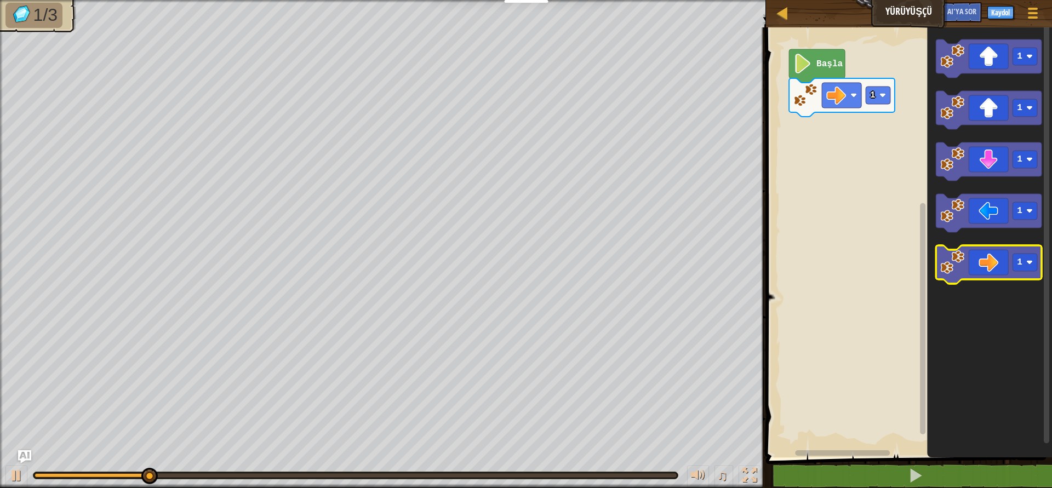
click at [993, 266] on icon "Blockly Çalışma Alanı" at bounding box center [989, 264] width 106 height 38
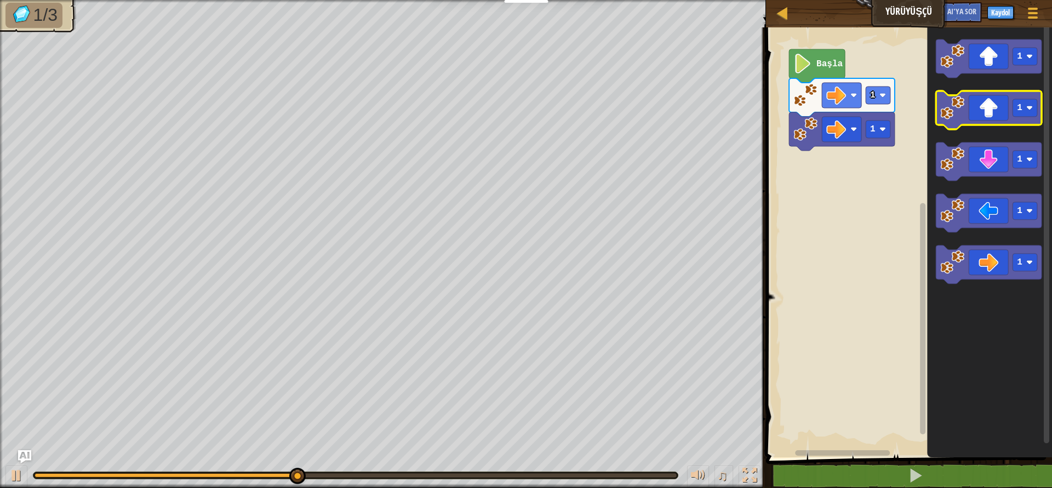
click at [980, 119] on icon "Blockly Çalışma Alanı" at bounding box center [989, 110] width 106 height 38
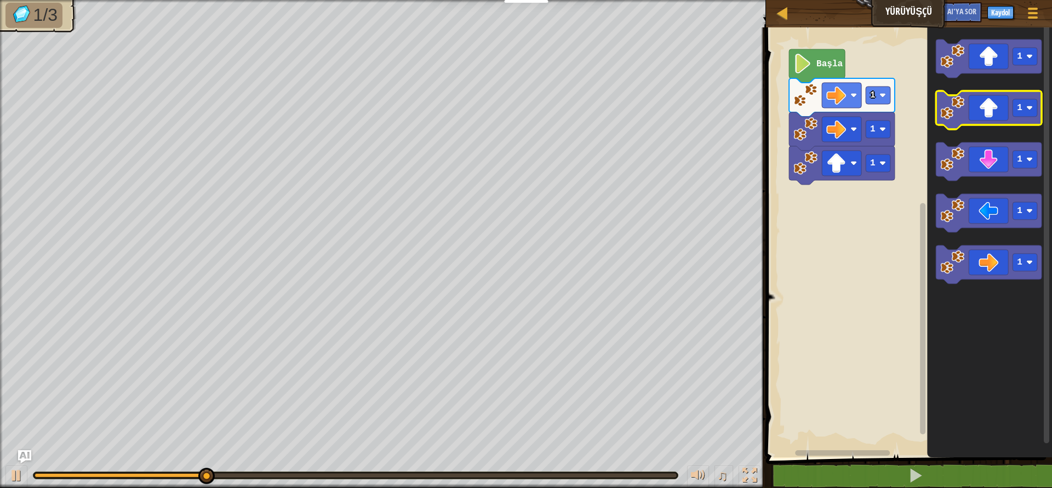
click at [985, 118] on icon "Blockly Çalışma Alanı" at bounding box center [989, 110] width 106 height 38
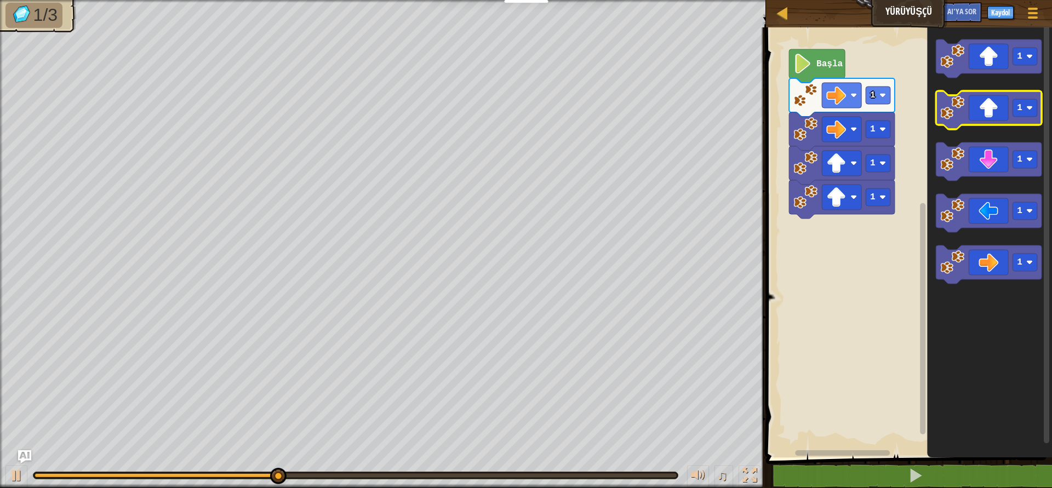
click at [985, 118] on icon "Blockly Çalışma Alanı" at bounding box center [989, 110] width 106 height 38
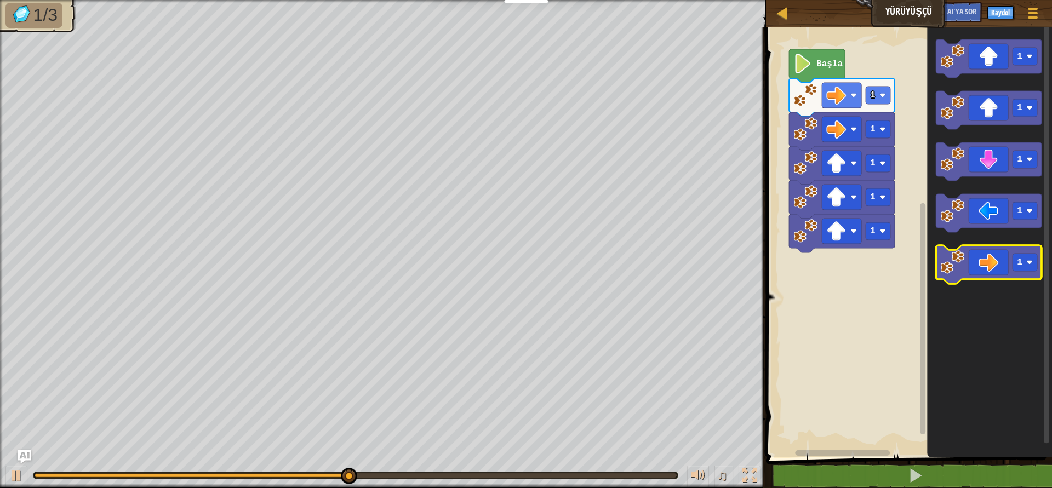
click at [995, 258] on icon "Blockly Çalışma Alanı" at bounding box center [989, 264] width 106 height 38
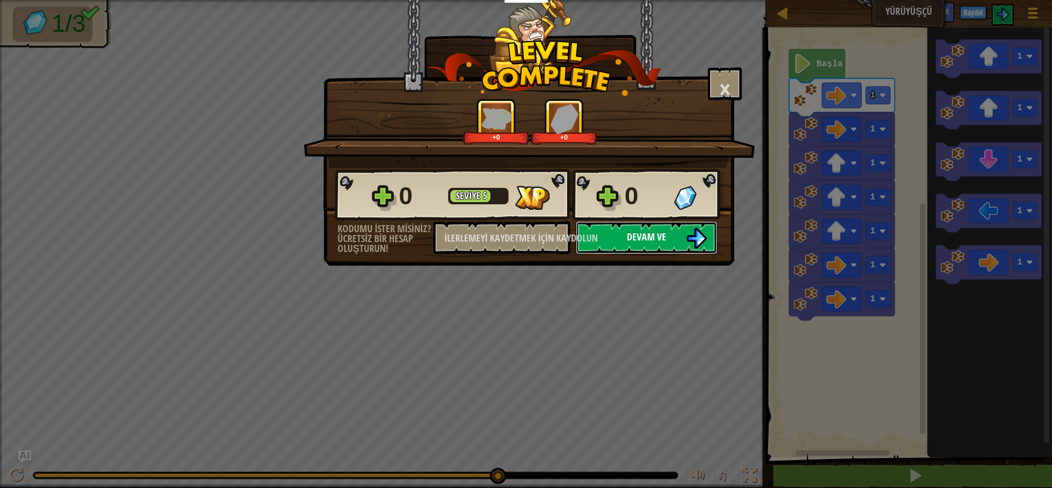
click at [658, 233] on font "Devam ve" at bounding box center [646, 237] width 39 height 14
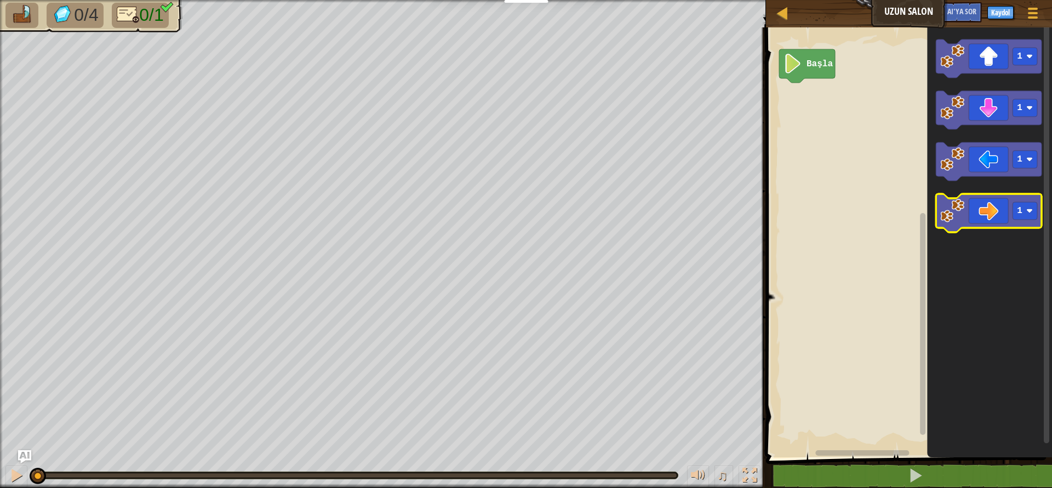
click at [1009, 204] on icon "Blockly Çalışma Alanı" at bounding box center [989, 213] width 106 height 38
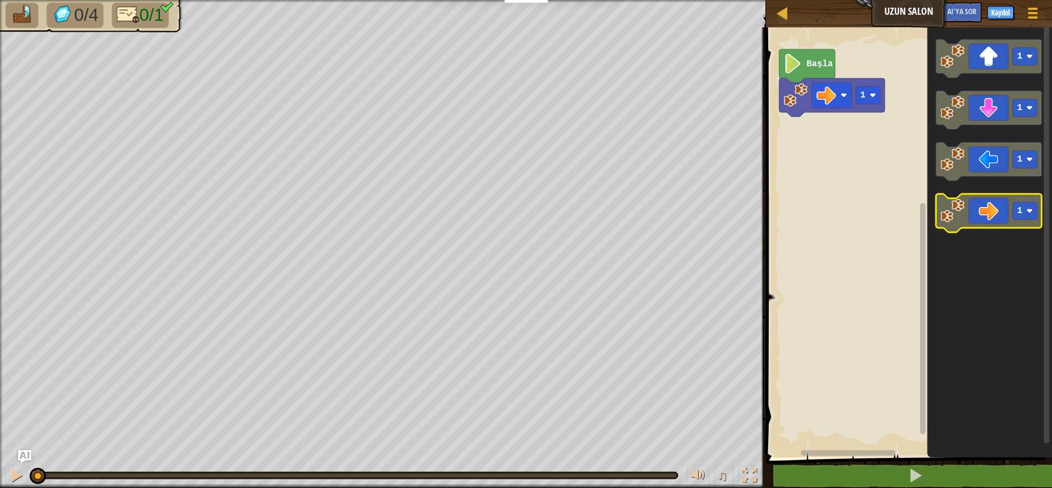
click at [1009, 208] on icon "Blockly Çalışma Alanı" at bounding box center [989, 213] width 106 height 38
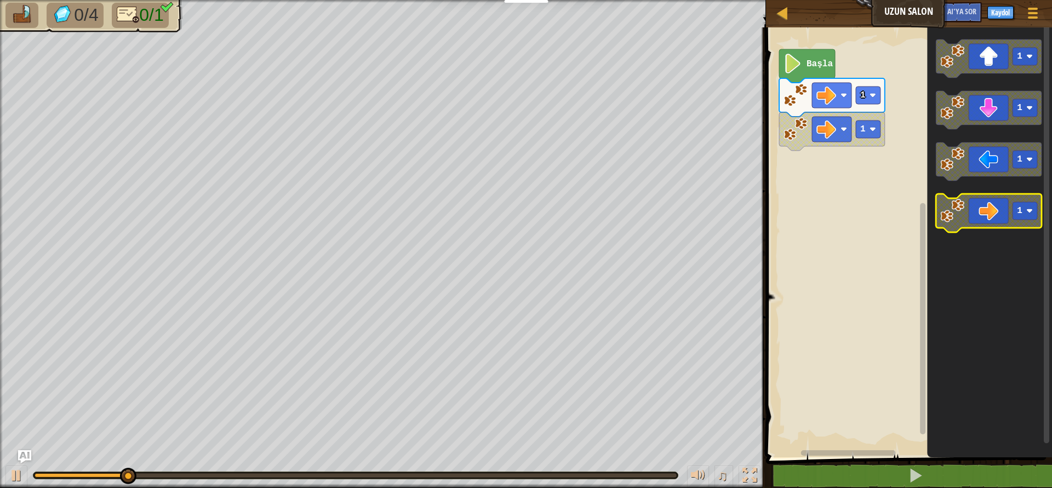
click at [1002, 221] on icon "Blockly Çalışma Alanı" at bounding box center [989, 213] width 106 height 38
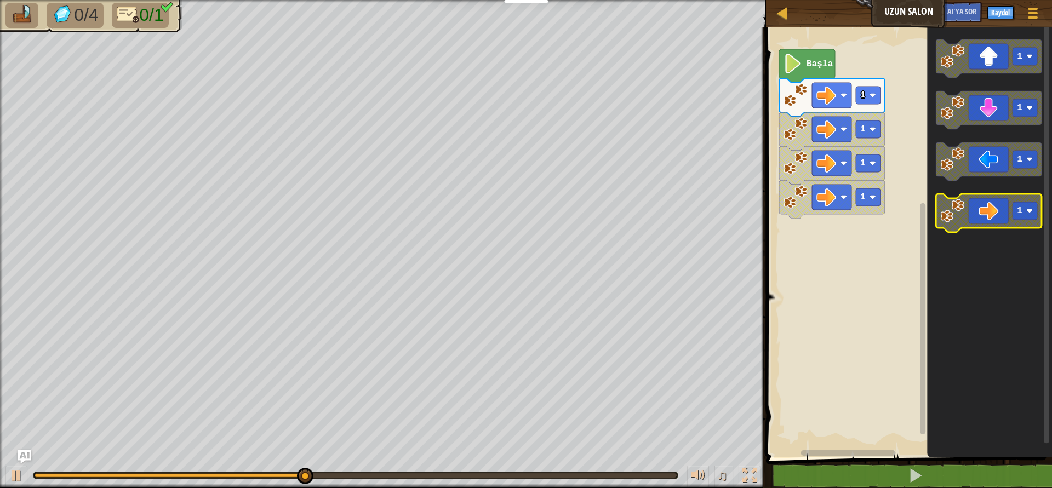
click at [969, 214] on icon "Blockly Çalışma Alanı" at bounding box center [989, 213] width 106 height 38
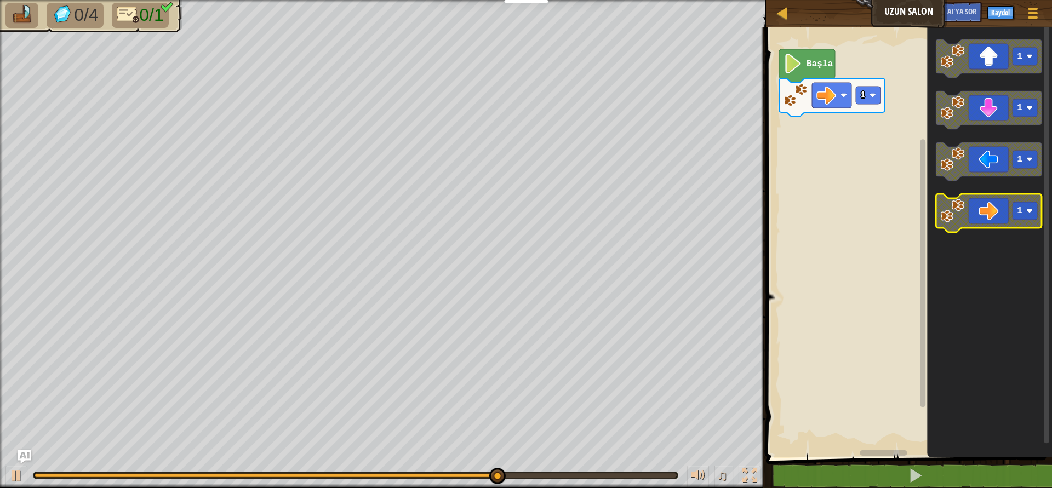
click at [1016, 226] on icon "Blockly Çalışma Alanı" at bounding box center [989, 213] width 106 height 38
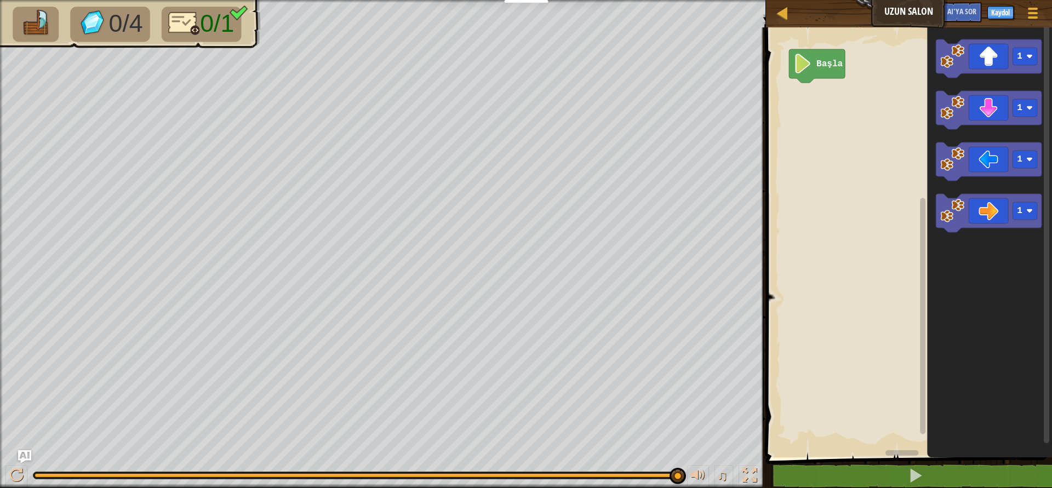
click at [814, 65] on icon "Blockly Çalışma Alanı" at bounding box center [817, 65] width 56 height 33
click at [1006, 209] on icon "Blockly Çalışma Alanı" at bounding box center [989, 213] width 106 height 38
click at [967, 168] on icon "Blockly Çalışma Alanı" at bounding box center [989, 161] width 106 height 38
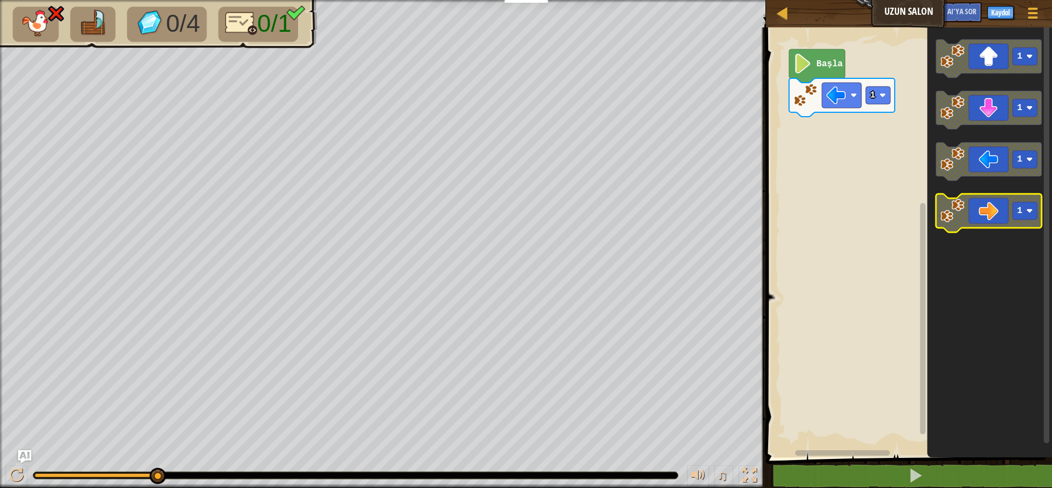
click at [993, 229] on rect "Blockly Çalışma Alanı" at bounding box center [989, 213] width 106 height 38
click at [996, 216] on icon "Blockly Çalışma Alanı" at bounding box center [989, 213] width 106 height 38
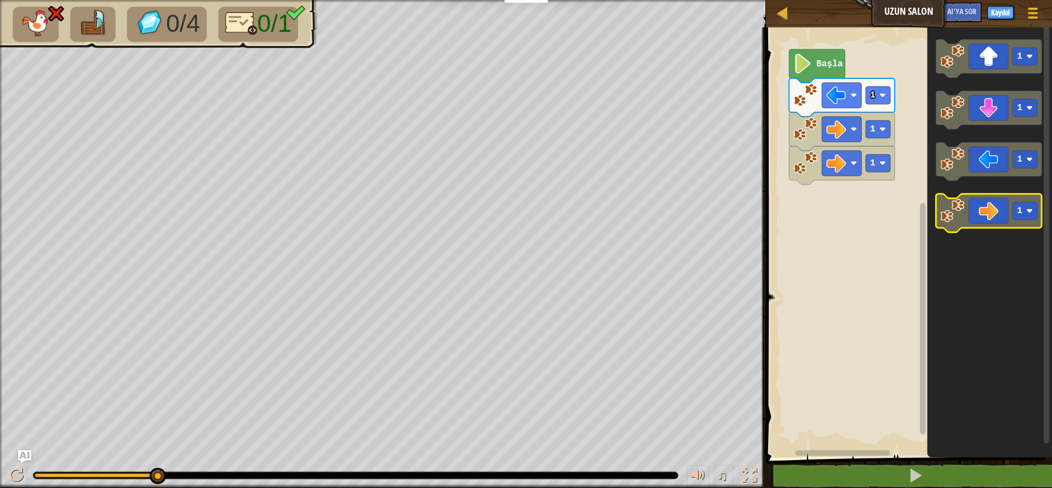
click at [996, 216] on icon "Blockly Çalışma Alanı" at bounding box center [989, 213] width 106 height 38
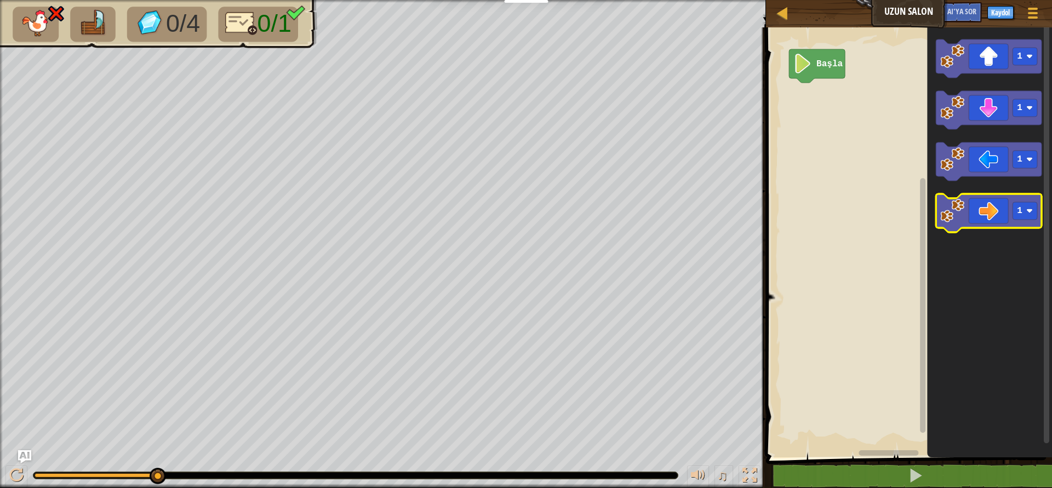
click at [967, 210] on icon "Blockly Çalışma Alanı" at bounding box center [989, 213] width 106 height 38
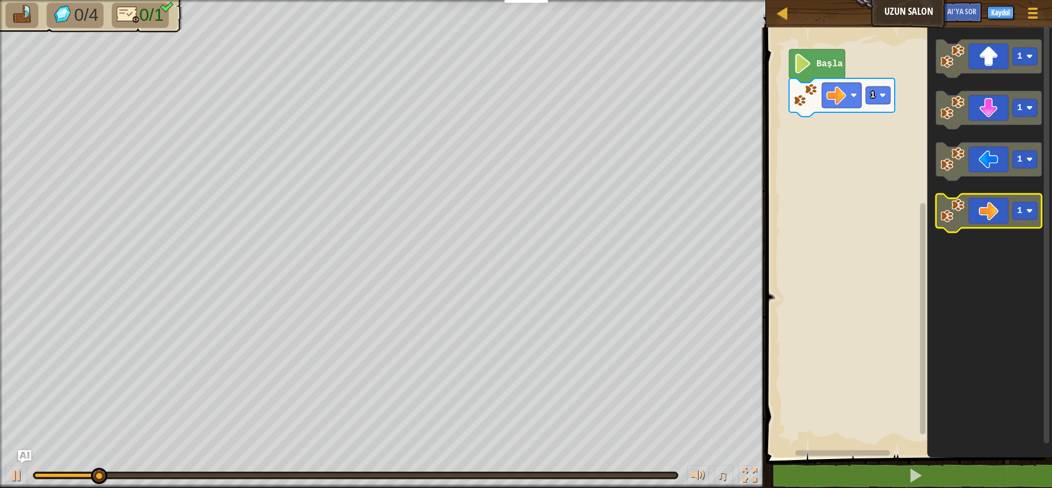
click at [954, 215] on image "Blockly Çalışma Alanı" at bounding box center [952, 211] width 24 height 24
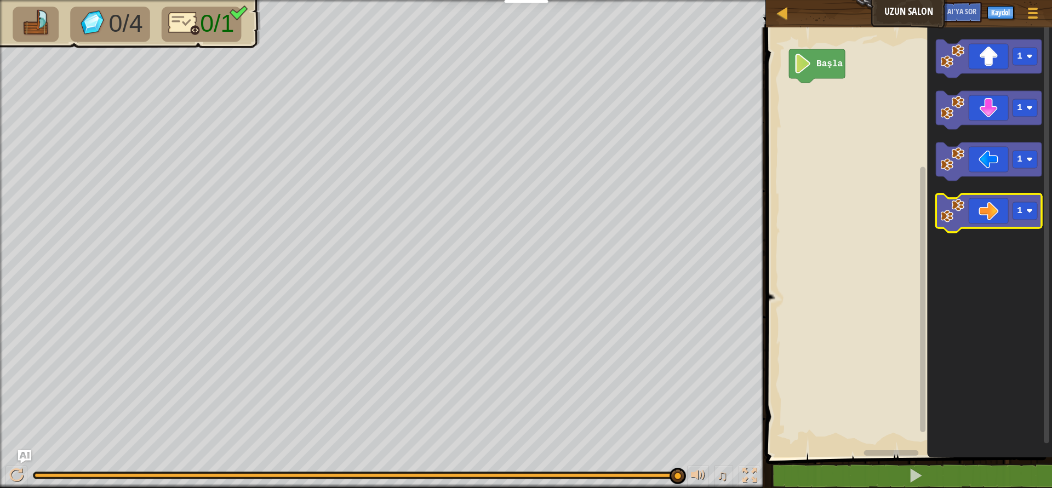
click at [1007, 224] on icon "Blockly Çalışma Alanı" at bounding box center [989, 213] width 106 height 38
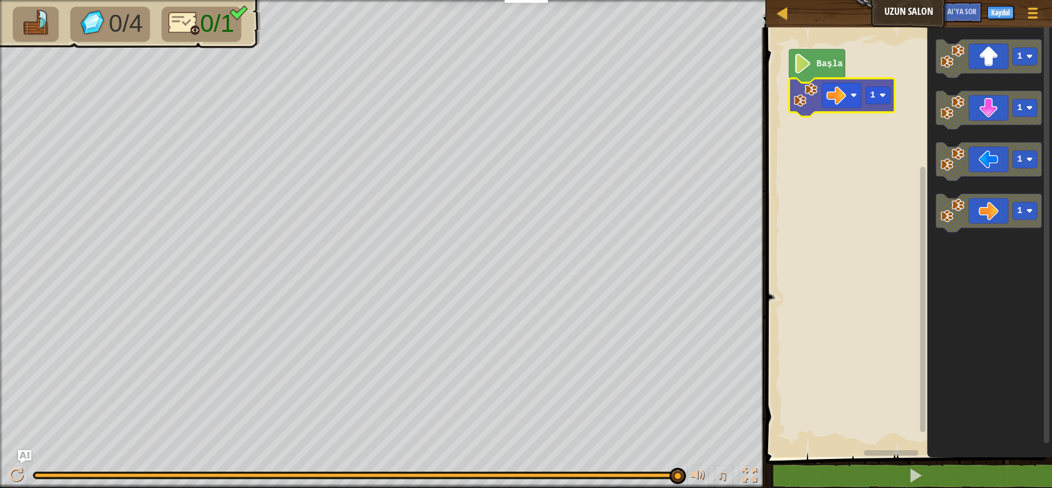
click at [881, 105] on icon "Blockly Çalışma Alanı" at bounding box center [842, 97] width 106 height 38
click at [888, 94] on rect "Blockly Çalışma Alanı" at bounding box center [878, 96] width 25 height 18
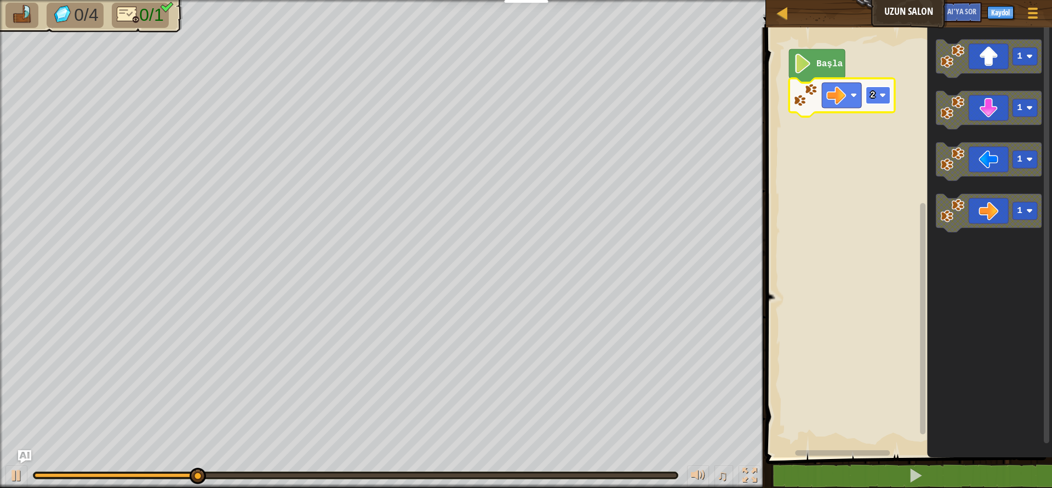
click at [877, 90] on rect "Blockly Çalışma Alanı" at bounding box center [878, 96] width 25 height 18
click at [882, 96] on image "Blockly Çalışma Alanı" at bounding box center [882, 95] width 7 height 7
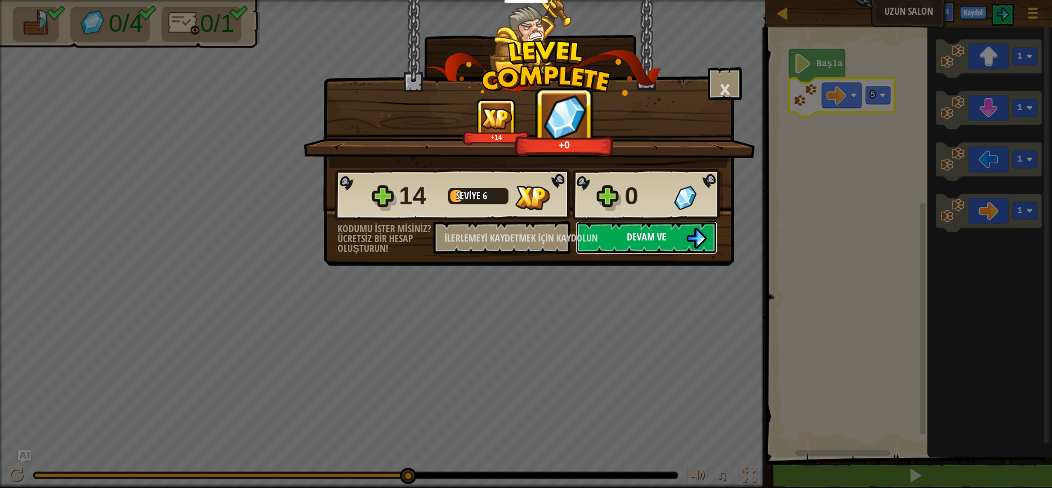
click at [672, 231] on button "Devam ve" at bounding box center [646, 237] width 141 height 33
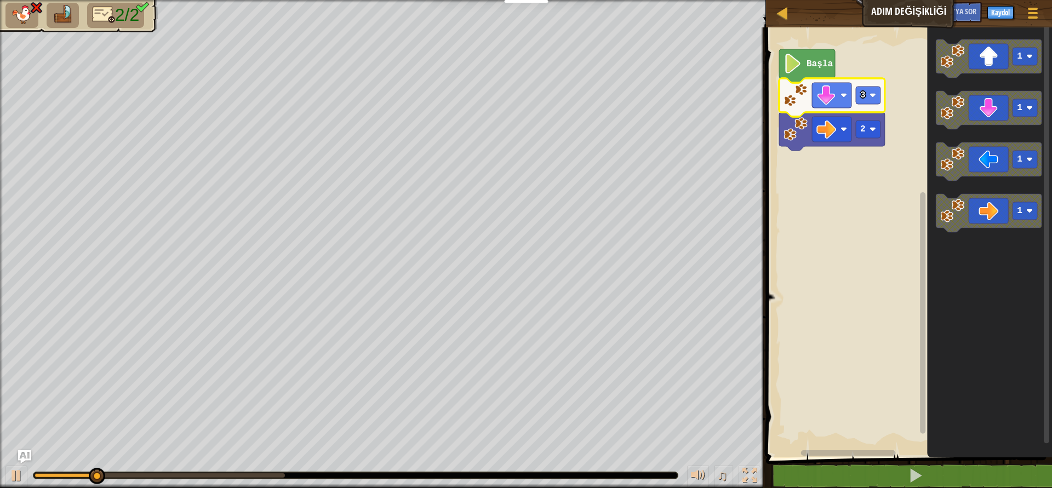
click at [868, 107] on icon "Blockly Çalışma Alanı" at bounding box center [832, 97] width 106 height 38
click at [870, 102] on rect "Blockly Çalışma Alanı" at bounding box center [868, 96] width 25 height 18
click at [869, 88] on rect "Blockly Çalışma Alanı" at bounding box center [868, 96] width 25 height 18
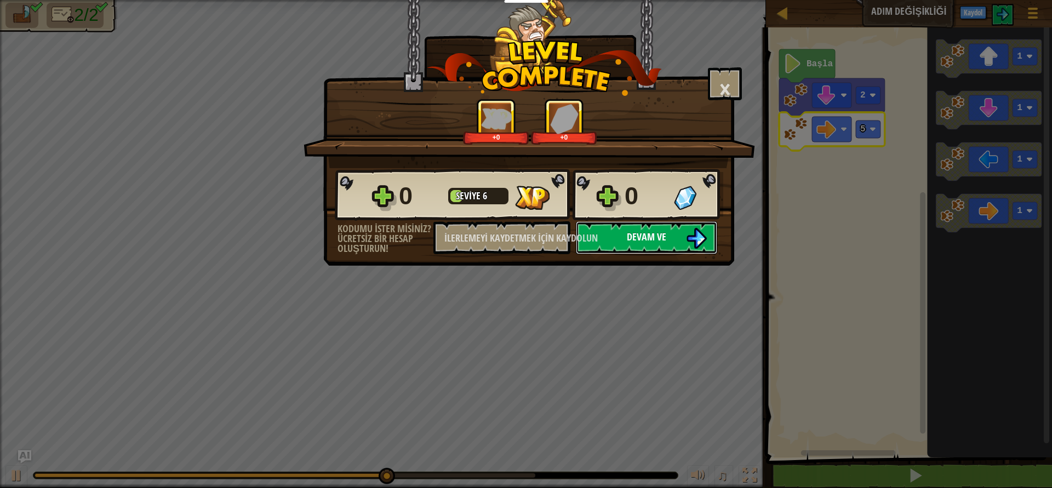
click at [684, 239] on button "Devam ve" at bounding box center [646, 237] width 141 height 33
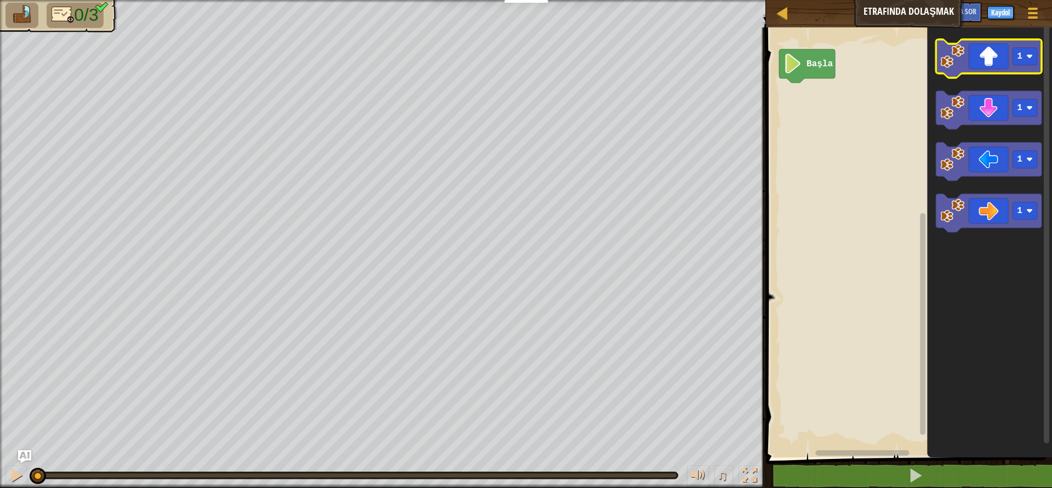
click at [1003, 61] on icon "Blockly Çalışma Alanı" at bounding box center [989, 58] width 106 height 38
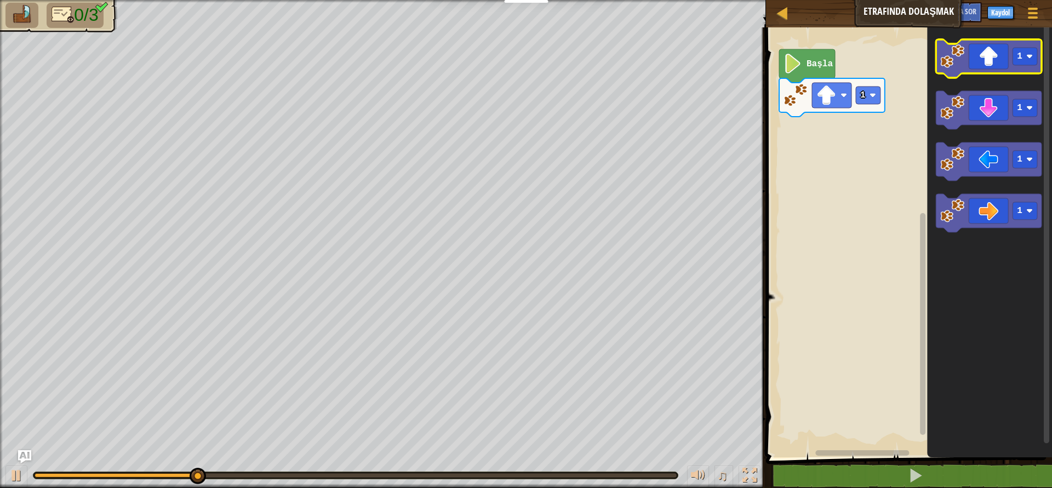
click at [969, 60] on icon "Blockly Çalışma Alanı" at bounding box center [989, 58] width 106 height 38
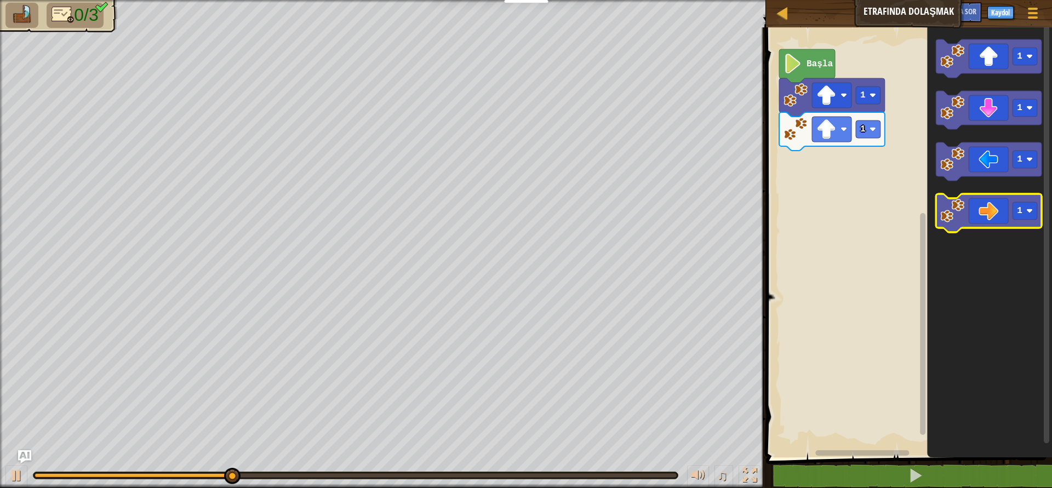
click at [990, 212] on icon "Blockly Çalışma Alanı" at bounding box center [989, 213] width 106 height 38
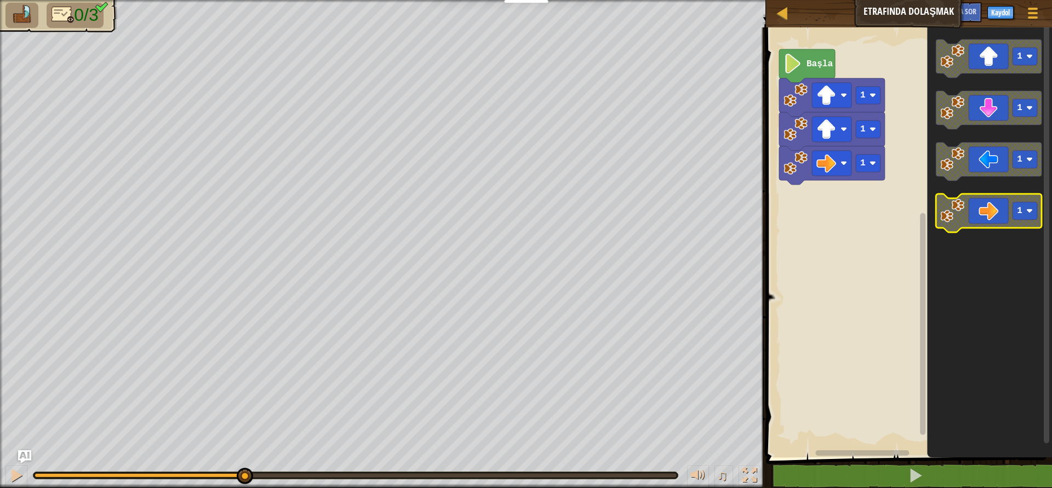
click at [990, 212] on icon "Blockly Çalışma Alanı" at bounding box center [989, 213] width 106 height 38
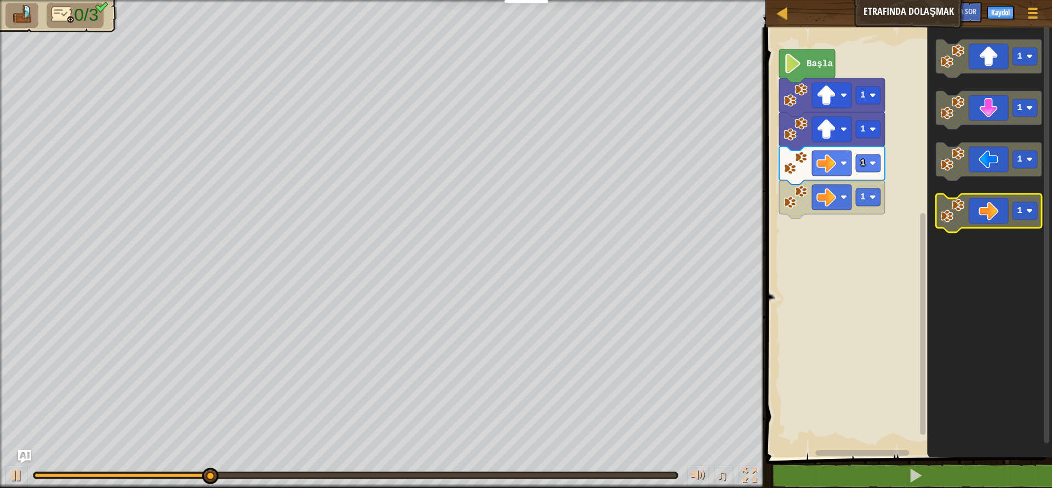
click at [986, 215] on icon "Blockly Çalışma Alanı" at bounding box center [989, 213] width 106 height 38
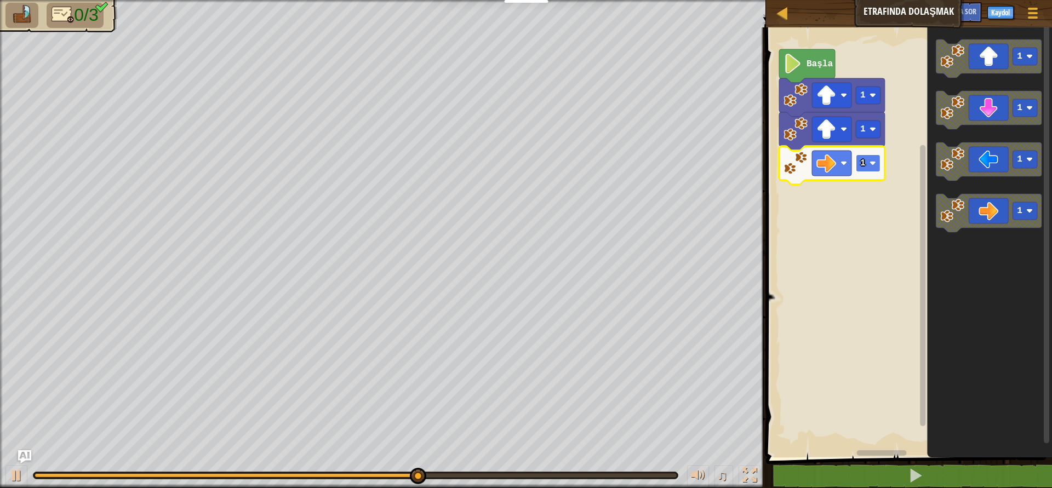
click at [864, 164] on text "1" at bounding box center [862, 163] width 5 height 10
click at [875, 201] on div "Başla 1 1 3 1 1 1 1" at bounding box center [907, 240] width 289 height 436
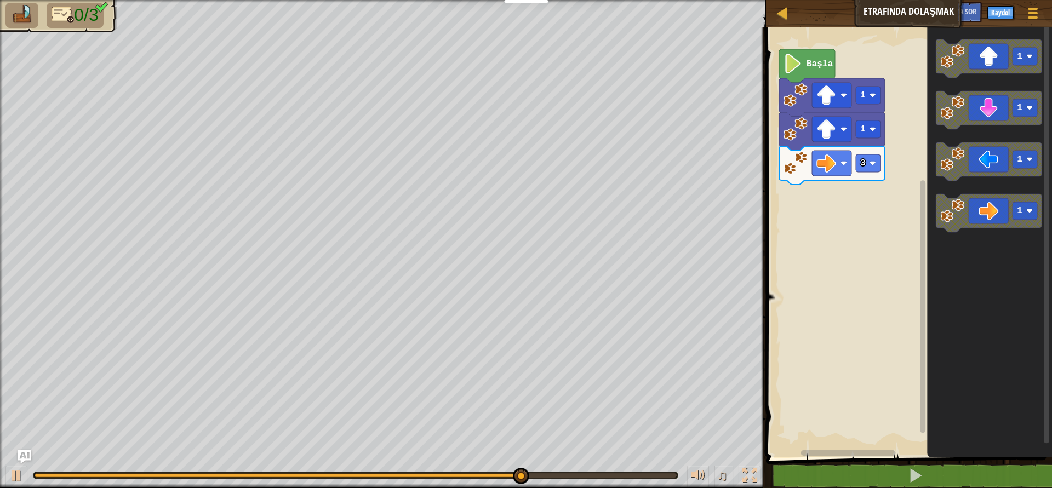
click at [909, 132] on div "Başla 1 1 3 1 1 1 1" at bounding box center [907, 240] width 289 height 436
click at [1025, 116] on rect "Blockly Çalışma Alanı" at bounding box center [1025, 108] width 25 height 18
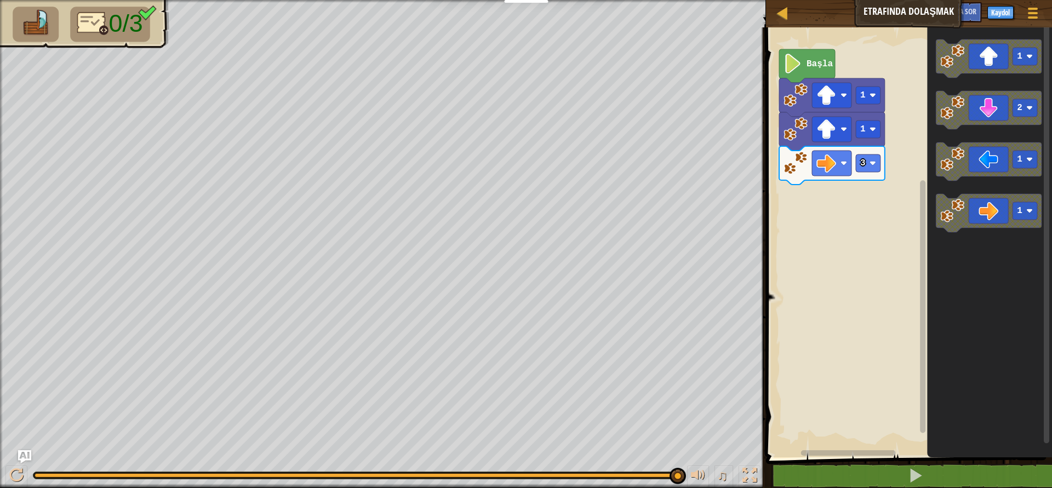
click at [931, 155] on icon "1 2 1 1" at bounding box center [989, 240] width 125 height 436
click at [881, 153] on div "Başla 1 1 3 1 2 1 1" at bounding box center [907, 240] width 289 height 436
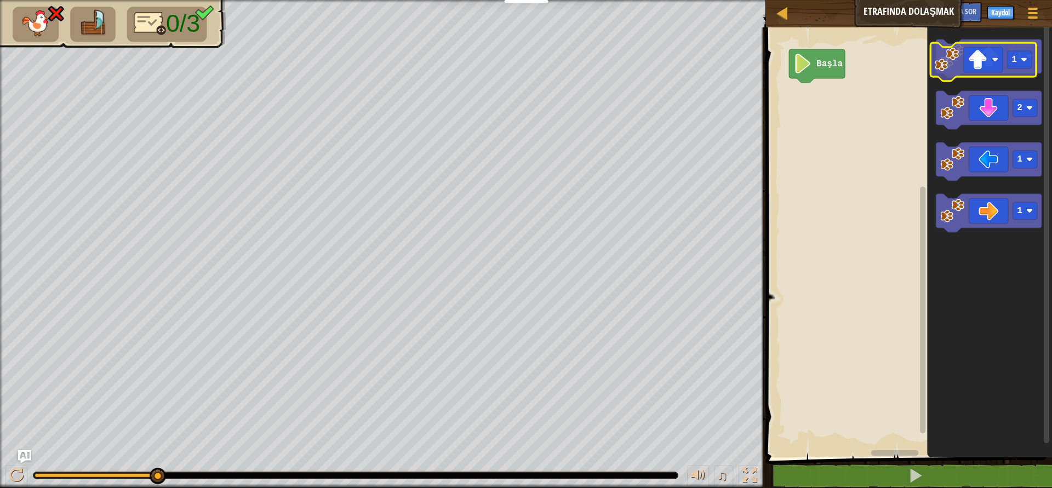
click at [796, 118] on div "Başla 1 2 1 1 1" at bounding box center [907, 240] width 289 height 436
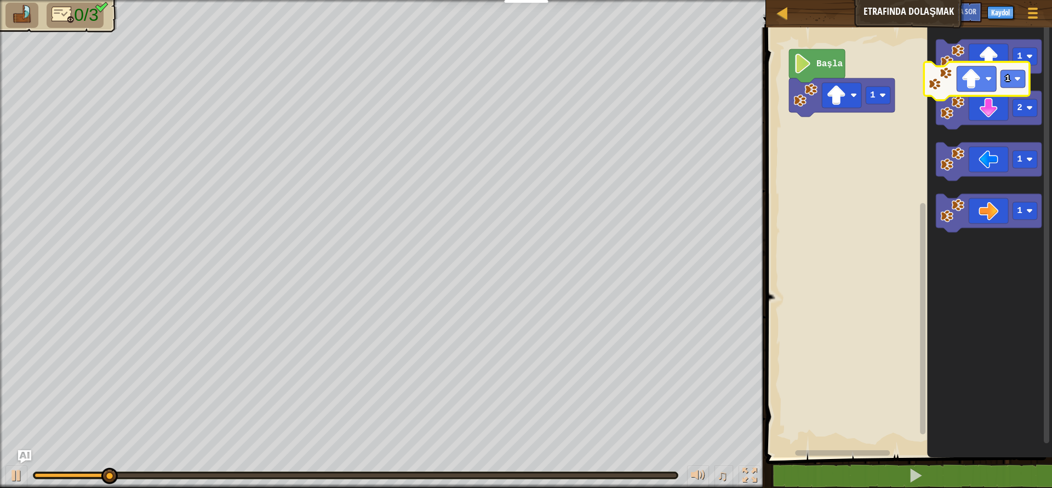
click at [993, 24] on div "Harita Etrafında Dolaşmak Oyun Menüsü Kaydol AI'ya sor 1 İbranice İbranice İbra…" at bounding box center [526, 244] width 1052 height 488
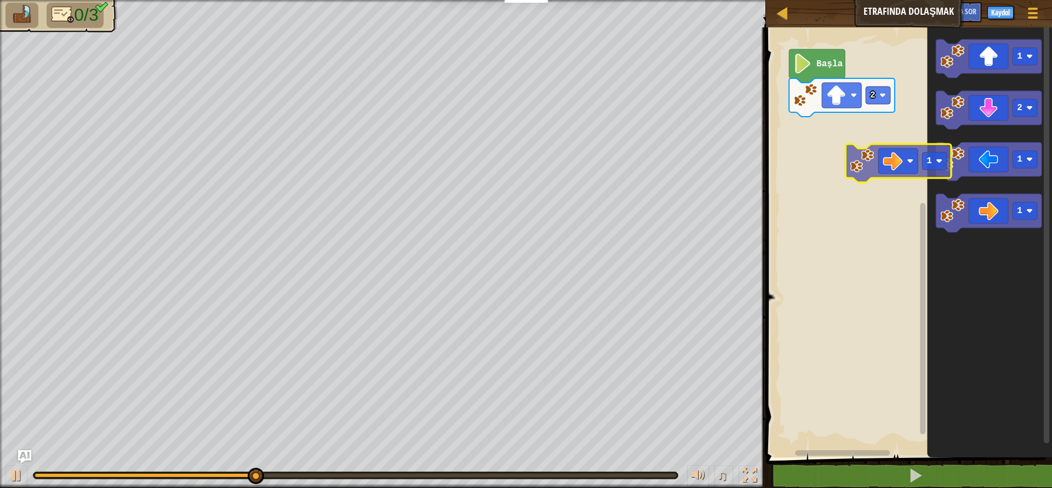
click at [871, 138] on div "Başla 2 1 2 1 1 1" at bounding box center [907, 240] width 289 height 436
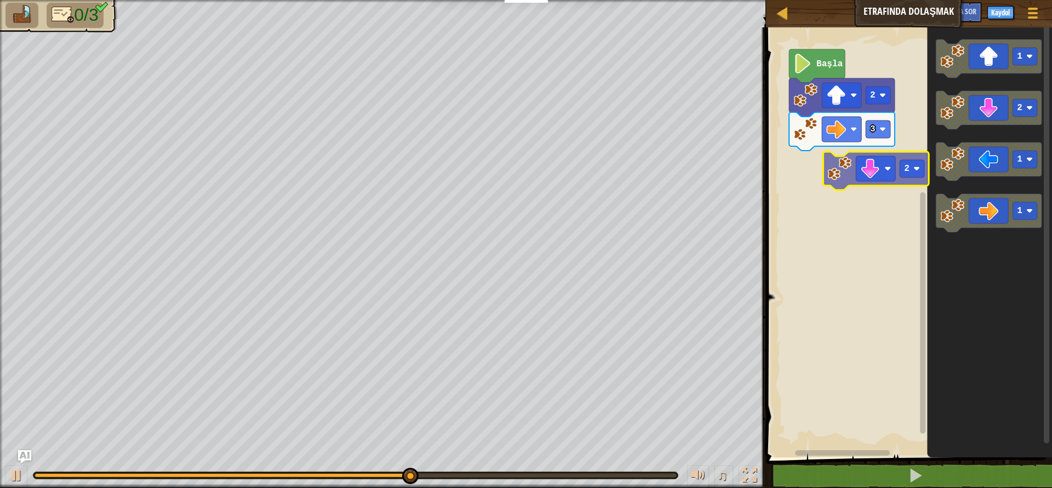
click at [843, 157] on div "Başla 2 3 1 2 1 1 2" at bounding box center [907, 240] width 289 height 436
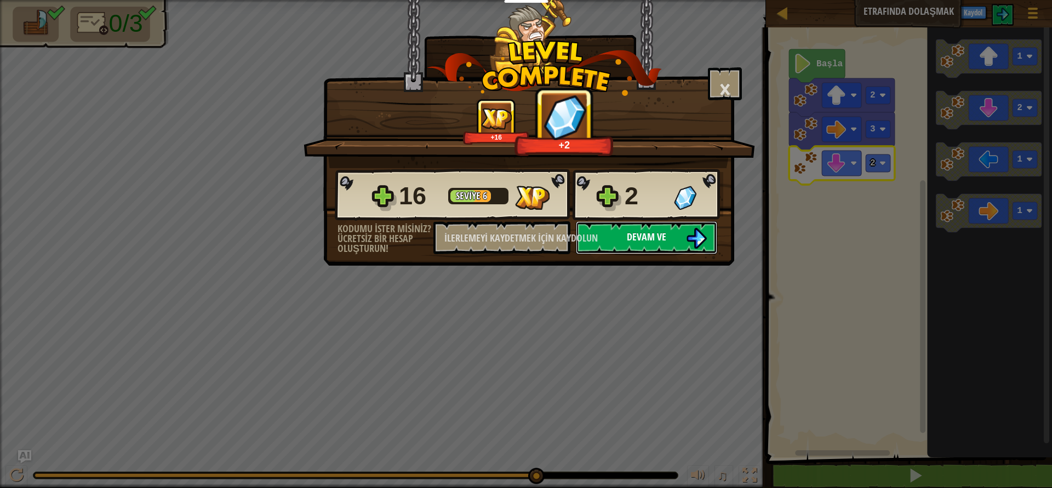
click at [646, 231] on font "Devam ve" at bounding box center [646, 237] width 39 height 14
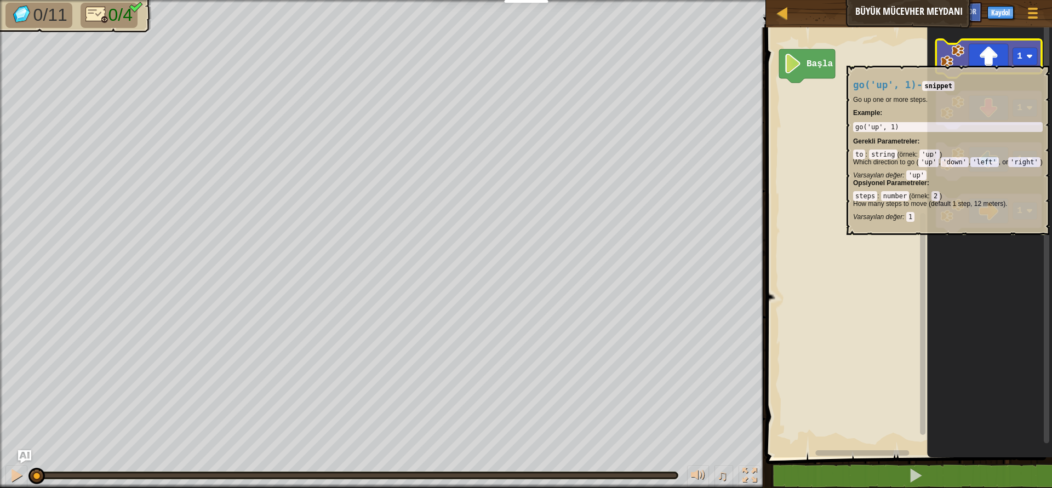
click at [995, 60] on icon "Blockly Çalışma Alanı" at bounding box center [989, 58] width 106 height 38
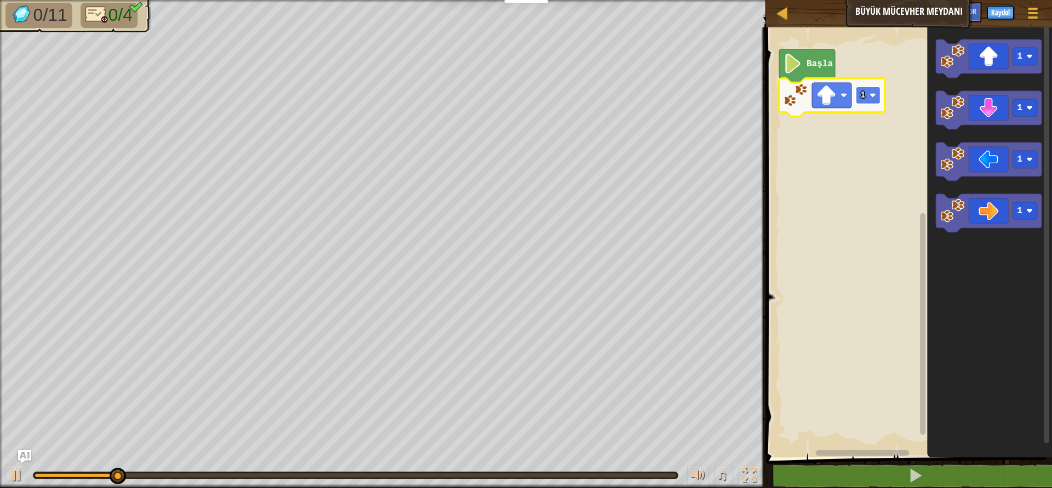
click at [865, 94] on text "1" at bounding box center [862, 95] width 5 height 10
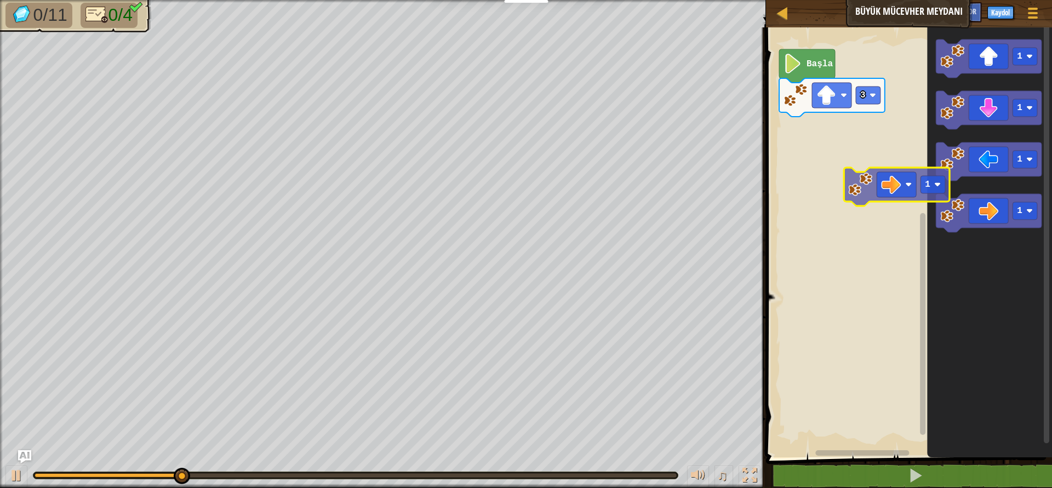
click at [816, 125] on div "Başla 3 1 1 1 1 1" at bounding box center [907, 240] width 289 height 436
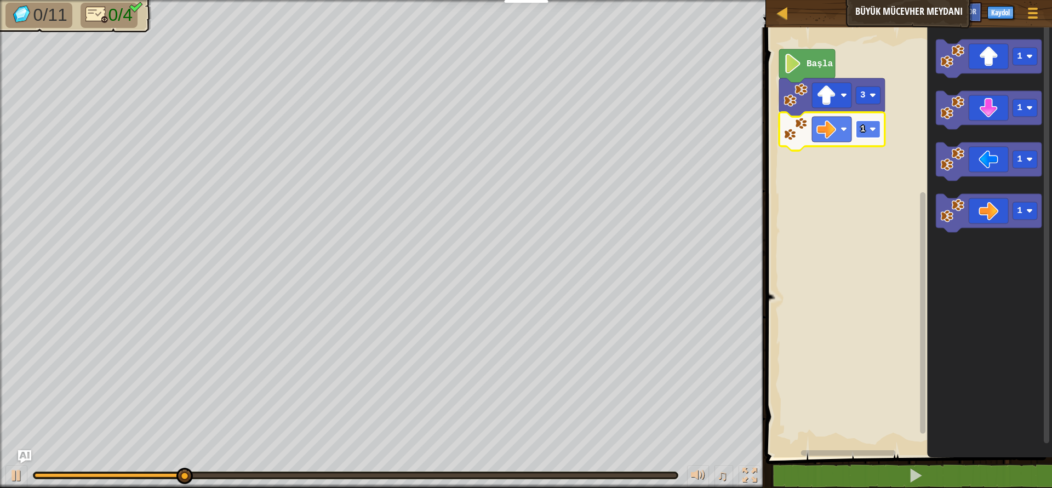
click at [868, 130] on rect "Blockly Çalışma Alanı" at bounding box center [868, 130] width 25 height 18
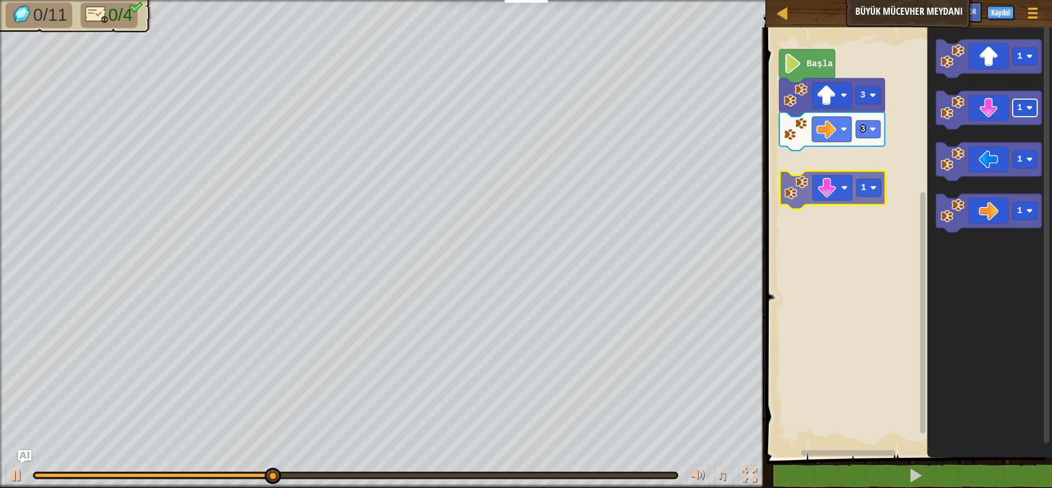
click at [851, 196] on div "Başla 3 3 1 1 1 1 1" at bounding box center [907, 240] width 289 height 436
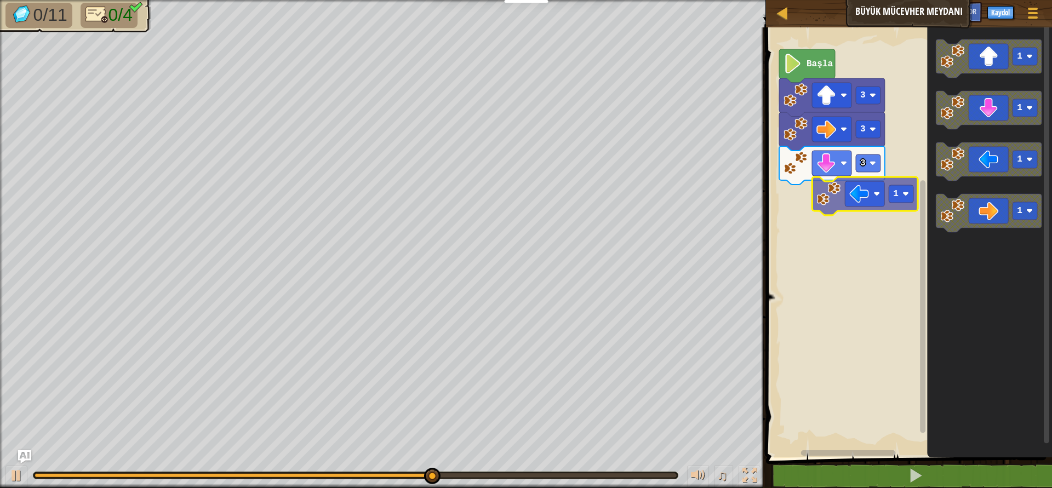
click at [862, 205] on div "Başla 3 3 3 1 1 1 1 1" at bounding box center [907, 240] width 289 height 436
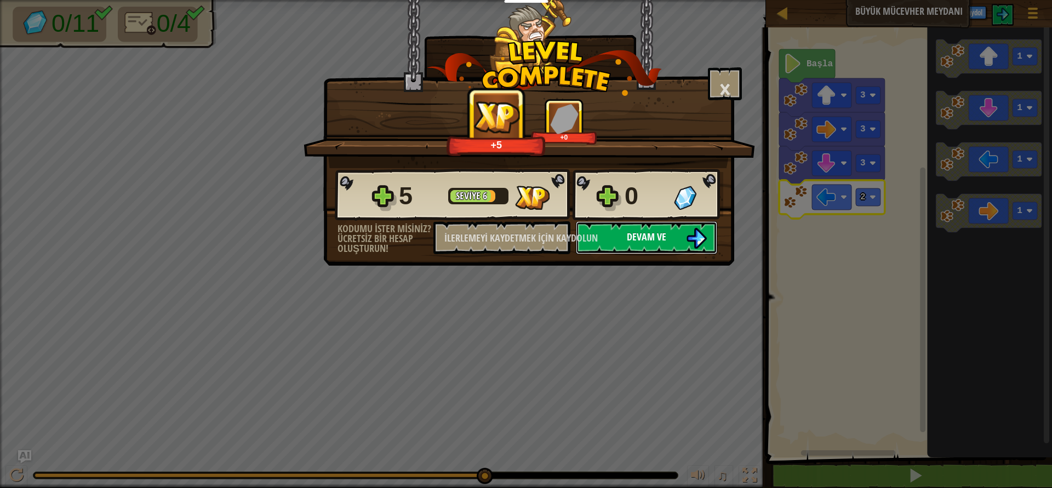
click at [654, 231] on font "Devam ve" at bounding box center [646, 237] width 39 height 14
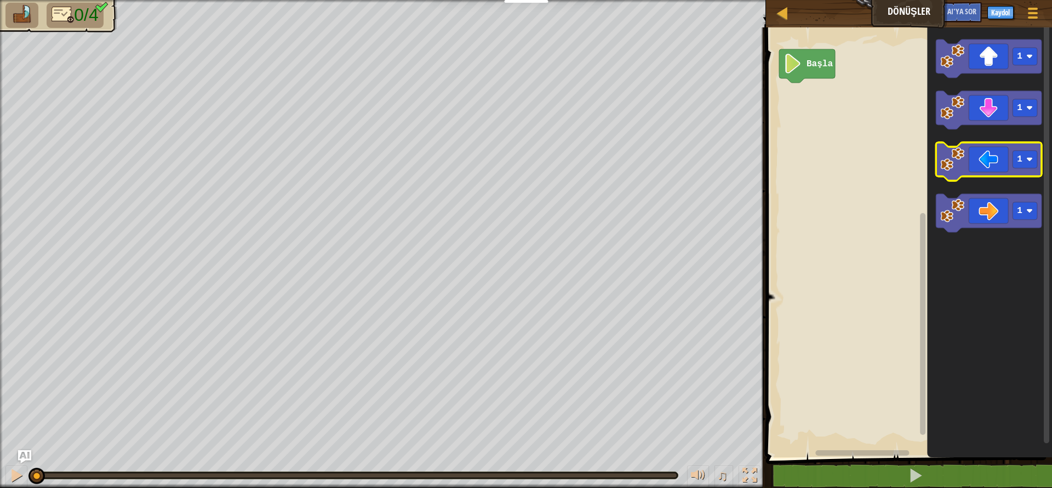
click at [983, 157] on icon "Blockly Çalışma Alanı" at bounding box center [989, 161] width 106 height 38
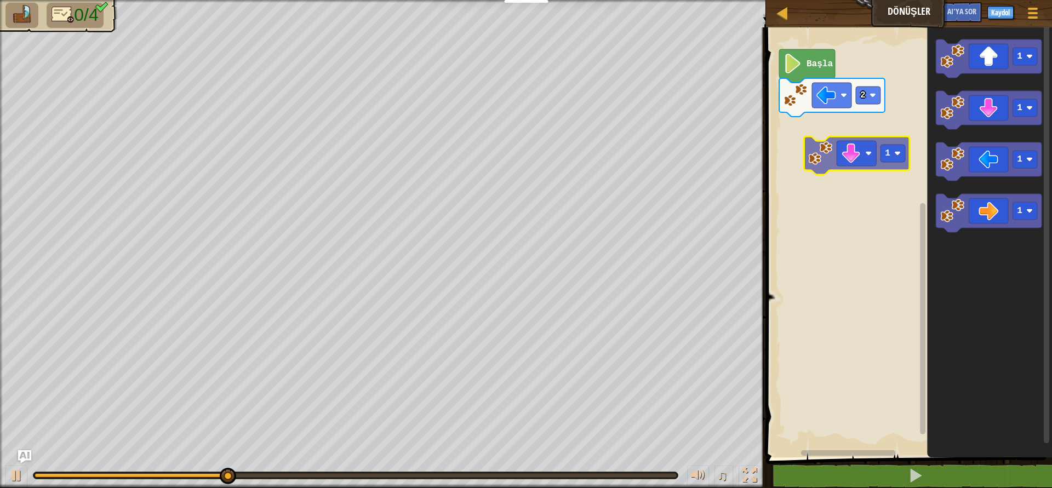
click at [842, 172] on div "Başla 2 1 1 1 1 1" at bounding box center [907, 240] width 289 height 436
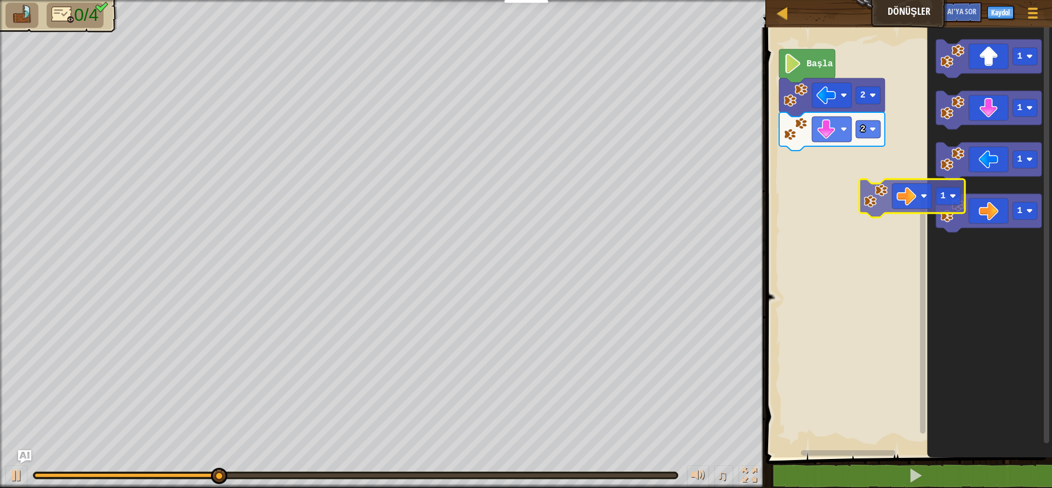
click at [902, 205] on div "Başla 2 2 1 1 1 1 1" at bounding box center [907, 240] width 289 height 436
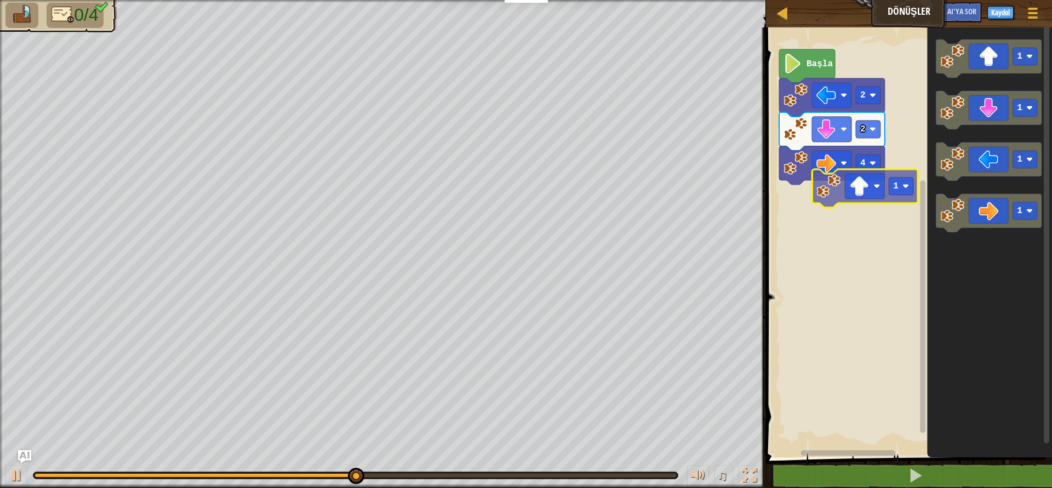
click at [861, 209] on div "Başla 2 2 4 1 1 1 1 1" at bounding box center [907, 240] width 289 height 436
